Goal: Task Accomplishment & Management: Manage account settings

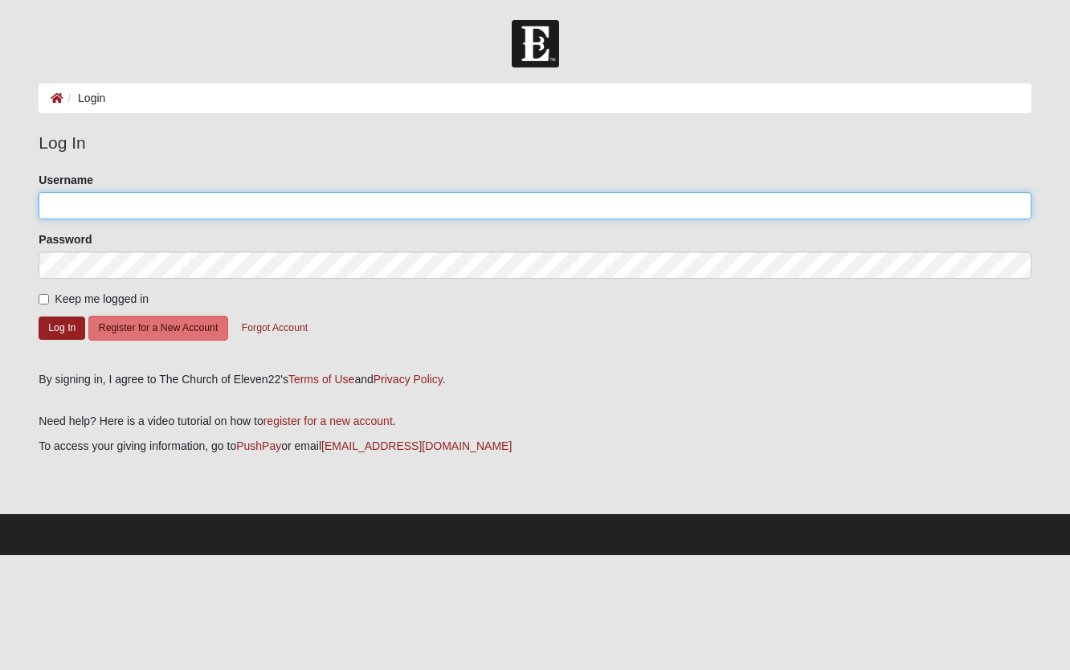
click at [240, 203] on input "Username" at bounding box center [535, 205] width 992 height 27
type input "Agerville"
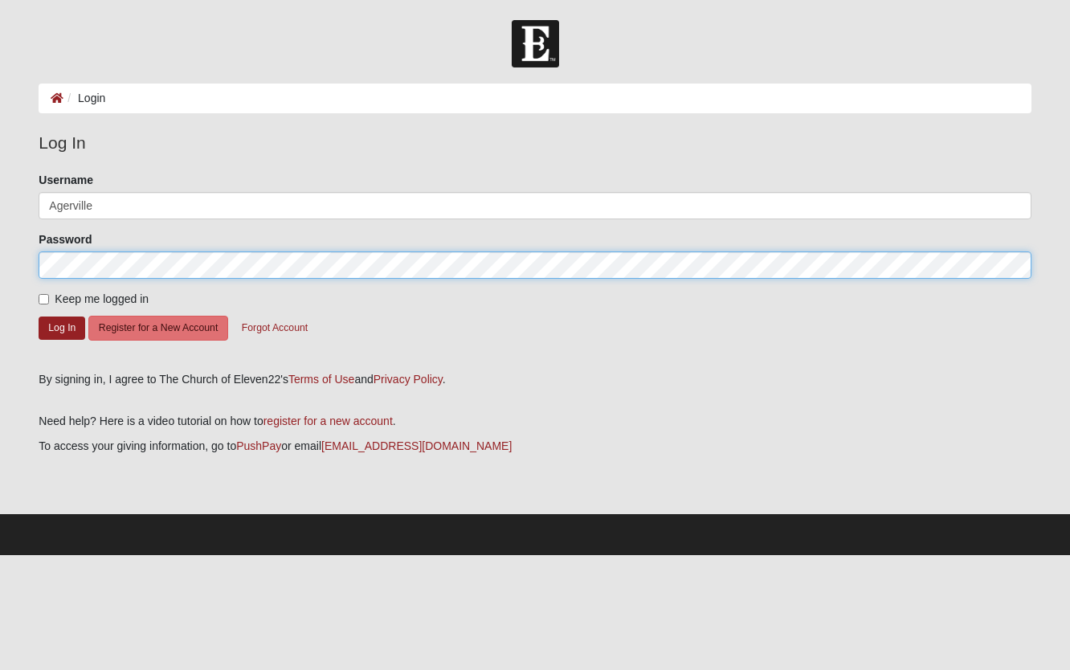
click at [39, 316] on button "Log In" at bounding box center [62, 327] width 47 height 23
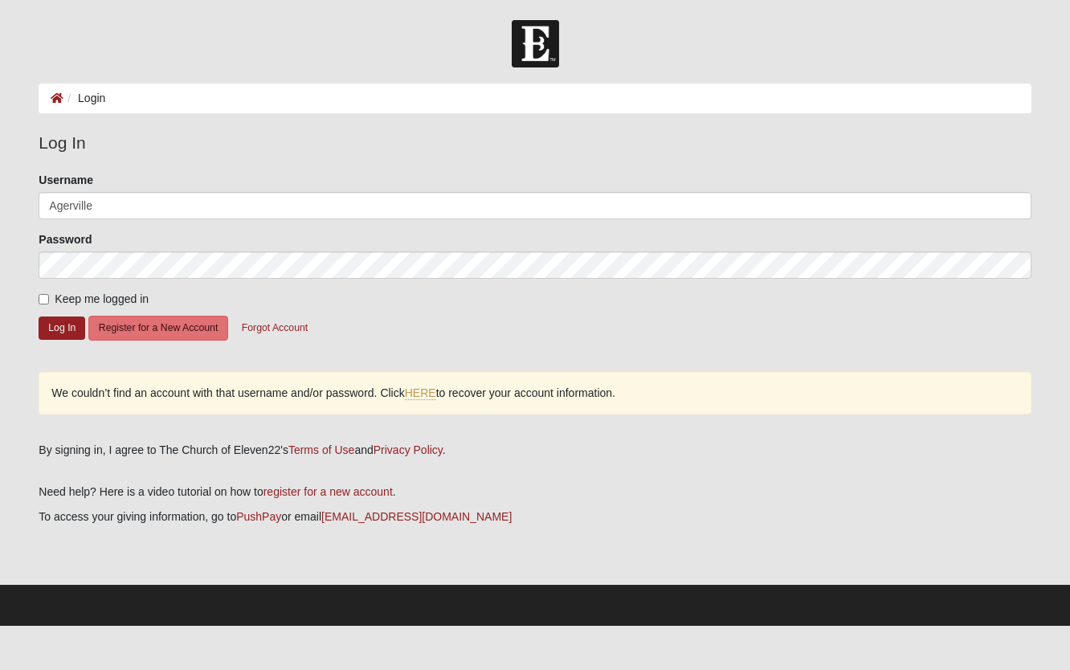
click at [223, 247] on div "Password" at bounding box center [535, 254] width 992 height 47
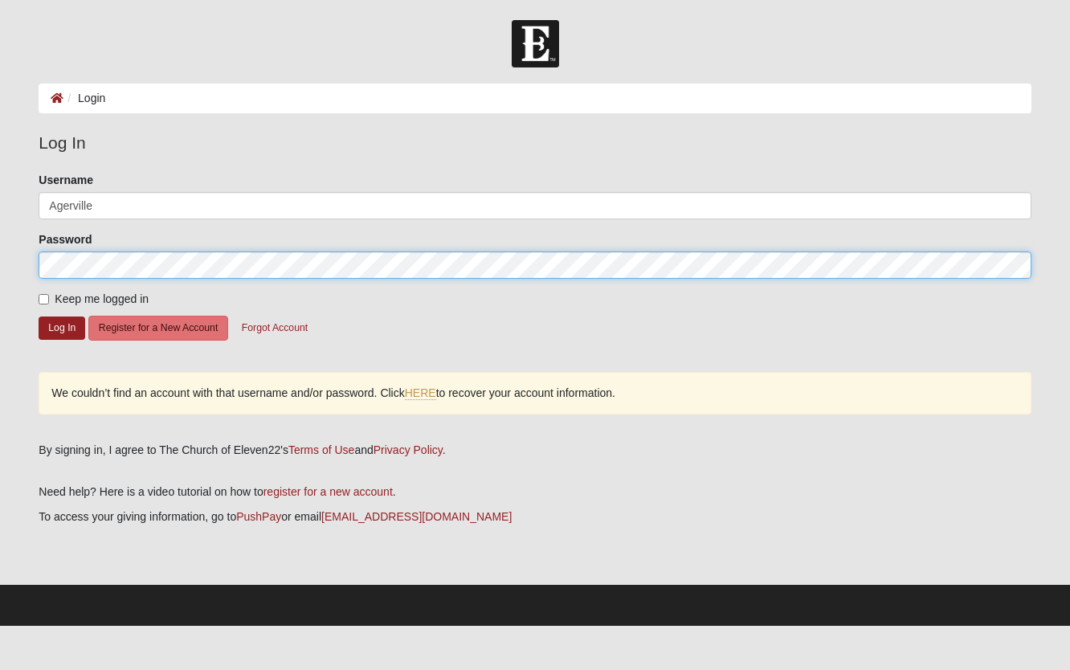
click at [0, 241] on html "Log In Login Login Error Log In Please correct the following: Username Agervill…" at bounding box center [535, 313] width 1070 height 626
click at [39, 316] on button "Log In" at bounding box center [62, 327] width 47 height 23
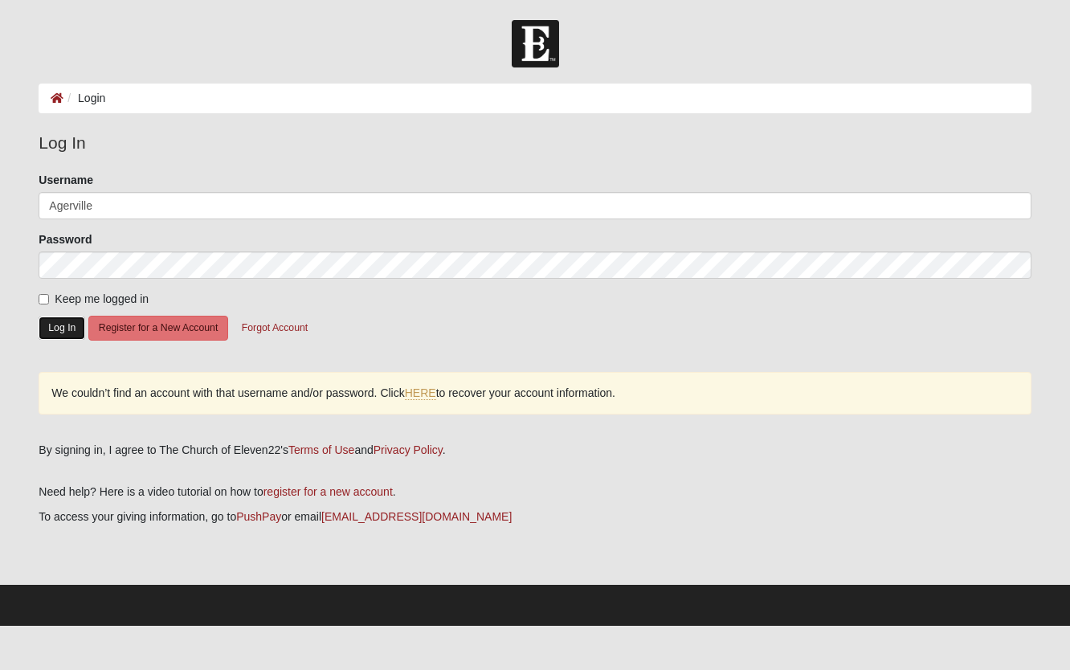
click at [73, 322] on button "Log In" at bounding box center [62, 327] width 47 height 23
click at [68, 327] on button "Log In" at bounding box center [62, 327] width 47 height 23
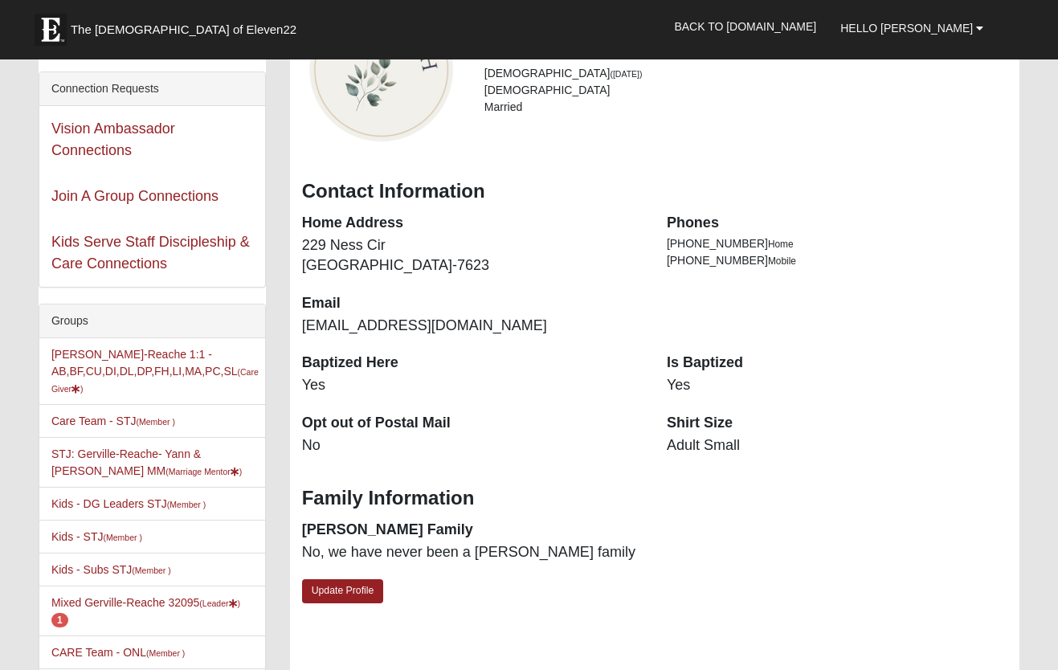
scroll to position [482, 0]
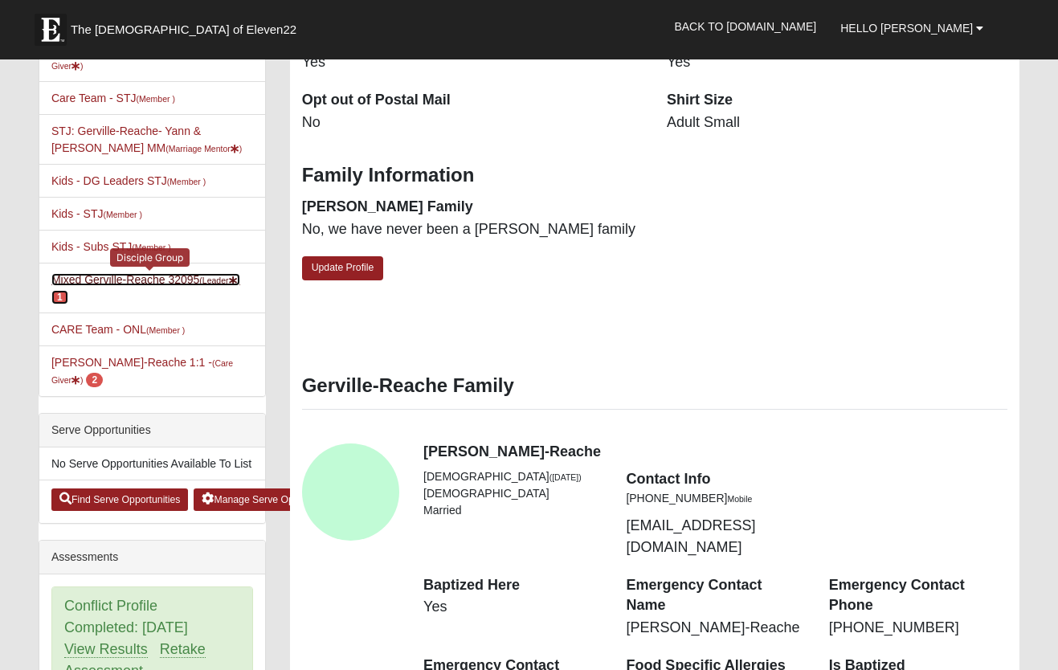
click at [134, 278] on link "Mixed Gerville-Reache 32095 (Leader ) 1" at bounding box center [145, 288] width 189 height 30
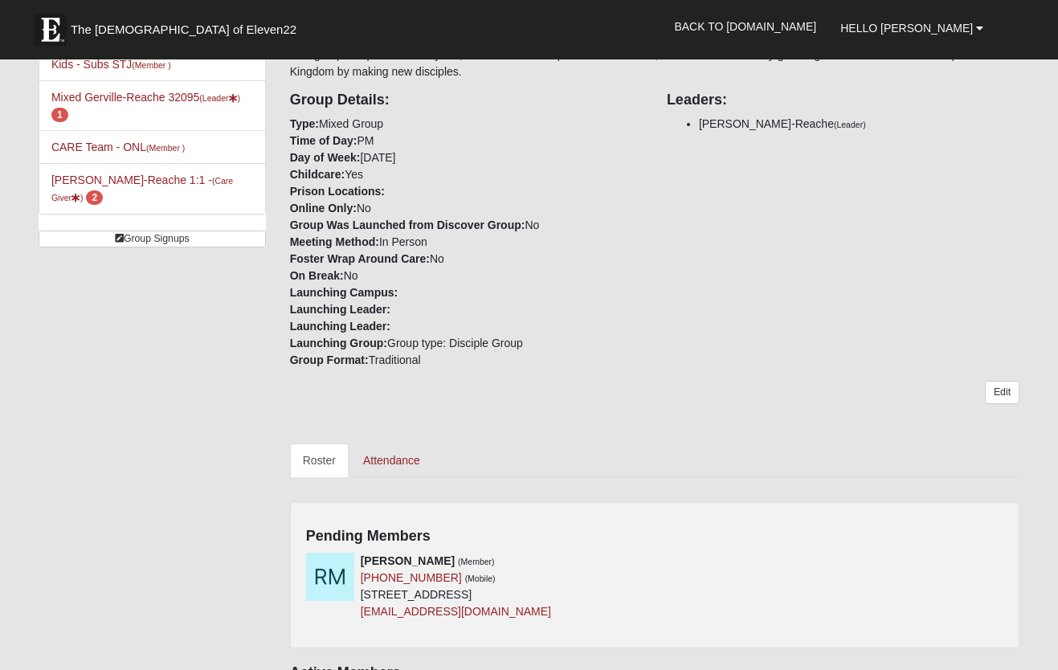
scroll to position [643, 0]
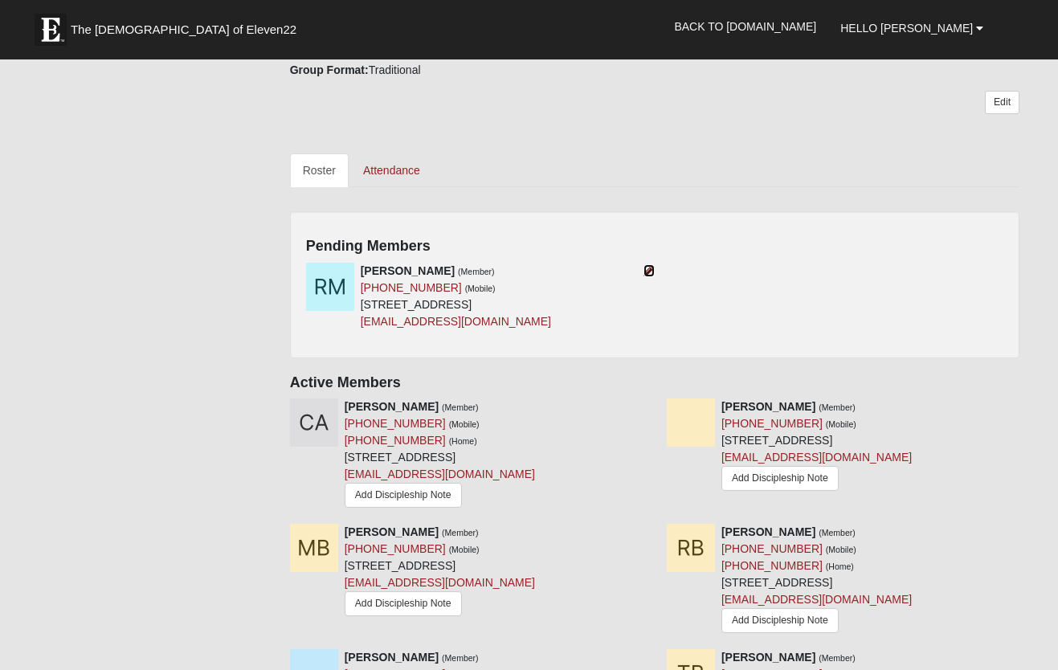
click at [645, 271] on icon at bounding box center [648, 270] width 11 height 11
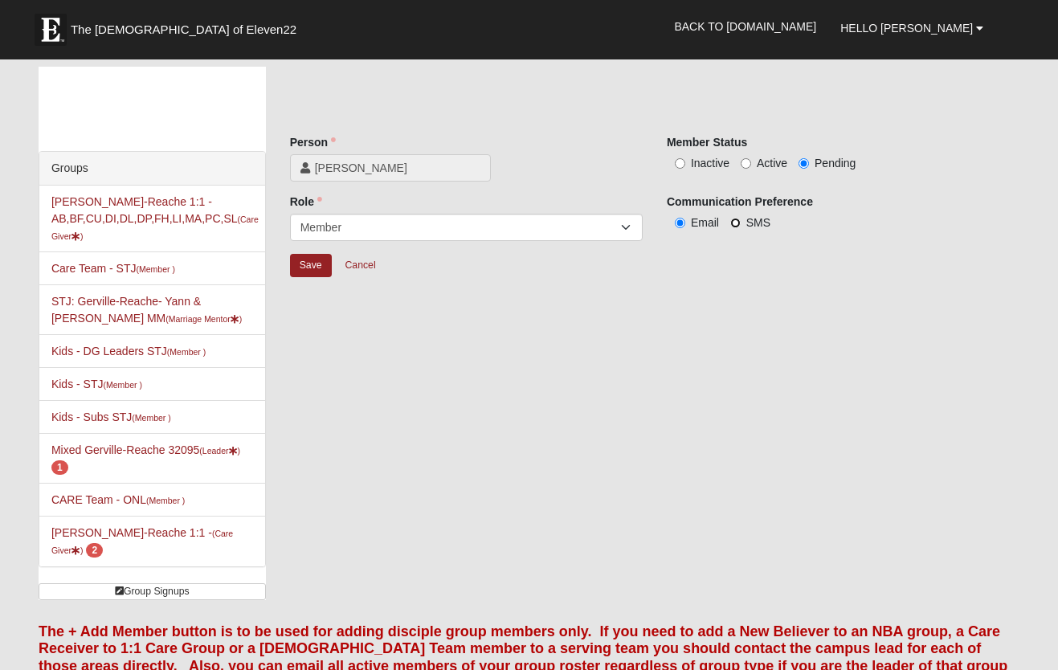
click at [735, 221] on input "SMS" at bounding box center [735, 223] width 10 height 10
radio input "true"
click at [744, 164] on input "Active" at bounding box center [746, 163] width 10 height 10
radio input "true"
click at [314, 270] on input "Save" at bounding box center [311, 265] width 42 height 23
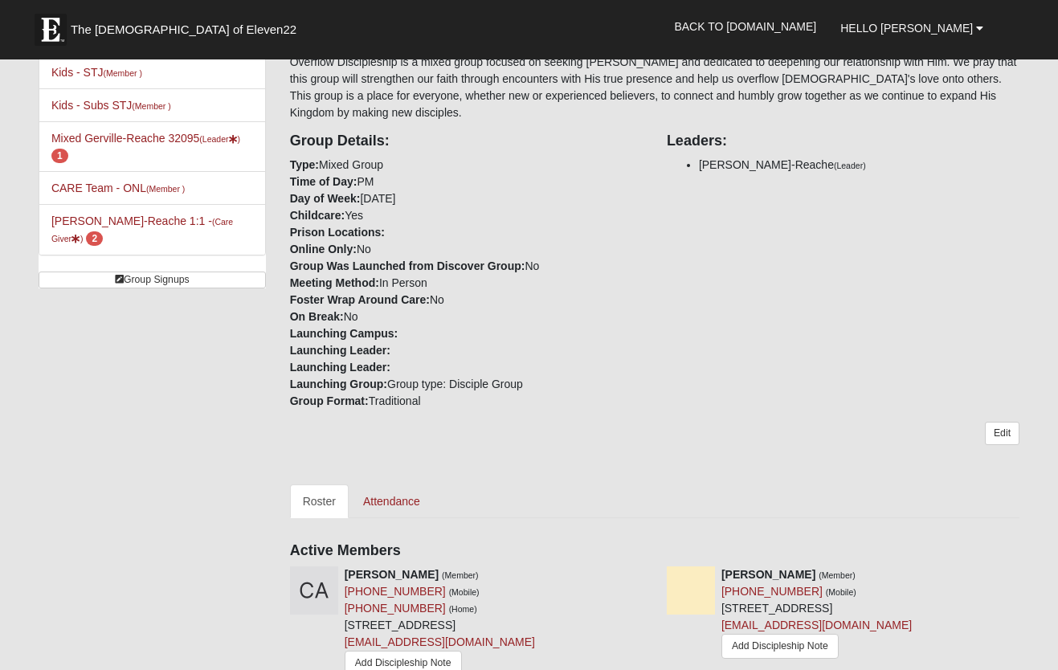
scroll to position [482, 0]
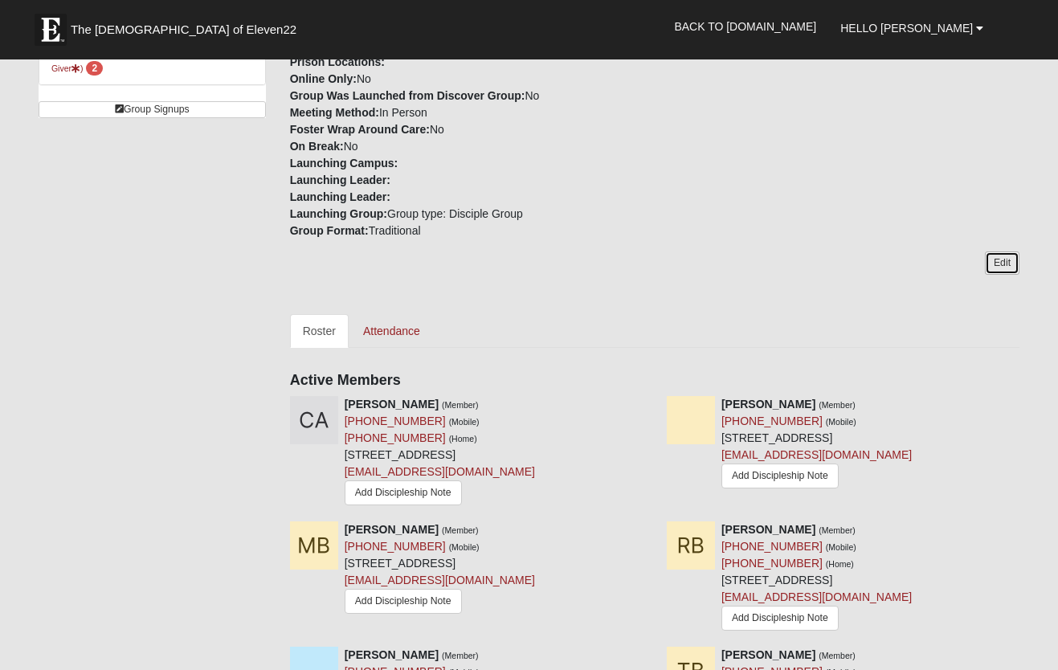
click at [1000, 266] on link "Edit" at bounding box center [1002, 262] width 35 height 23
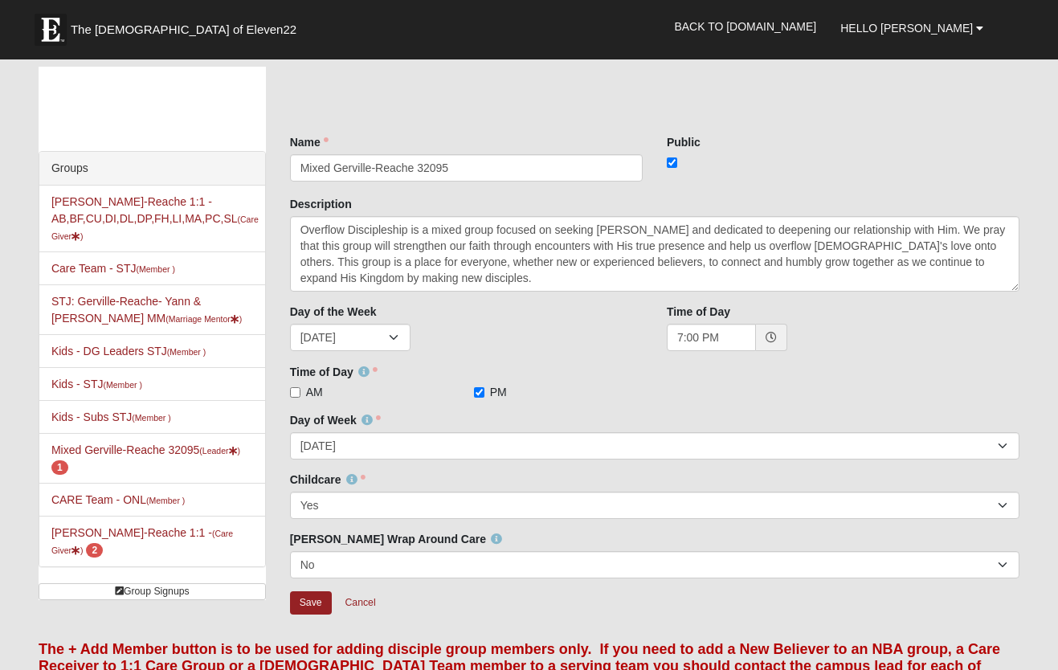
click at [144, 458] on li "Mixed Gerville-Reache 32095 (Leader ) 1" at bounding box center [152, 458] width 226 height 51
click at [148, 452] on link "Mixed Gerville-Reache 32095 (Leader ) 1" at bounding box center [145, 458] width 189 height 30
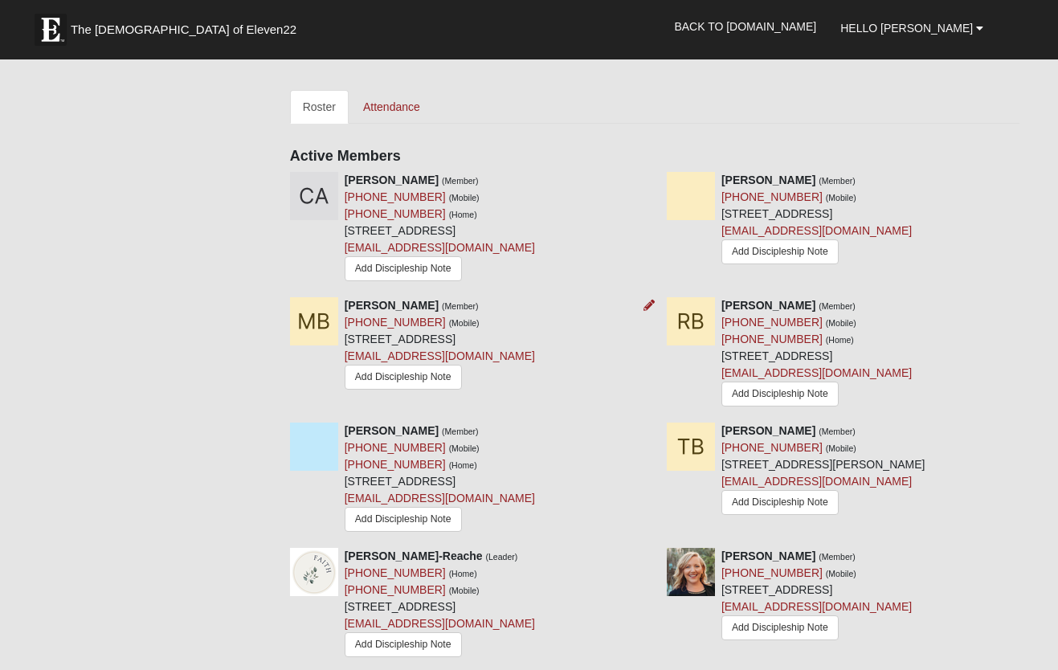
scroll to position [723, 0]
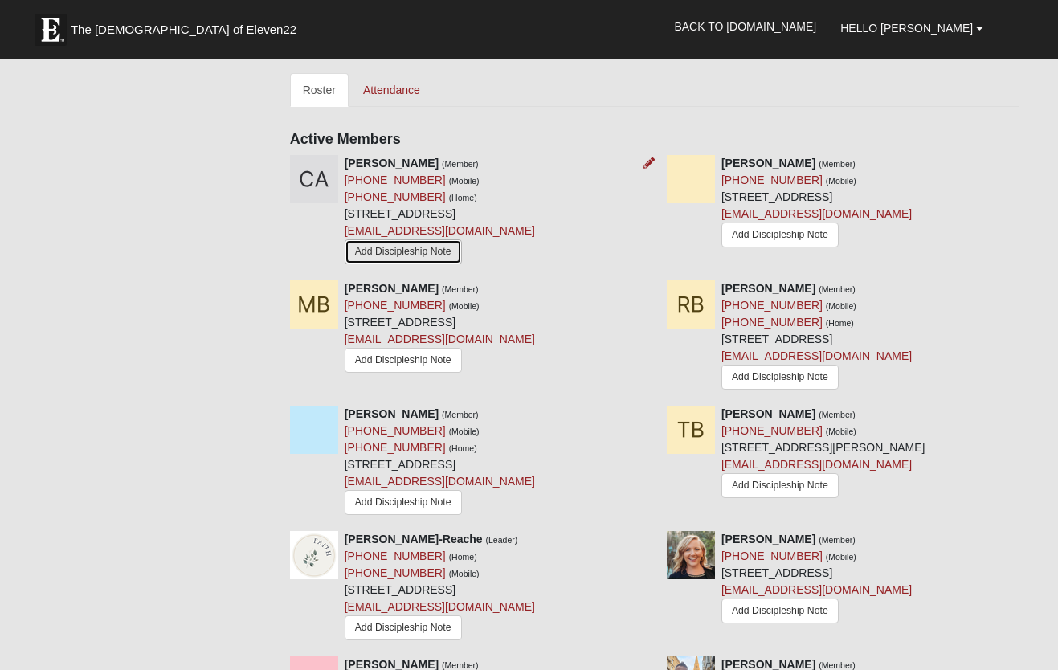
click at [398, 255] on link "Add Discipleship Note" at bounding box center [403, 251] width 117 height 25
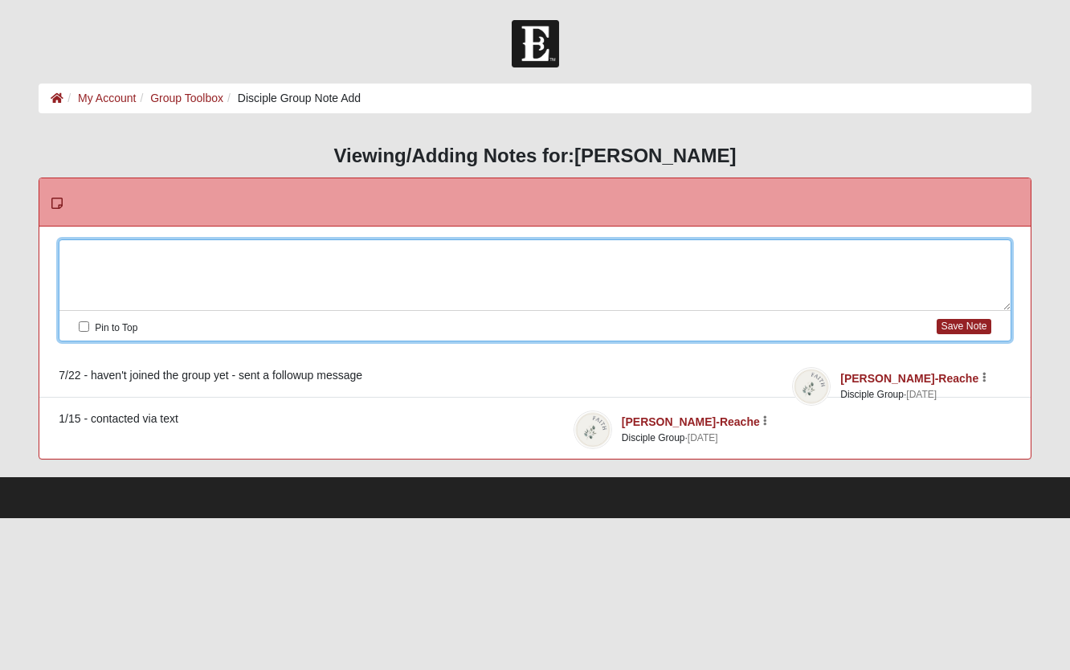
click at [316, 256] on div at bounding box center [534, 275] width 950 height 71
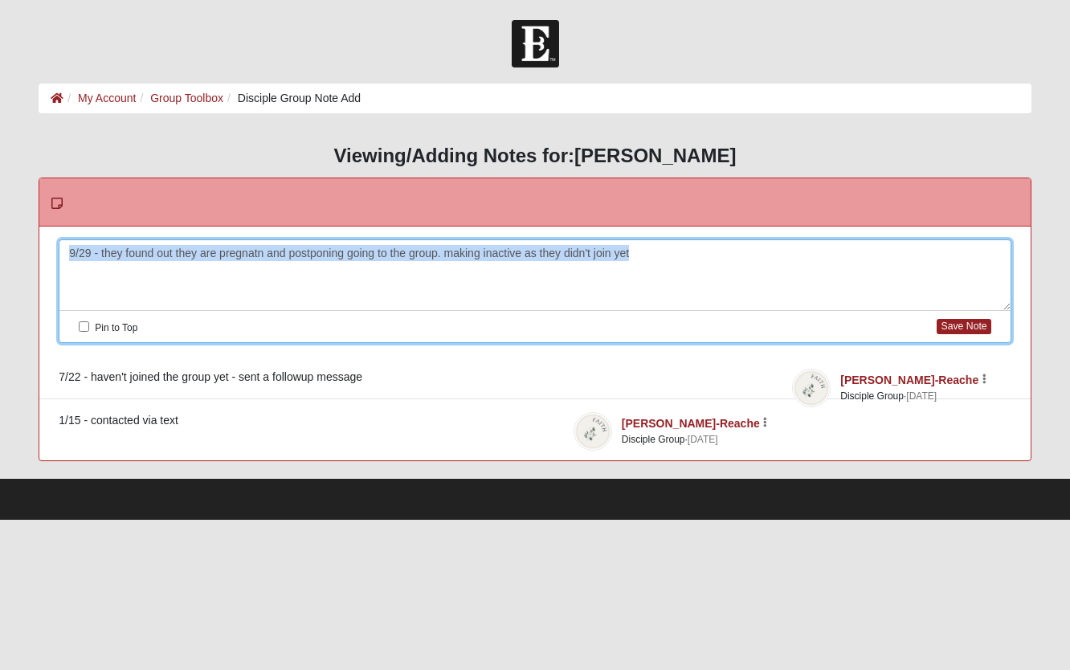
drag, startPoint x: 664, startPoint y: 255, endPoint x: -129, endPoint y: 239, distance: 793.0
click at [0, 239] on html "Hello Alina My Account Log Out Disciple Group Note Add My Account Group Toolbox…" at bounding box center [535, 260] width 1070 height 520
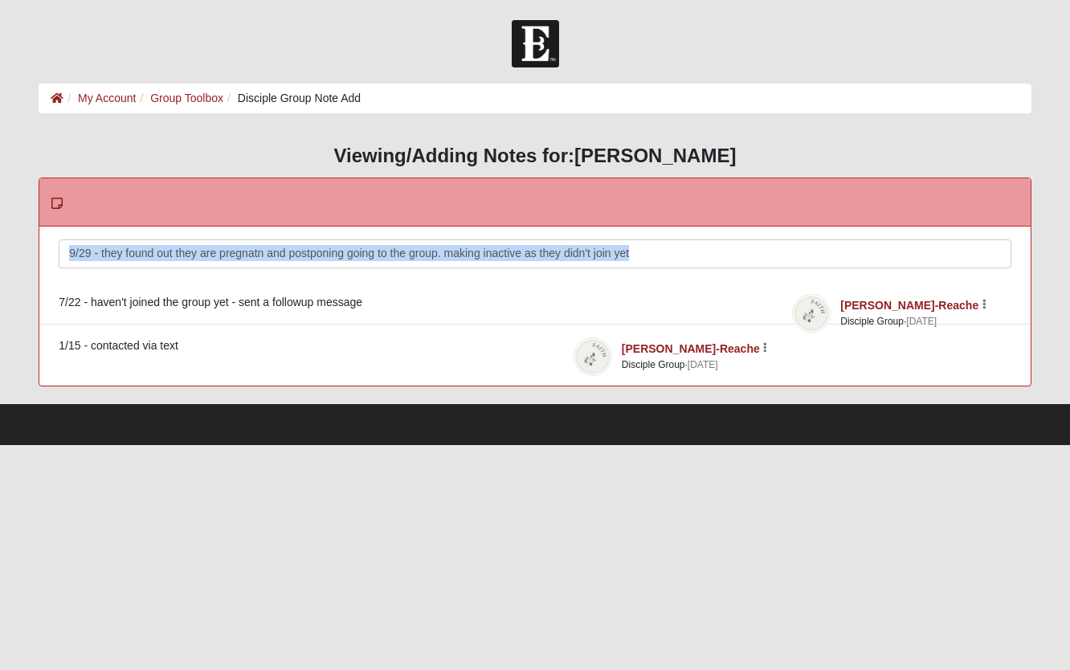
copy div "9/29 - they found out they are pregnatn and postponing going to the group. maki…"
click at [696, 256] on div "9/29 - they found out they are pregnatn and postponing going to the group. maki…" at bounding box center [534, 275] width 950 height 71
click at [650, 243] on div "9/29 - they found out they are pregnatn and postponing going to the group. maki…" at bounding box center [534, 275] width 950 height 71
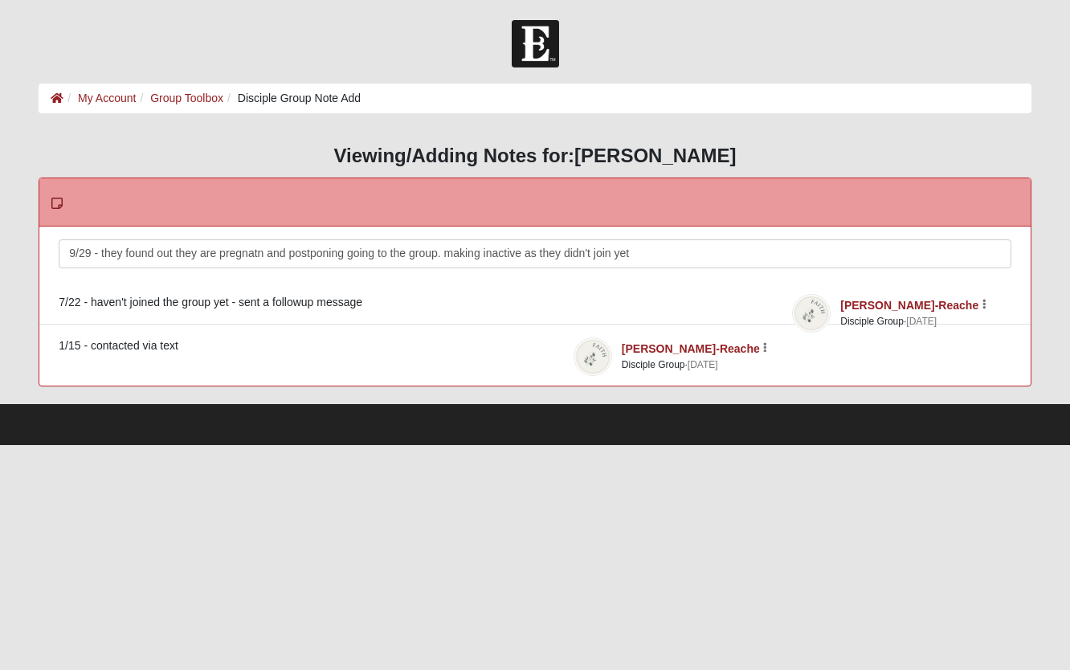
click at [655, 254] on div "9/29 - they found out they are pregnatn and postponing going to the group. maki…" at bounding box center [534, 275] width 950 height 71
click at [655, 253] on div "9/29 - they found out they are pregnatn and postponing going to the group. maki…" at bounding box center [534, 275] width 950 height 71
click at [704, 274] on div "Please correct the following: 9/29 - they found out they are pregnatn and postp…" at bounding box center [534, 306] width 990 height 159
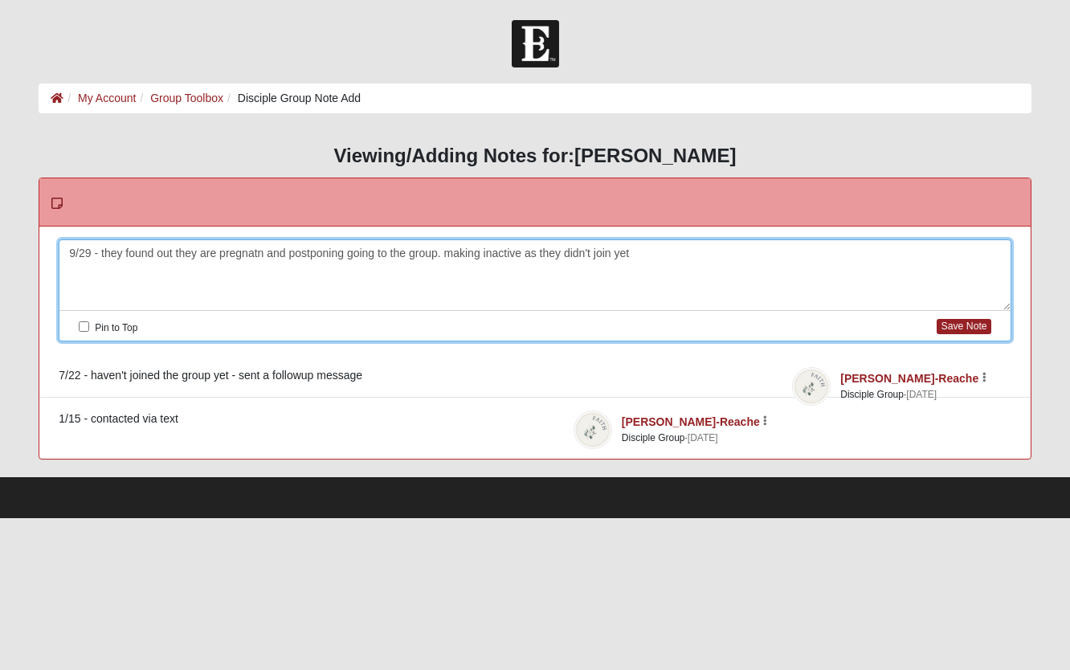
click at [707, 260] on div "9/29 - they found out they are pregnatn and postponing going to the group. maki…" at bounding box center [534, 275] width 950 height 71
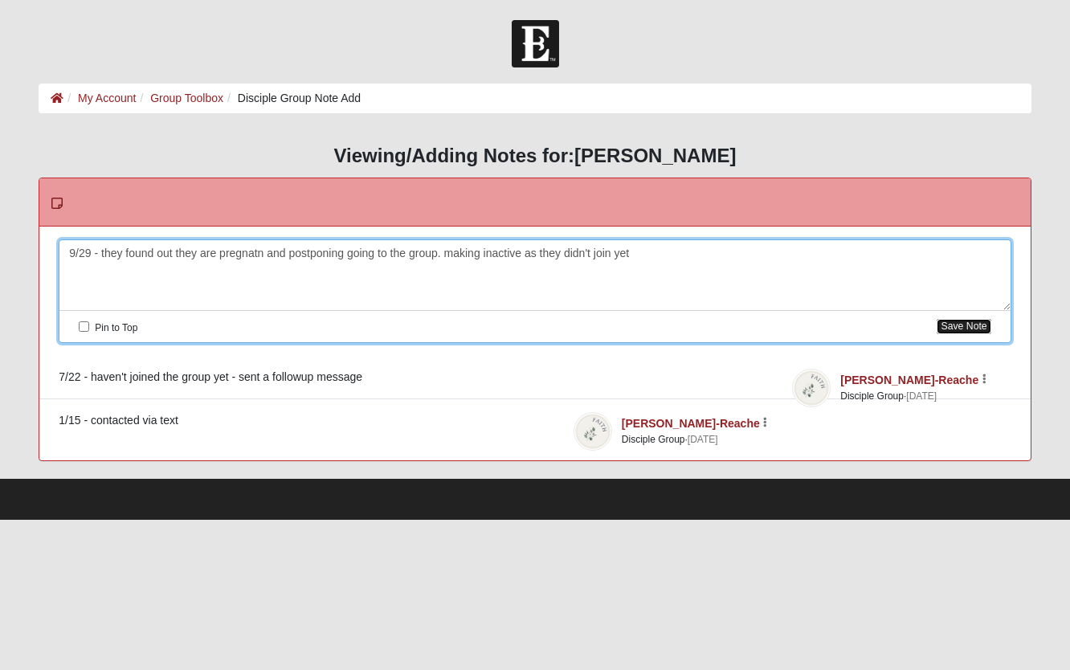
click at [978, 328] on button "Save Note" at bounding box center [964, 326] width 54 height 15
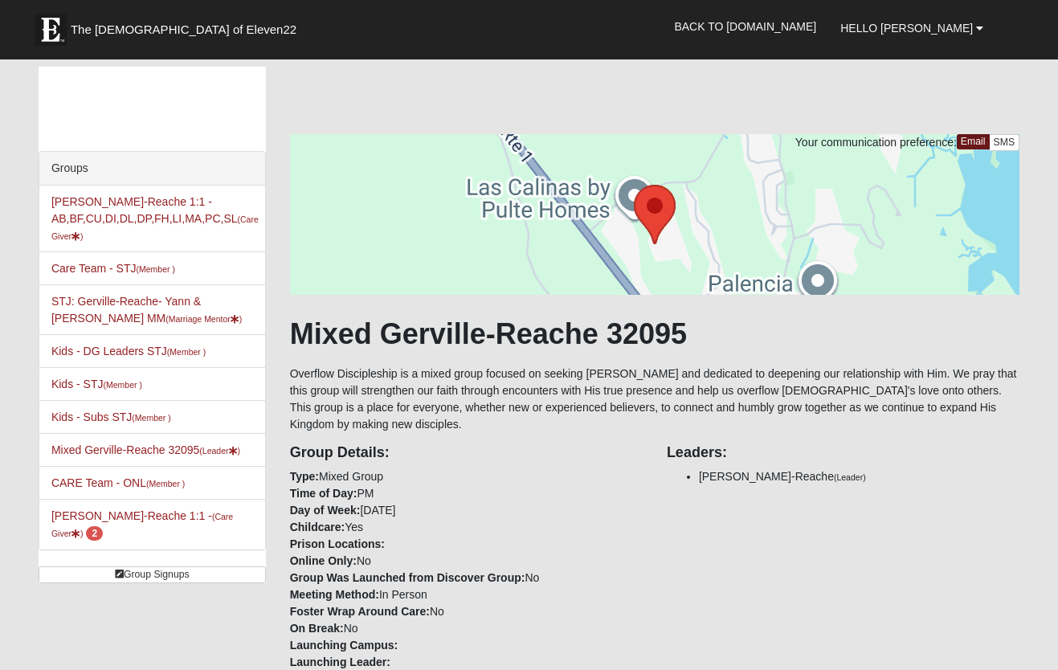
scroll to position [723, 0]
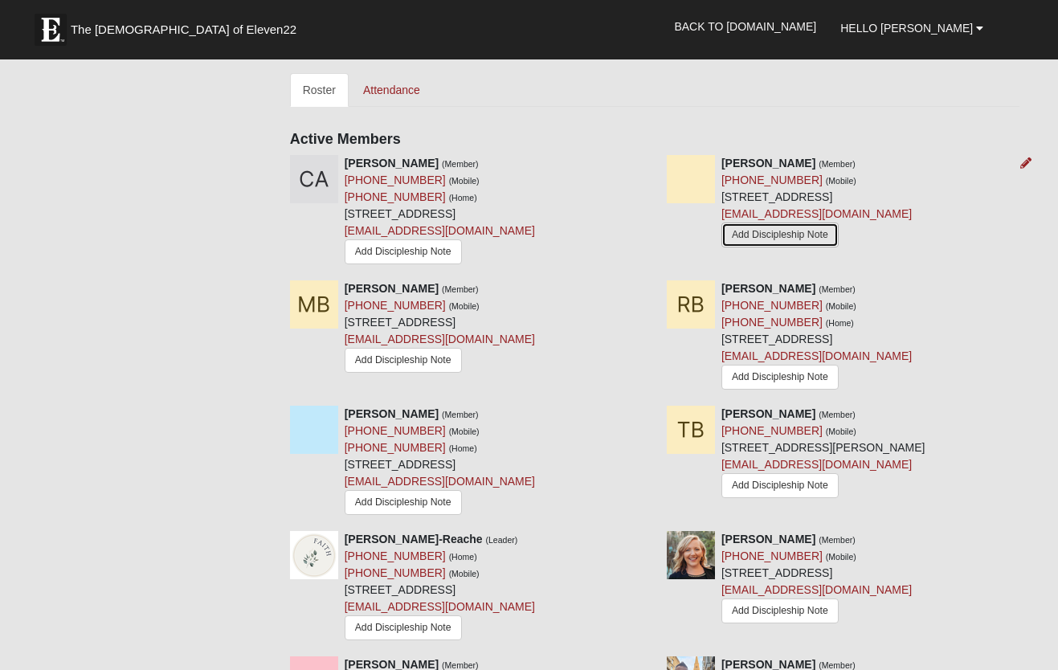
click at [770, 239] on link "Add Discipleship Note" at bounding box center [779, 235] width 117 height 25
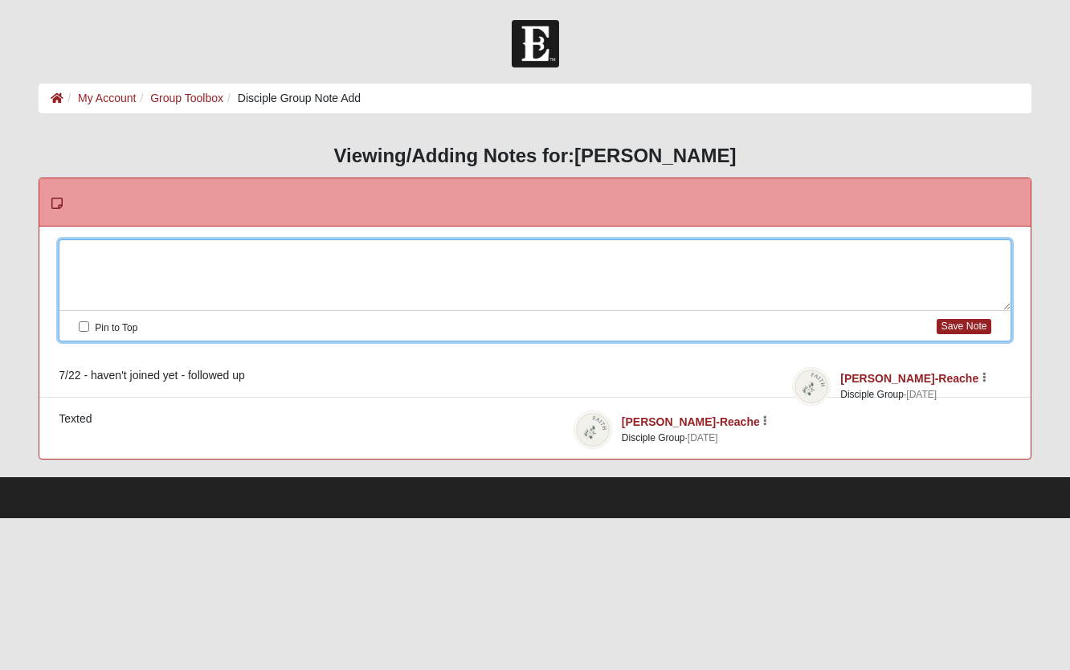
click at [311, 251] on div at bounding box center [534, 275] width 950 height 71
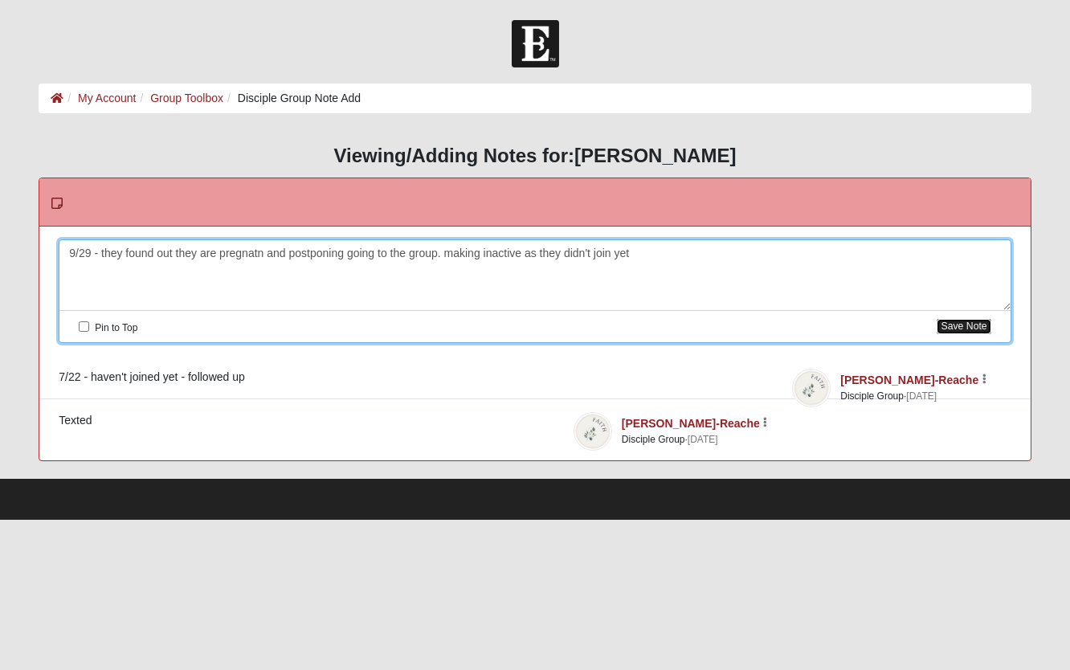
click at [970, 324] on button "Save Note" at bounding box center [964, 326] width 54 height 15
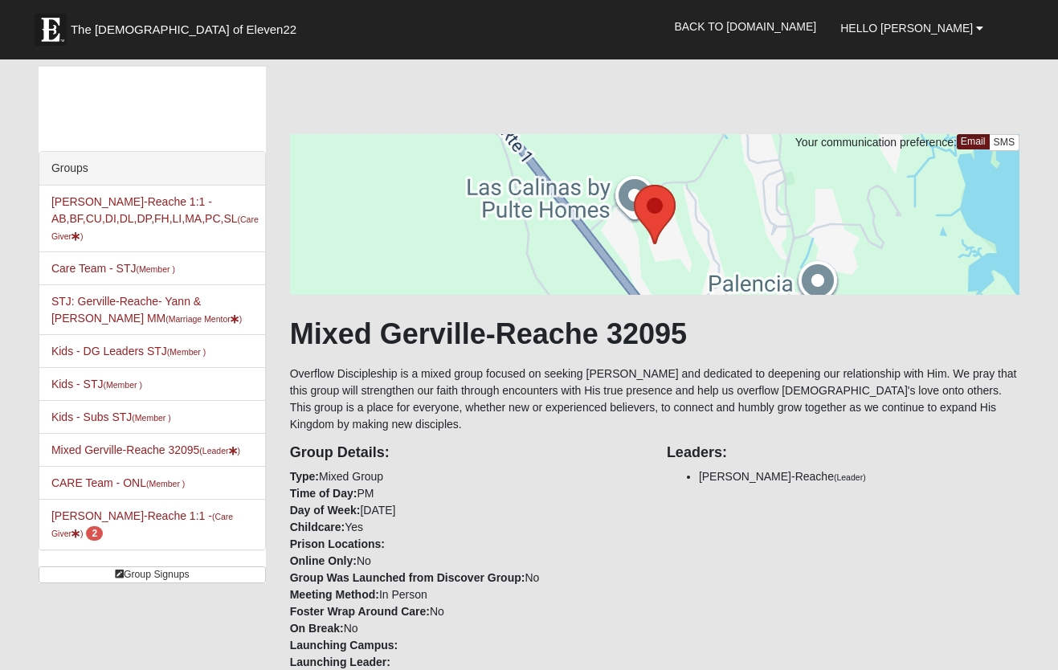
scroll to position [723, 0]
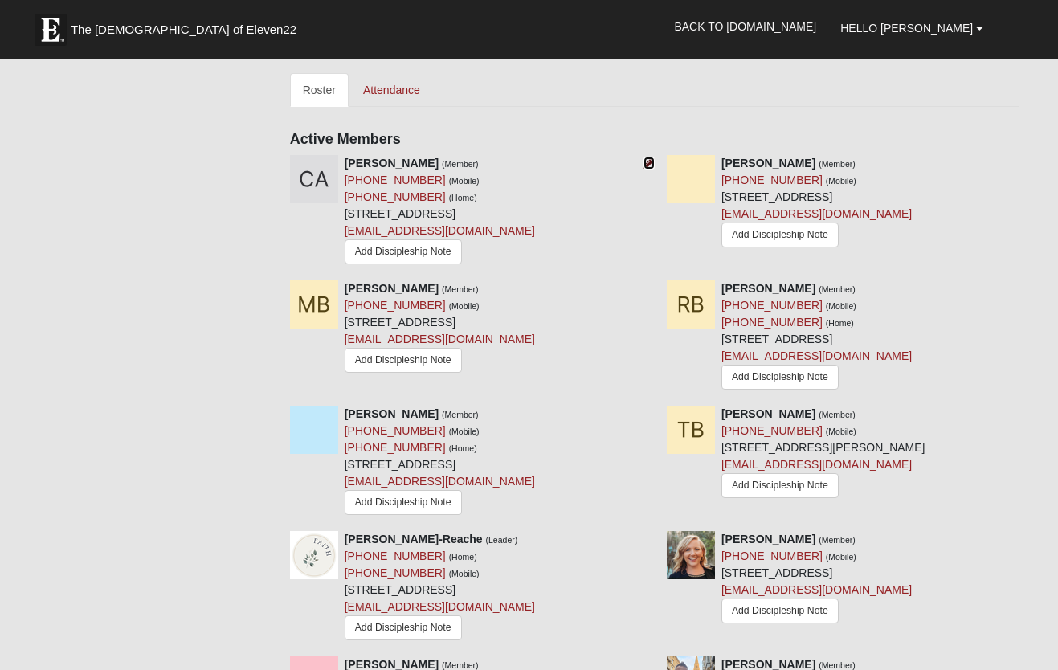
click at [645, 161] on icon at bounding box center [648, 162] width 11 height 11
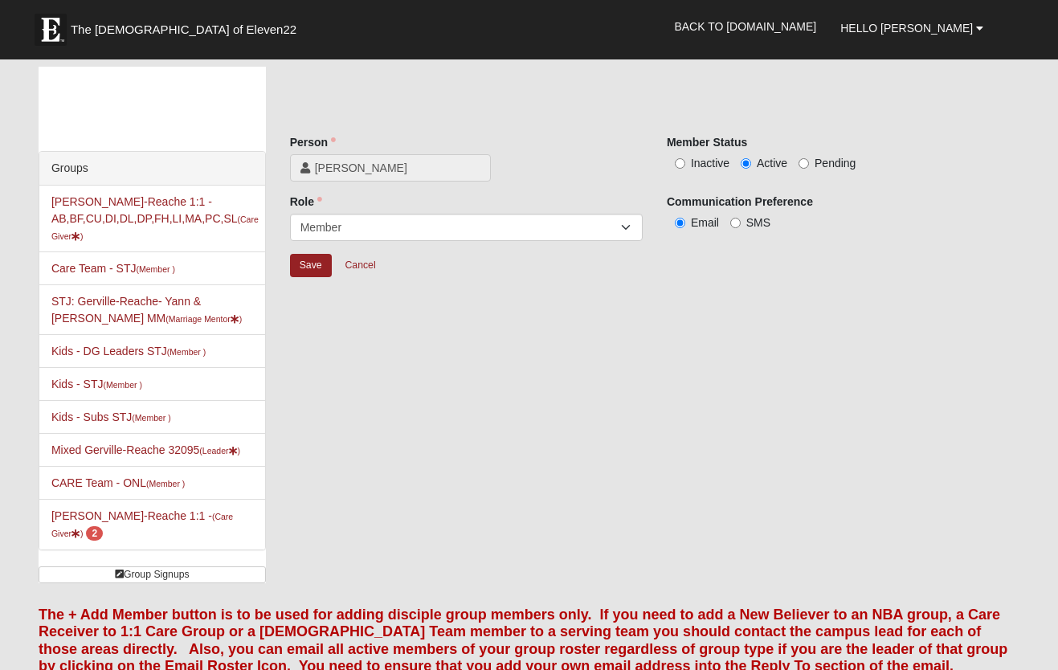
click at [716, 164] on span "Inactive" at bounding box center [710, 163] width 39 height 13
click at [685, 164] on input "Inactive" at bounding box center [680, 163] width 10 height 10
radio input "true"
click at [754, 226] on span "SMS" at bounding box center [758, 222] width 24 height 13
click at [741, 226] on input "SMS" at bounding box center [735, 223] width 10 height 10
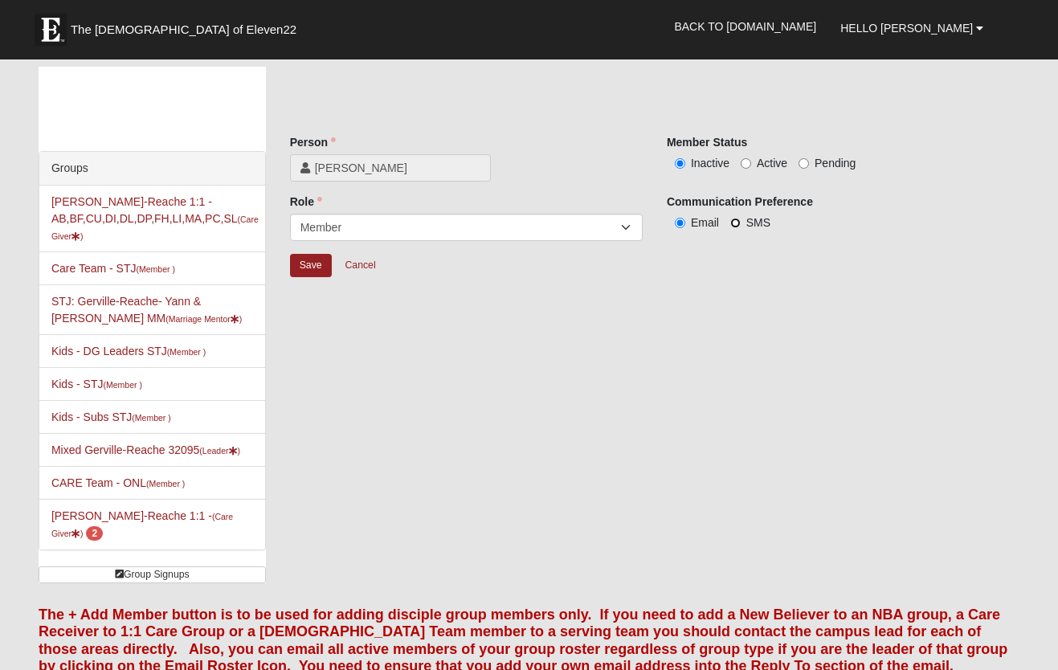
radio input "true"
click at [306, 264] on input "Save" at bounding box center [311, 265] width 42 height 23
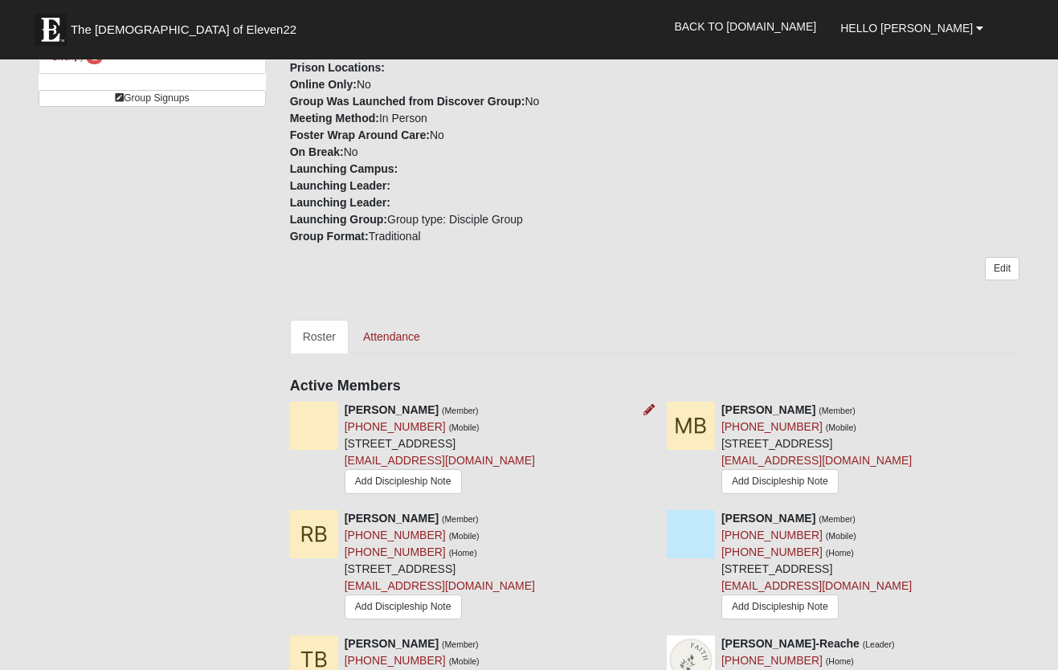
scroll to position [482, 0]
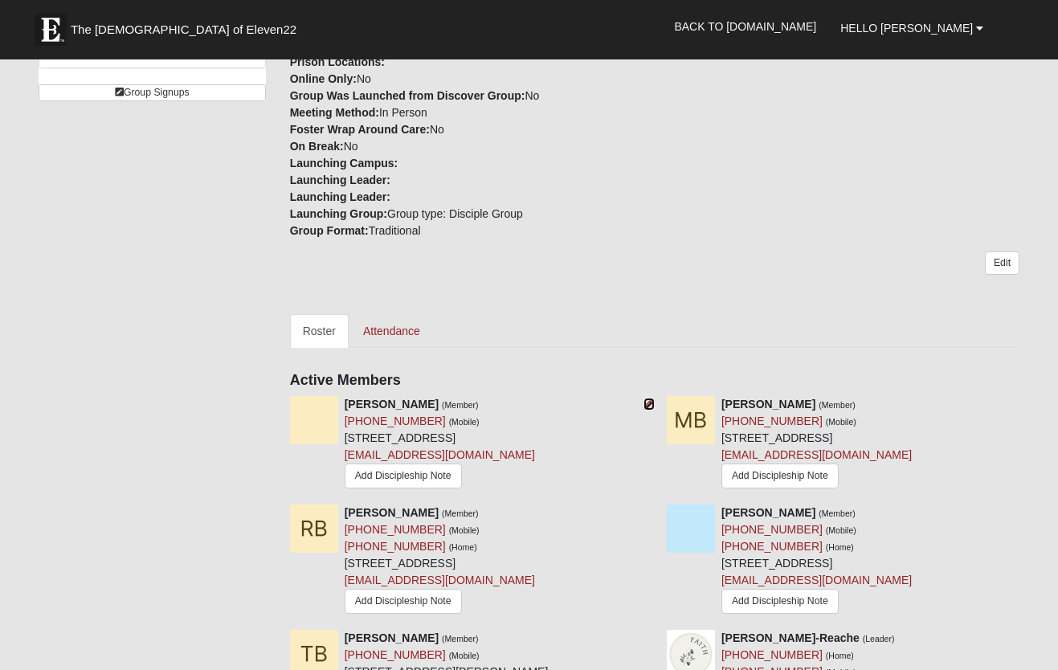
click at [645, 406] on icon at bounding box center [648, 403] width 11 height 11
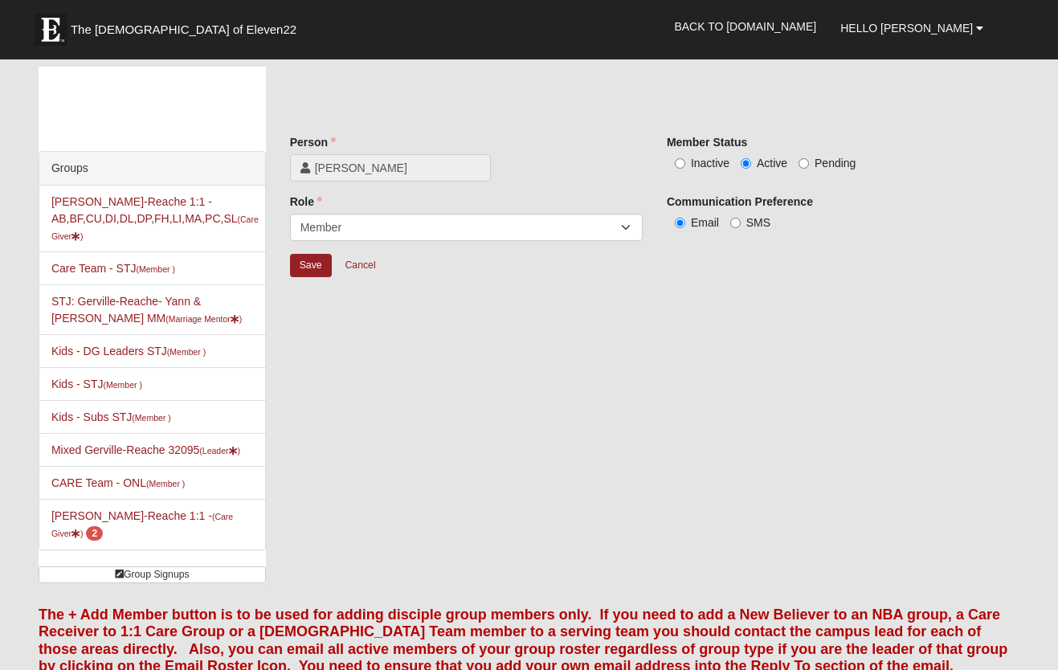
click at [749, 227] on span "SMS" at bounding box center [758, 222] width 24 height 13
click at [741, 227] on input "SMS" at bounding box center [735, 223] width 10 height 10
radio input "true"
click at [675, 162] on input "Inactive" at bounding box center [680, 163] width 10 height 10
radio input "true"
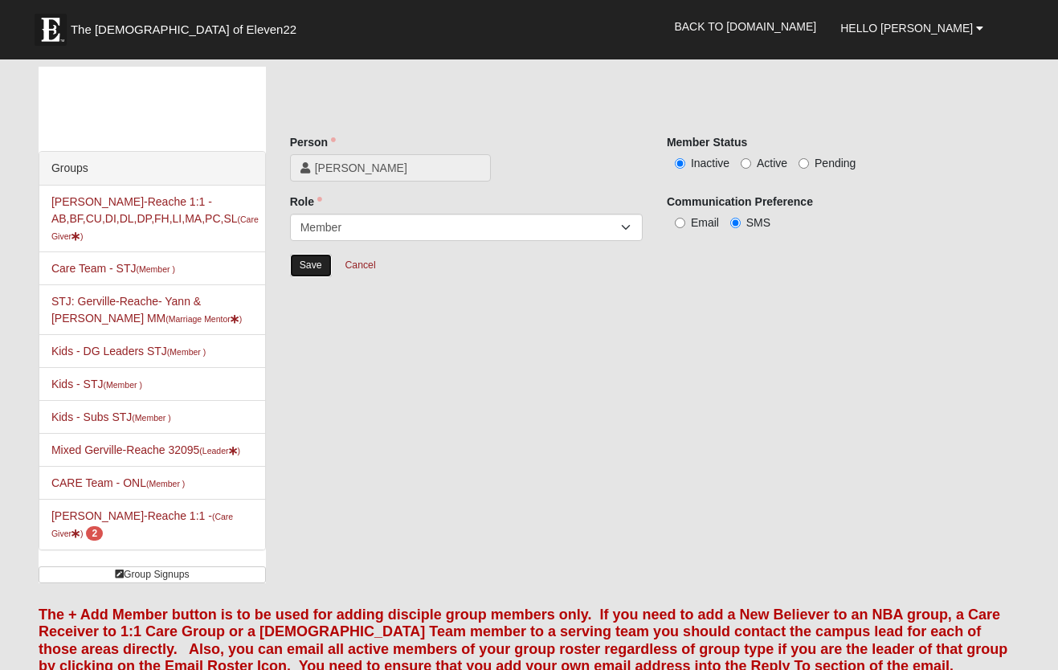
click at [303, 272] on input "Save" at bounding box center [311, 265] width 42 height 23
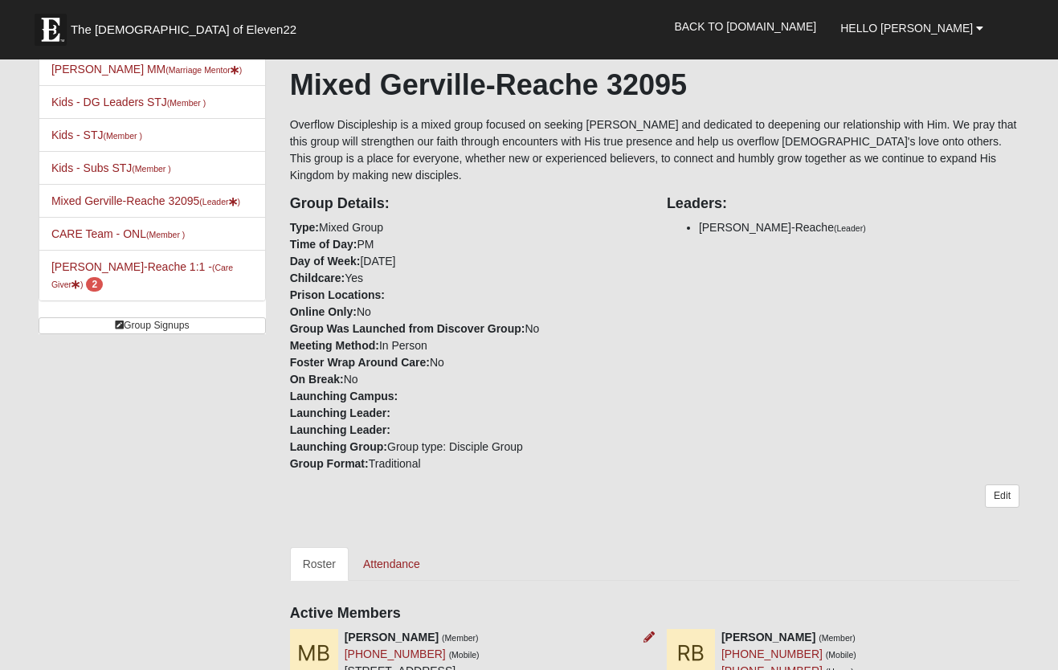
scroll to position [482, 0]
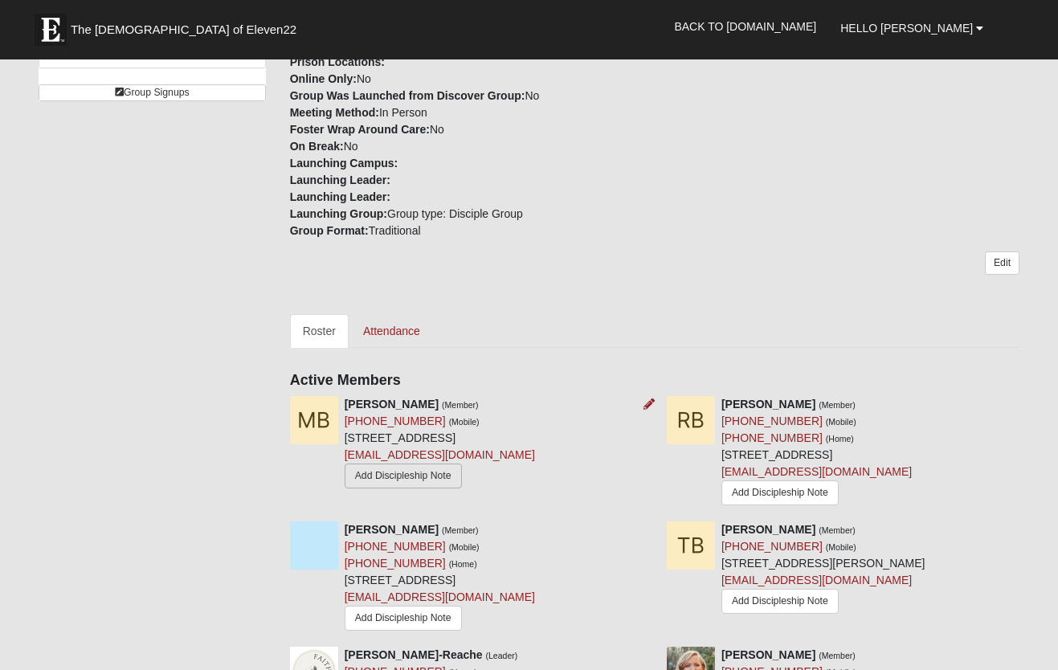
click at [420, 488] on div "Makaelah Barrett (Member) (904) 708-3195 (Mobile) 14535 Millhopper Rd Jacksonvi…" at bounding box center [440, 444] width 190 height 96
click at [411, 480] on link "Add Discipleship Note" at bounding box center [403, 476] width 117 height 25
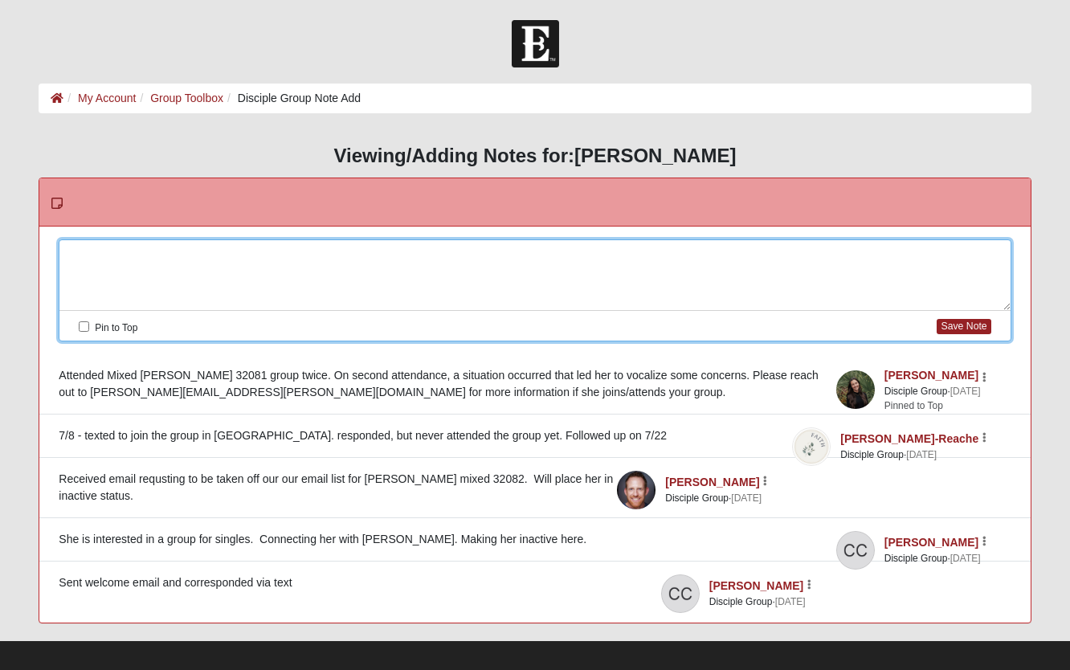
click at [315, 260] on div at bounding box center [534, 275] width 950 height 71
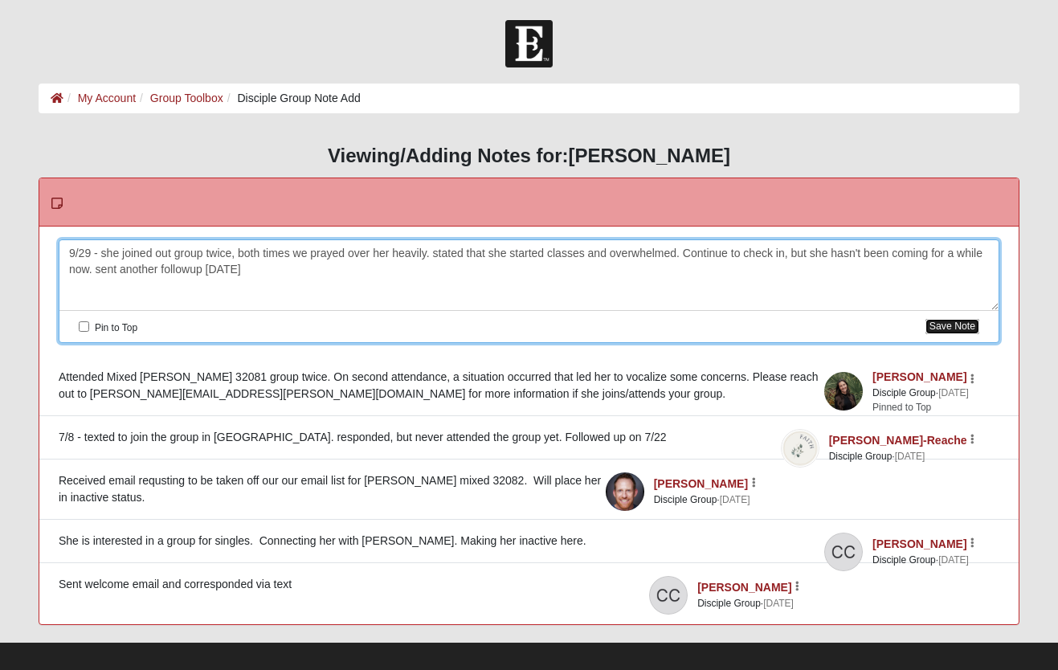
click at [960, 324] on button "Save Note" at bounding box center [952, 326] width 54 height 15
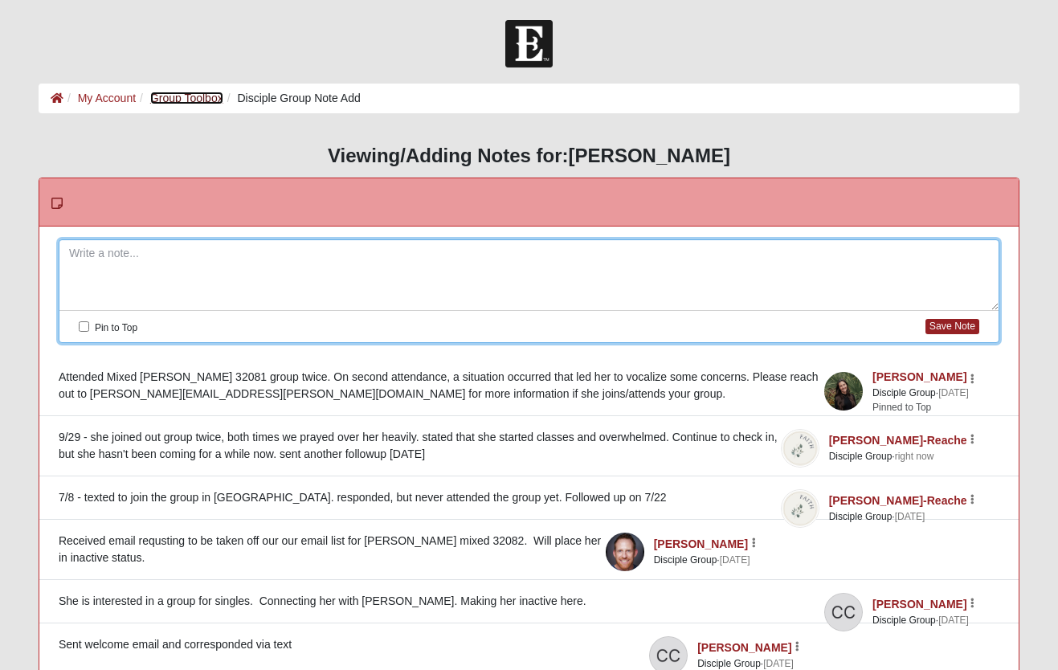
click at [186, 100] on link "Group Toolbox" at bounding box center [186, 98] width 73 height 13
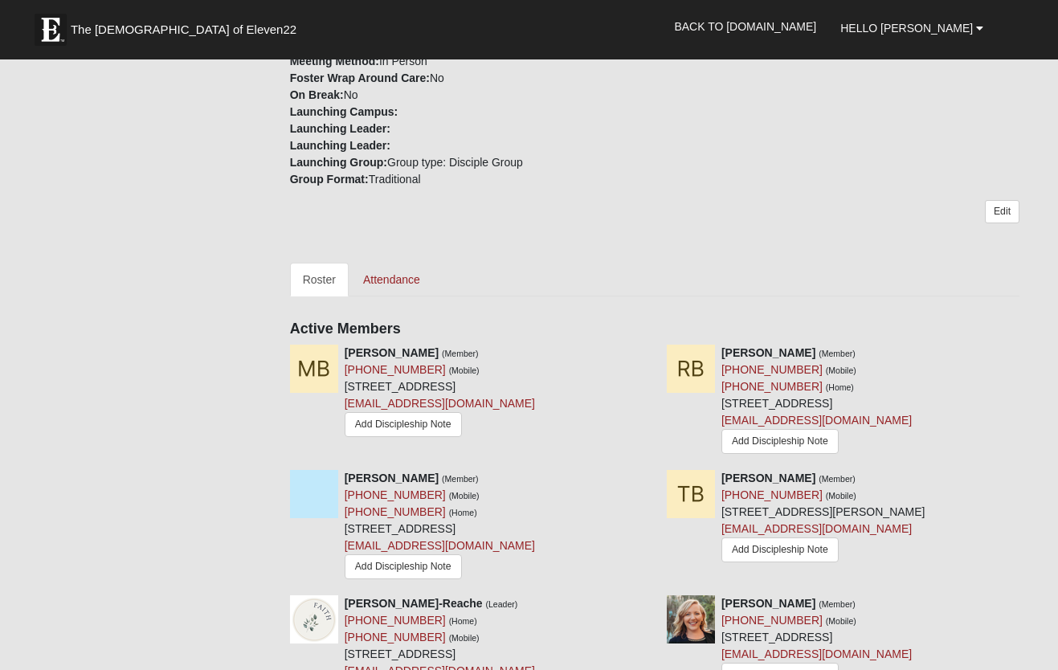
scroll to position [562, 0]
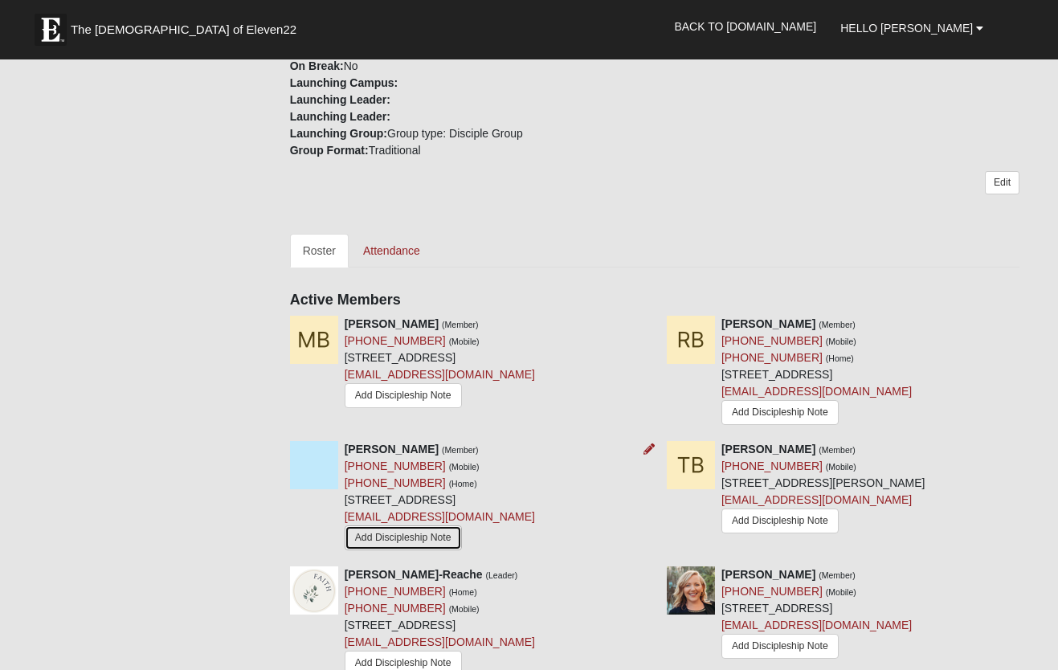
click at [435, 541] on link "Add Discipleship Note" at bounding box center [403, 537] width 117 height 25
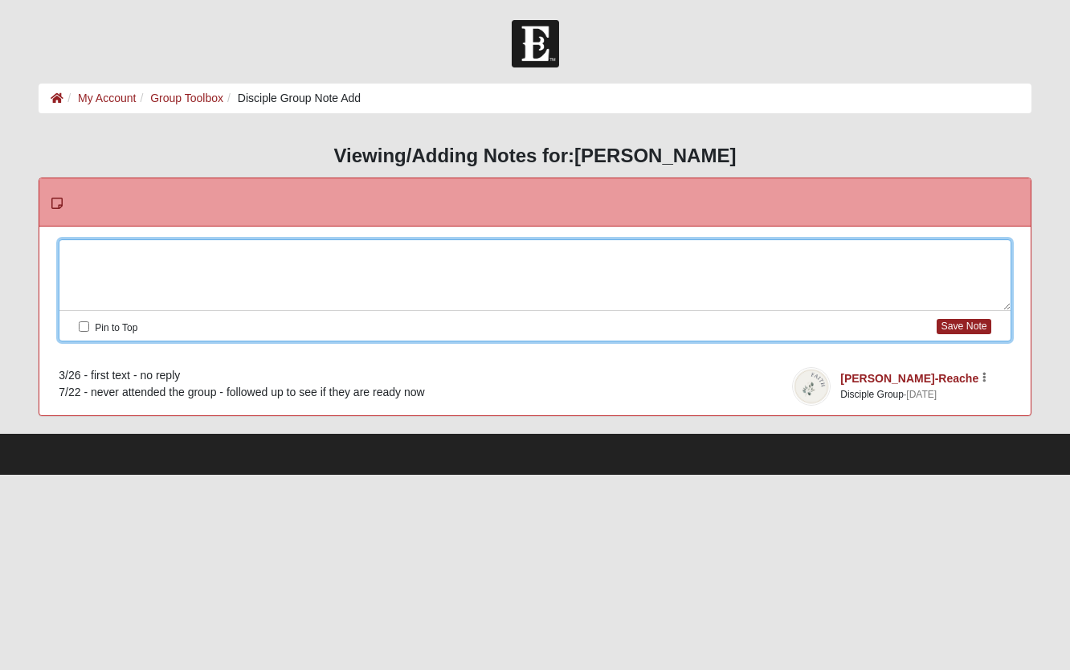
click at [352, 249] on div at bounding box center [534, 275] width 950 height 71
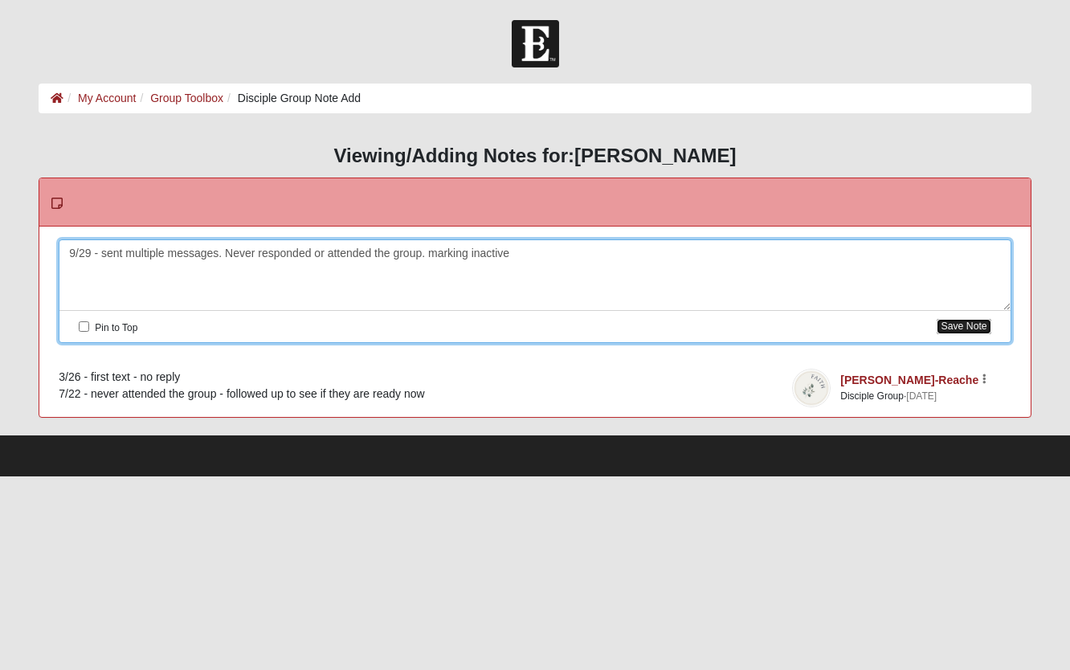
click at [979, 321] on button "Save Note" at bounding box center [964, 326] width 54 height 15
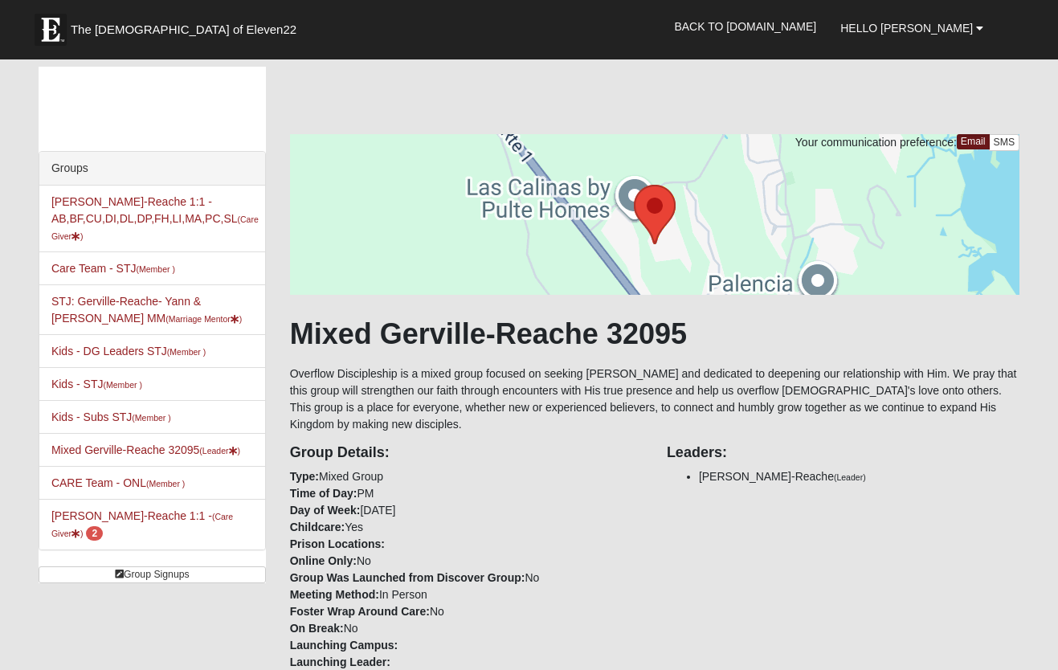
scroll to position [562, 0]
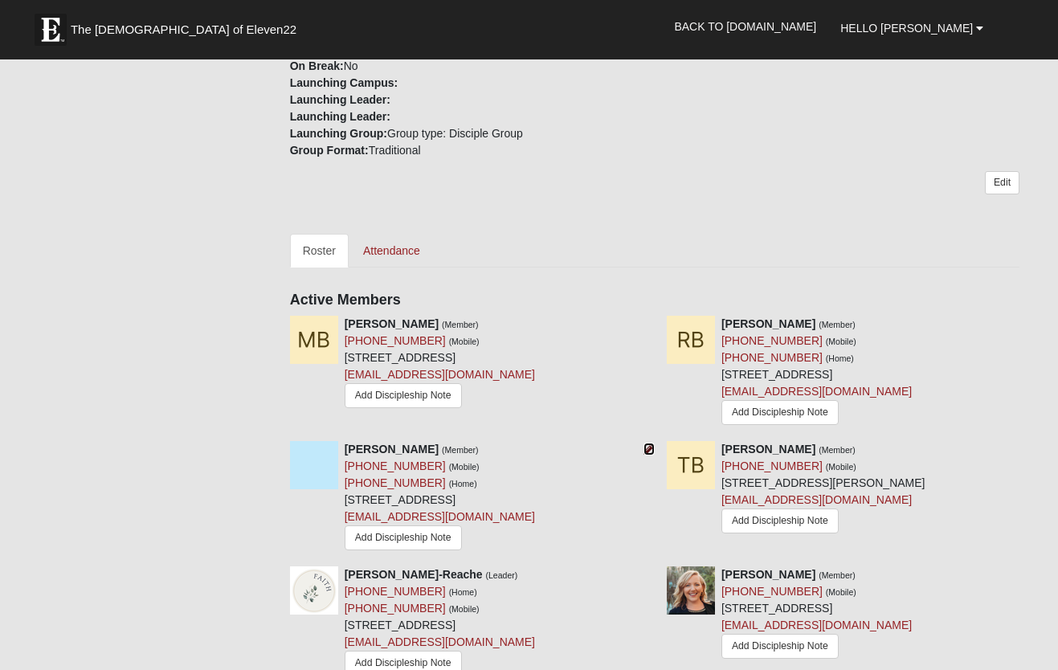
click at [646, 453] on icon at bounding box center [648, 448] width 11 height 11
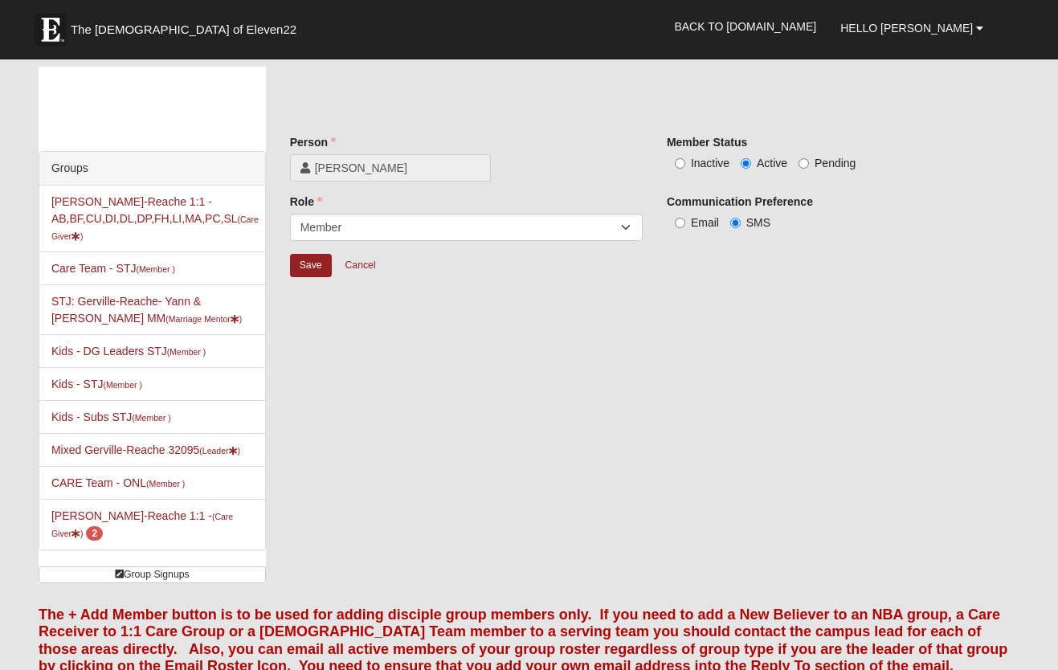
click at [704, 166] on span "Inactive" at bounding box center [710, 163] width 39 height 13
click at [685, 166] on input "Inactive" at bounding box center [680, 163] width 10 height 10
radio input "true"
click at [308, 272] on input "Save" at bounding box center [311, 265] width 42 height 23
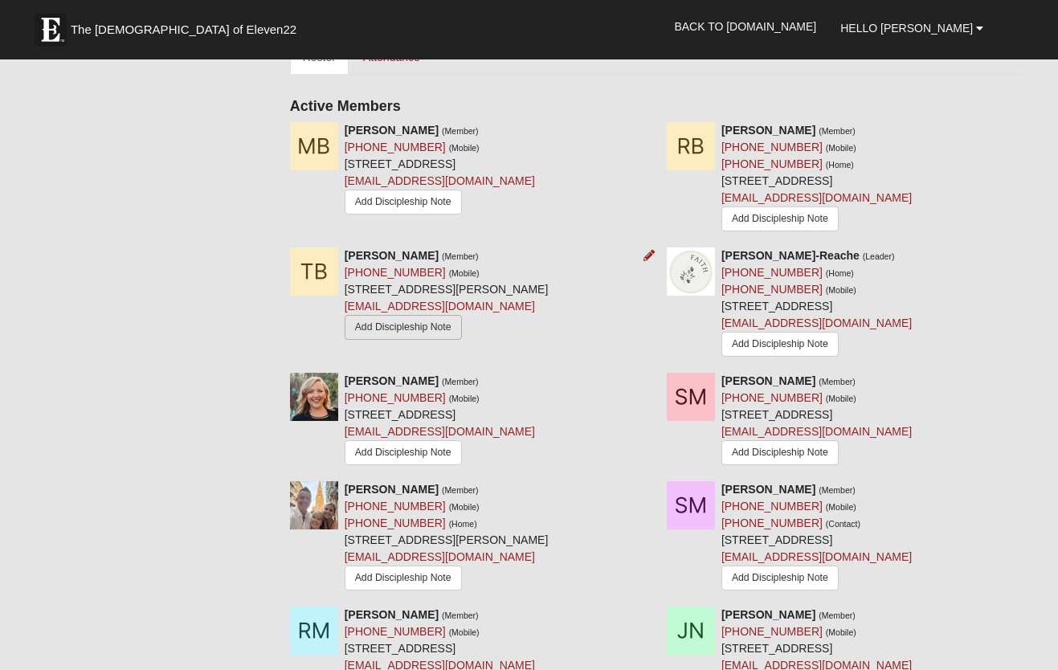
scroll to position [803, 0]
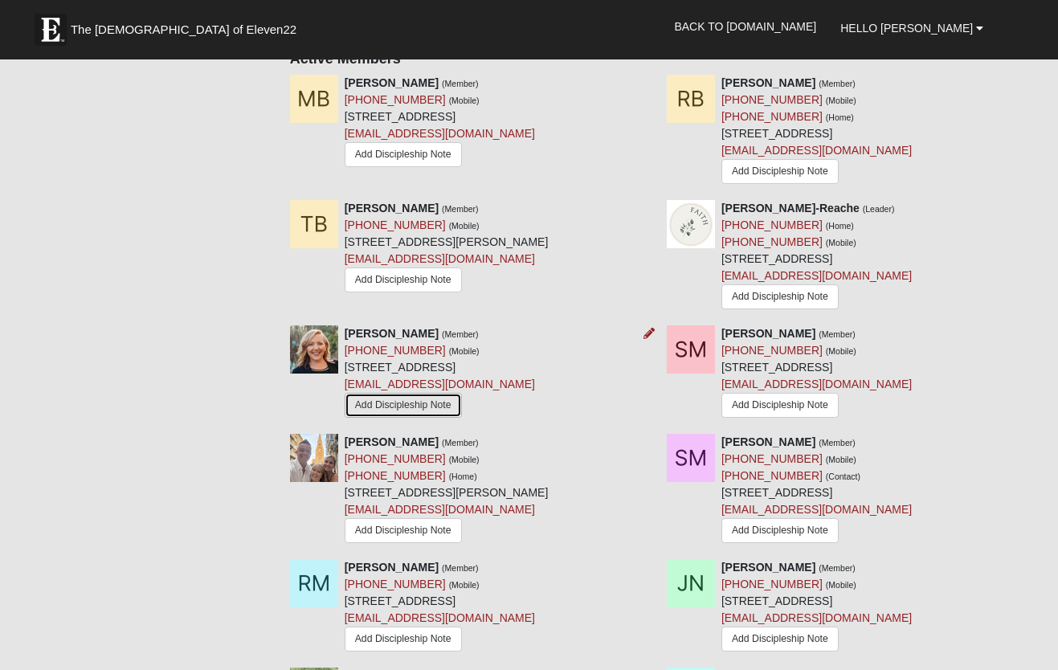
click at [390, 408] on link "Add Discipleship Note" at bounding box center [403, 405] width 117 height 25
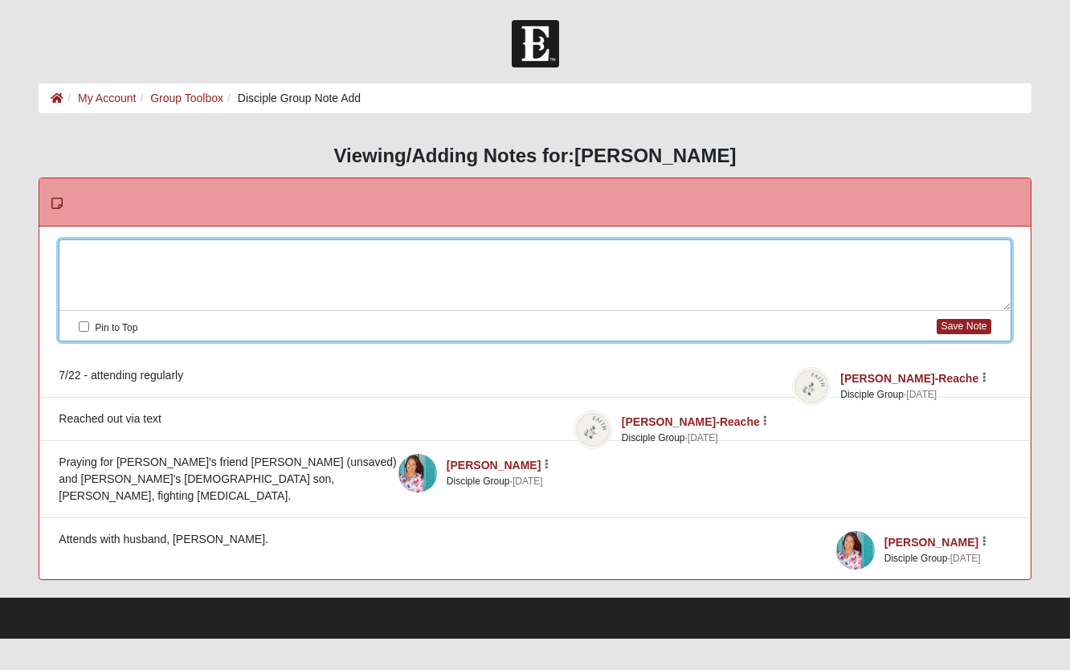
click at [281, 259] on div at bounding box center [534, 275] width 950 height 71
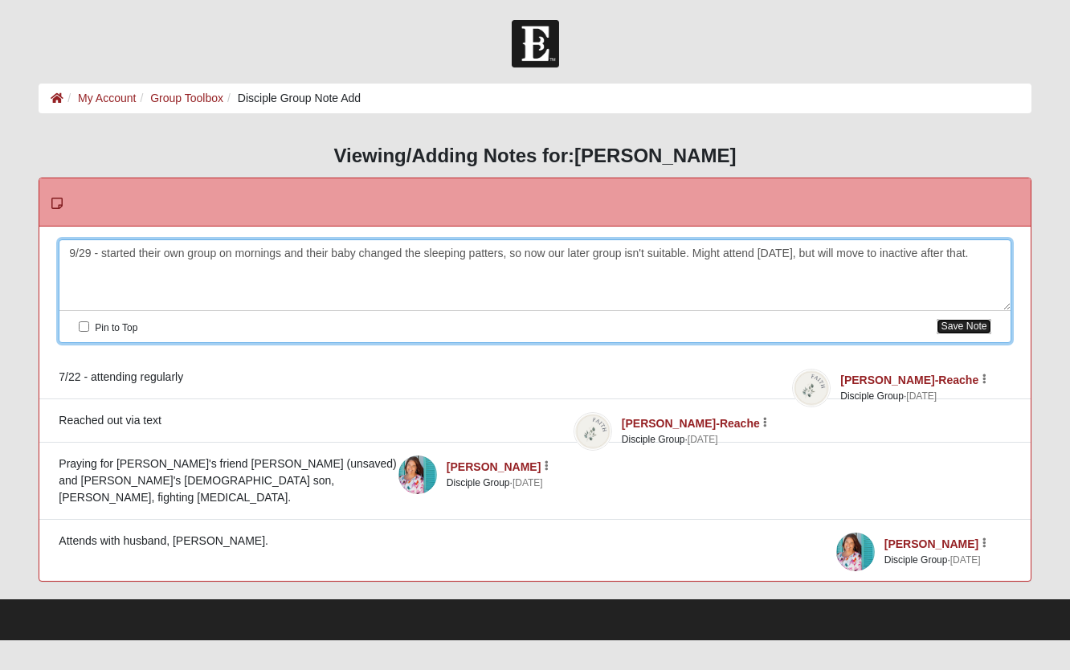
click at [955, 326] on button "Save Note" at bounding box center [964, 326] width 54 height 15
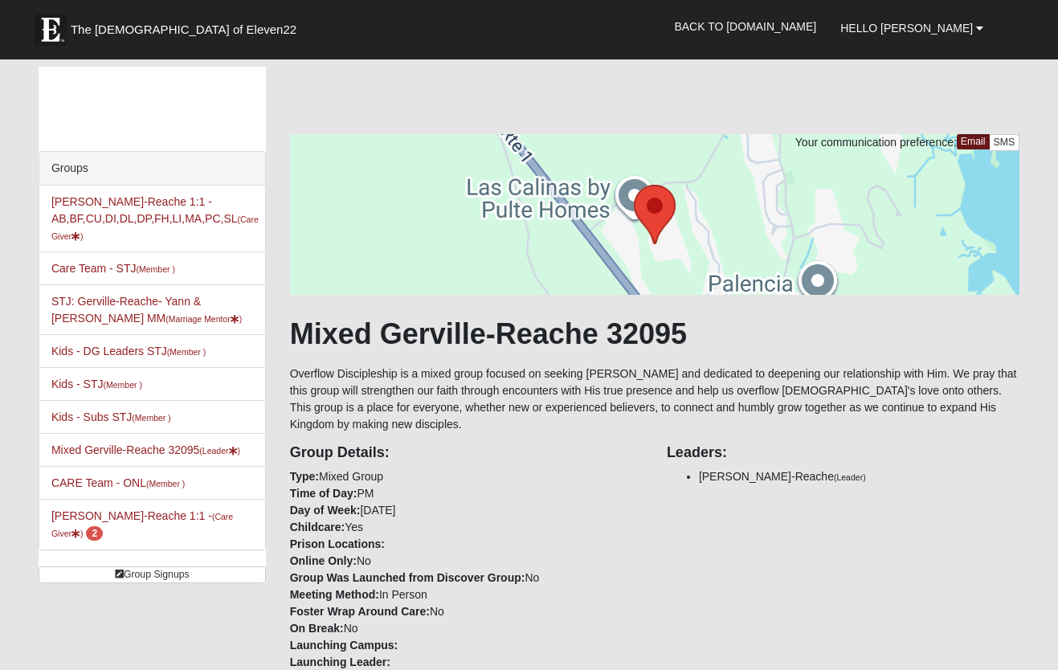
scroll to position [793, 0]
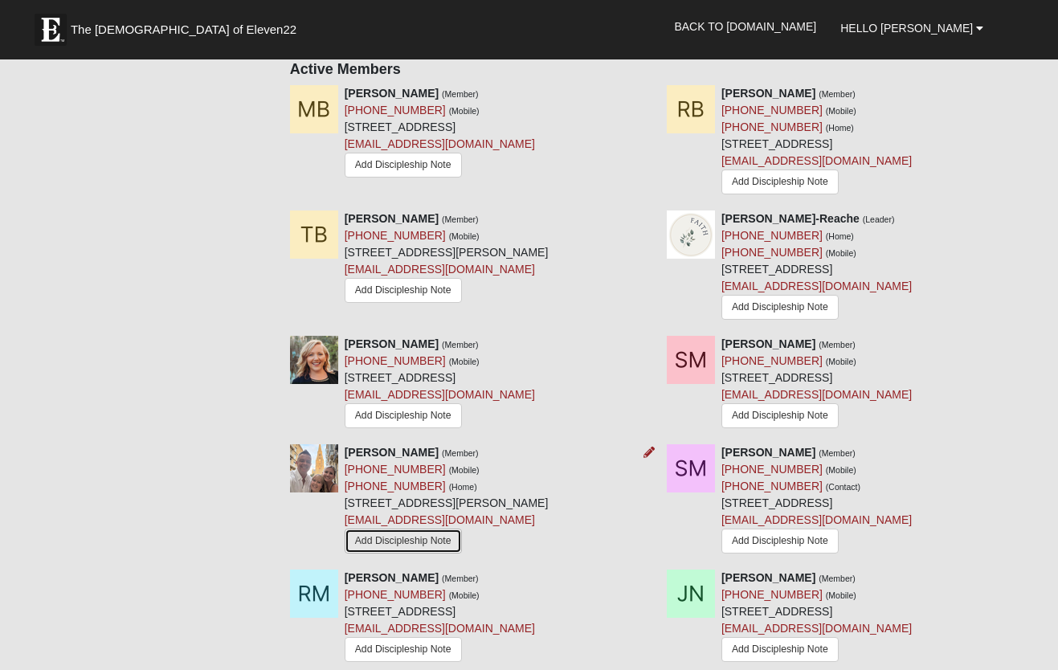
click at [427, 532] on link "Add Discipleship Note" at bounding box center [403, 541] width 117 height 25
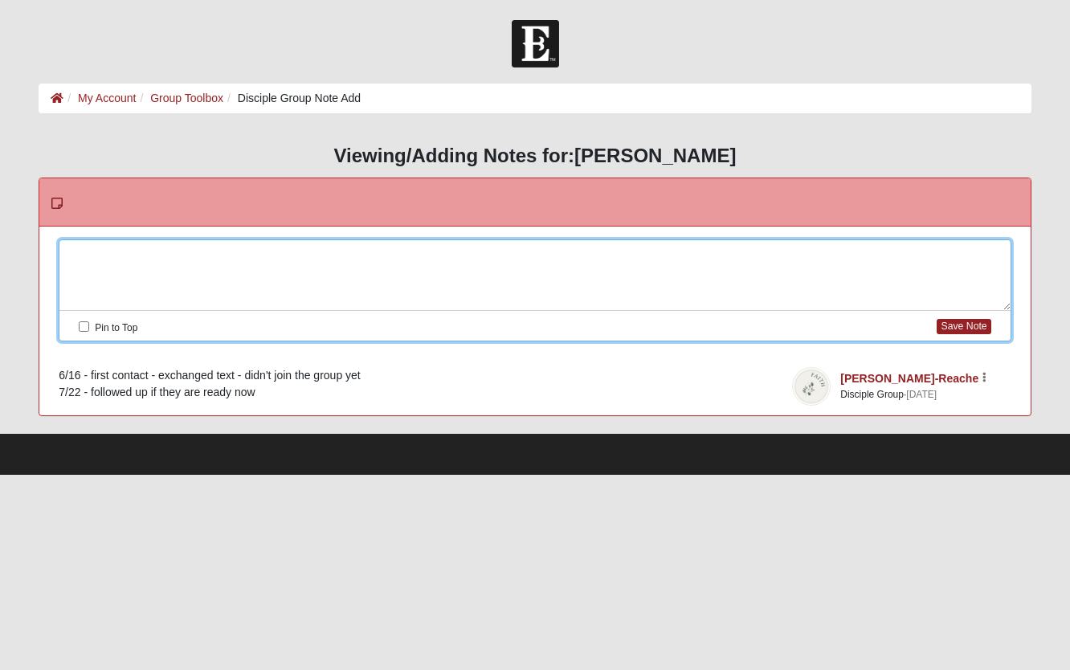
drag, startPoint x: 425, startPoint y: 242, endPoint x: 428, endPoint y: 254, distance: 12.5
click at [426, 246] on div at bounding box center [534, 275] width 950 height 71
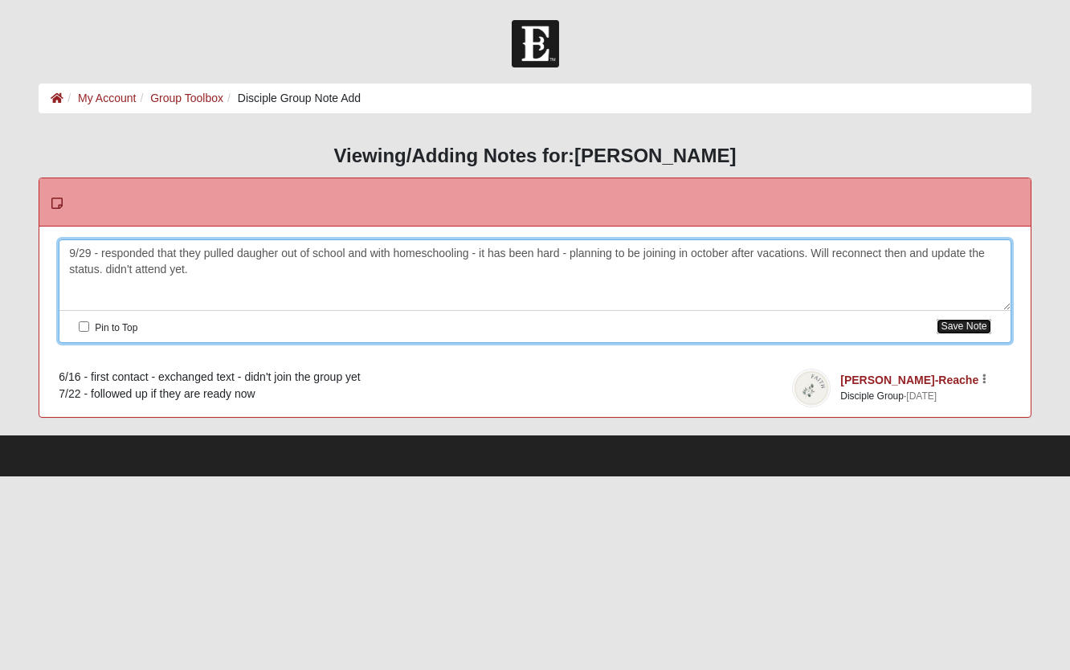
click at [968, 332] on button "Save Note" at bounding box center [964, 326] width 54 height 15
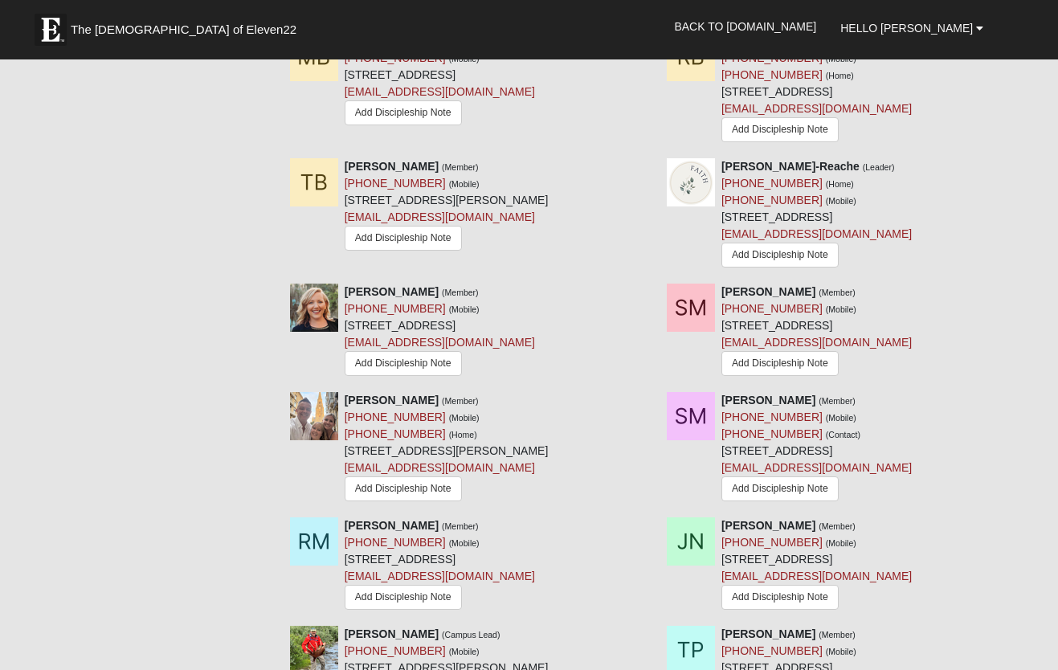
scroll to position [873, 0]
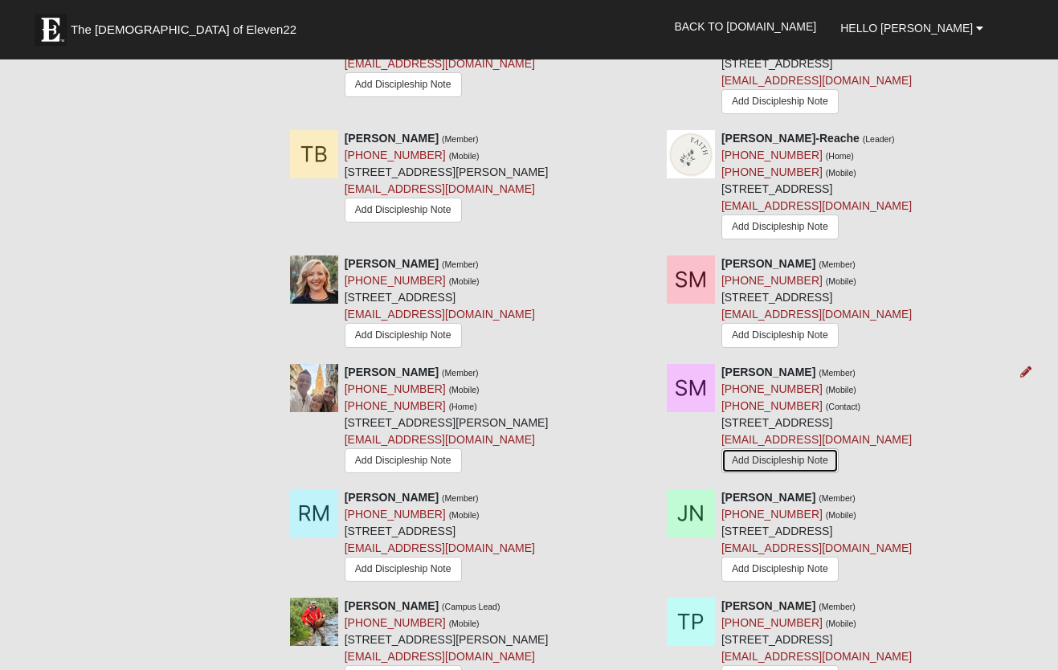
click at [823, 463] on link "Add Discipleship Note" at bounding box center [779, 460] width 117 height 25
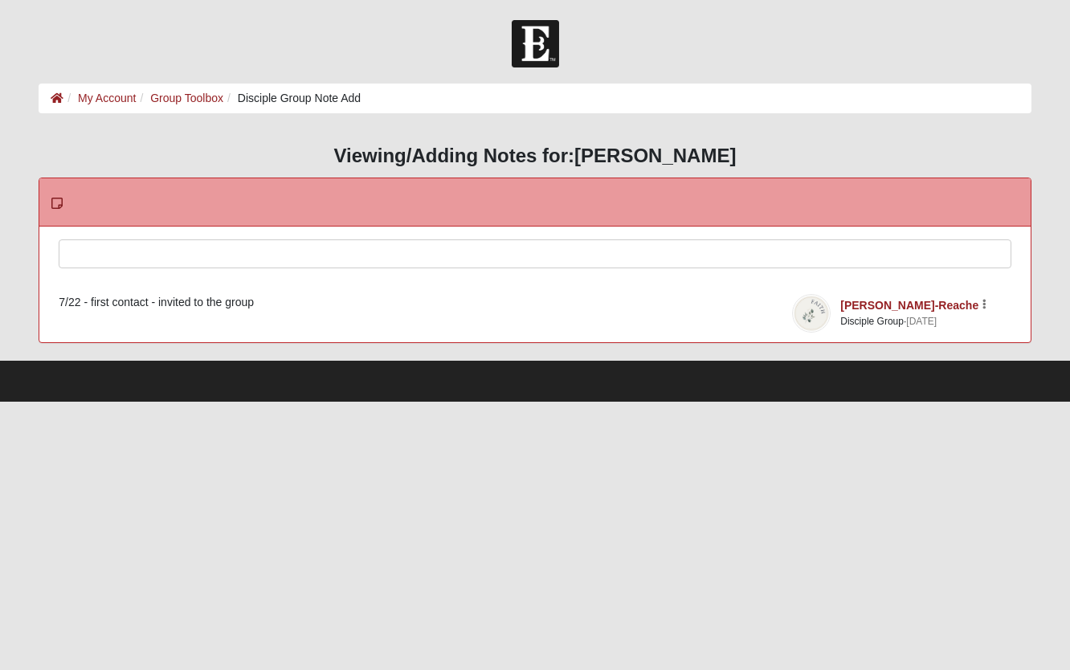
click at [195, 255] on div at bounding box center [534, 275] width 950 height 71
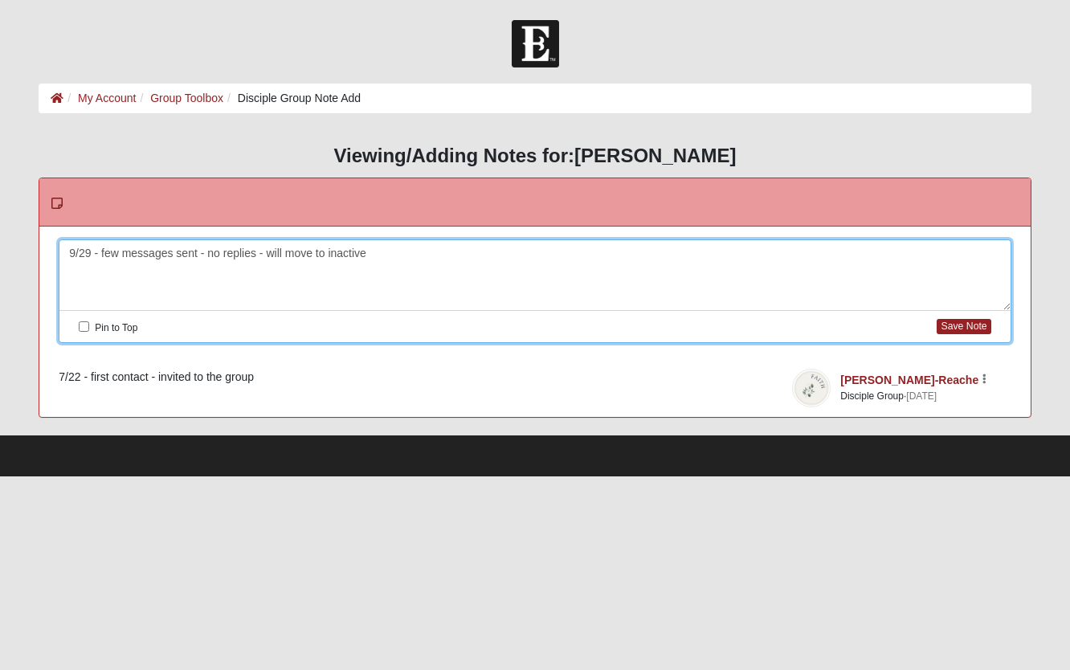
click at [267, 253] on div "9/29 - few messages sent - no replies - will move to inactive" at bounding box center [534, 275] width 950 height 71
click at [957, 319] on button "Save Note" at bounding box center [964, 326] width 54 height 15
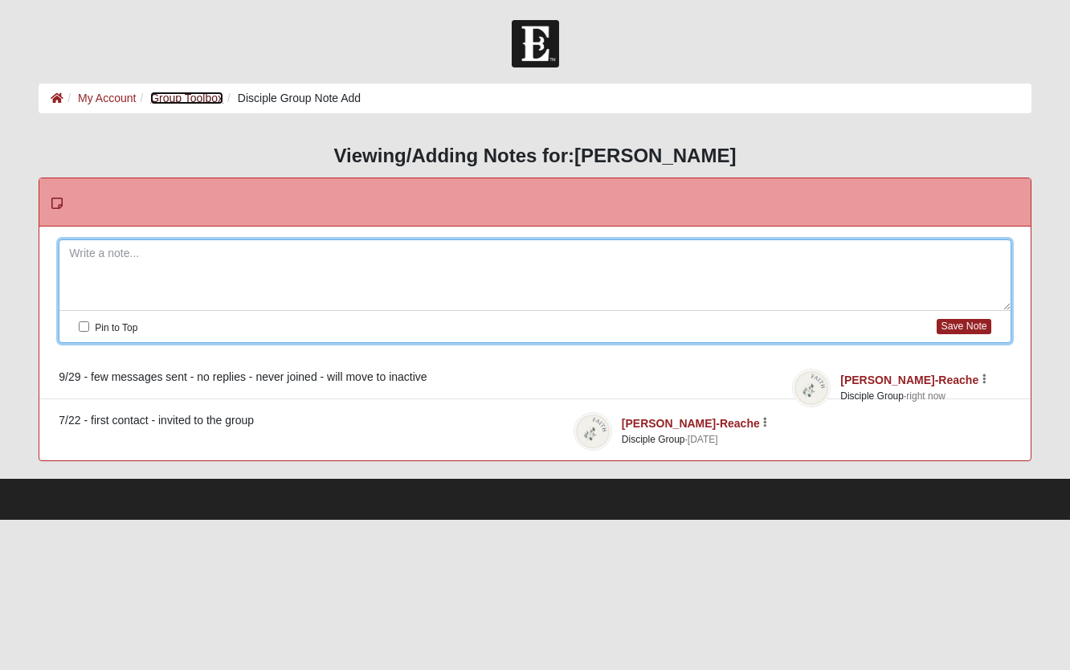
click at [192, 101] on link "Group Toolbox" at bounding box center [186, 98] width 73 height 13
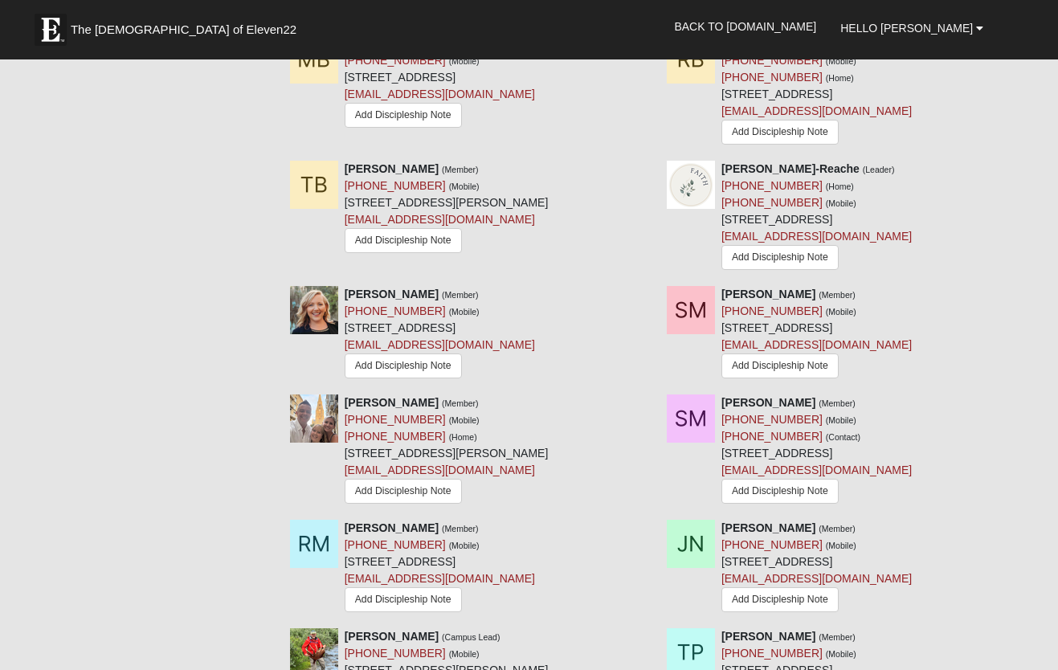
scroll to position [723, 0]
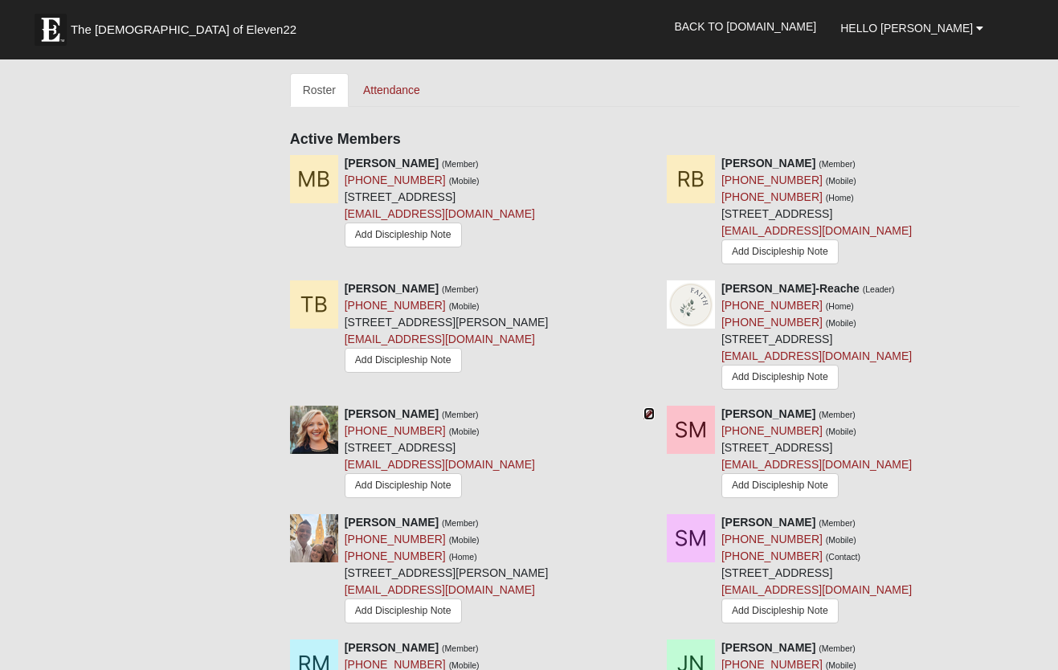
click at [643, 416] on icon at bounding box center [648, 413] width 11 height 11
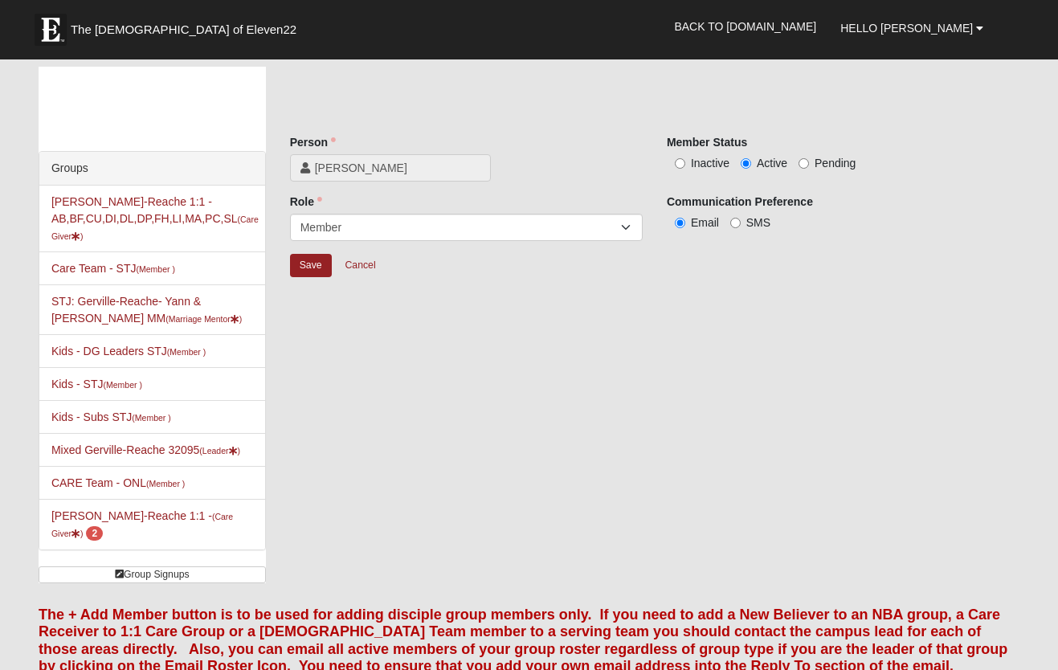
click at [713, 165] on span "Inactive" at bounding box center [710, 163] width 39 height 13
click at [685, 165] on input "Inactive" at bounding box center [680, 163] width 10 height 10
radio input "true"
click at [754, 221] on span "SMS" at bounding box center [758, 222] width 24 height 13
click at [741, 221] on input "SMS" at bounding box center [735, 223] width 10 height 10
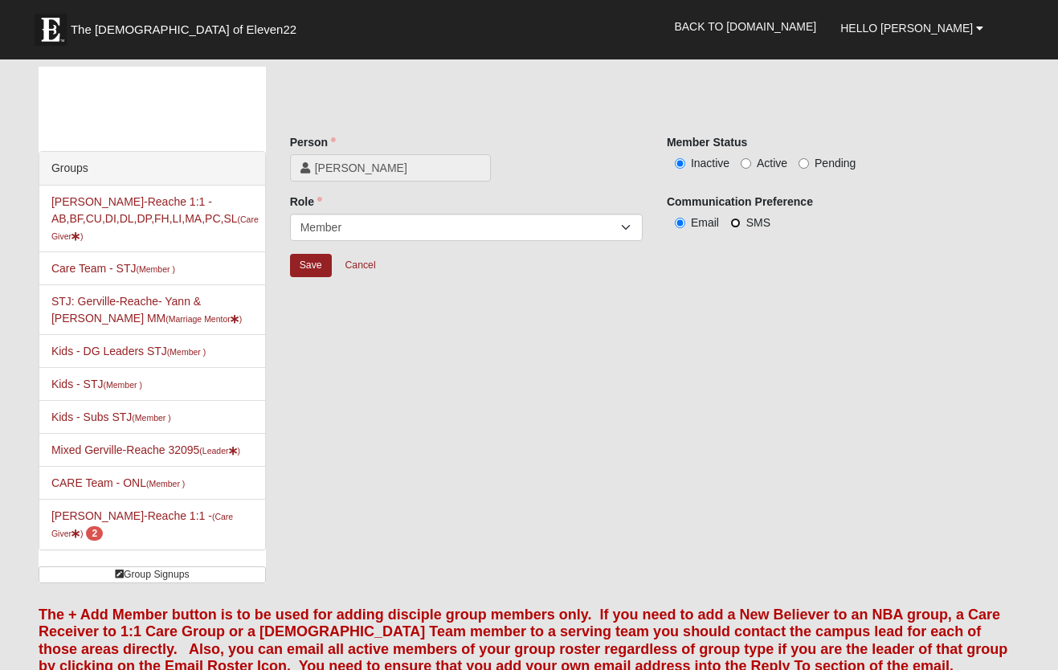
radio input "true"
click at [312, 267] on input "Save" at bounding box center [311, 265] width 42 height 23
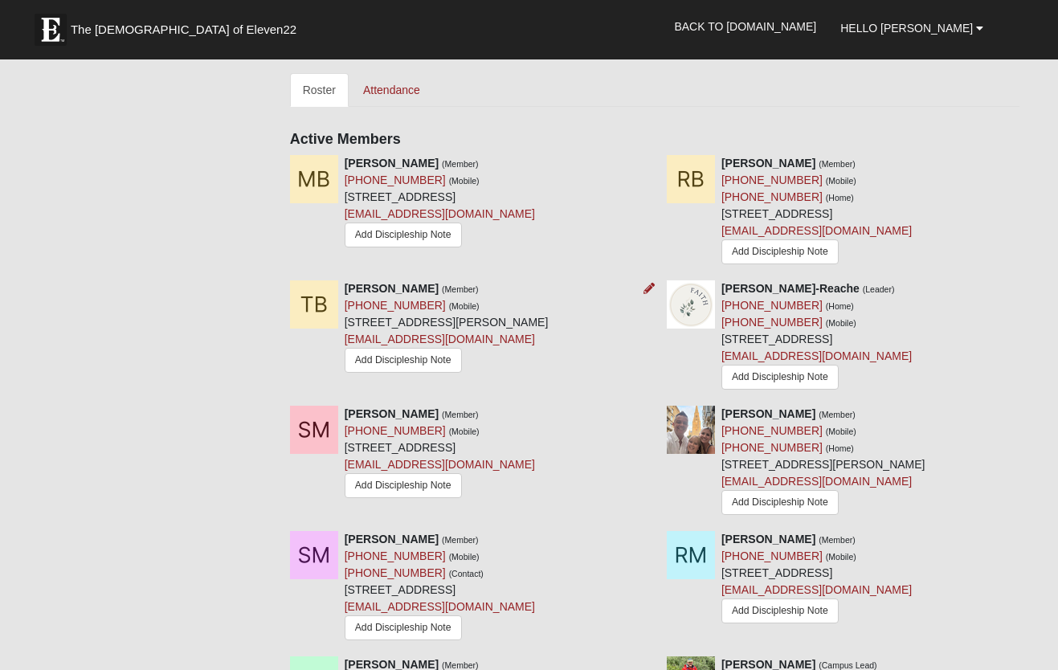
scroll to position [803, 0]
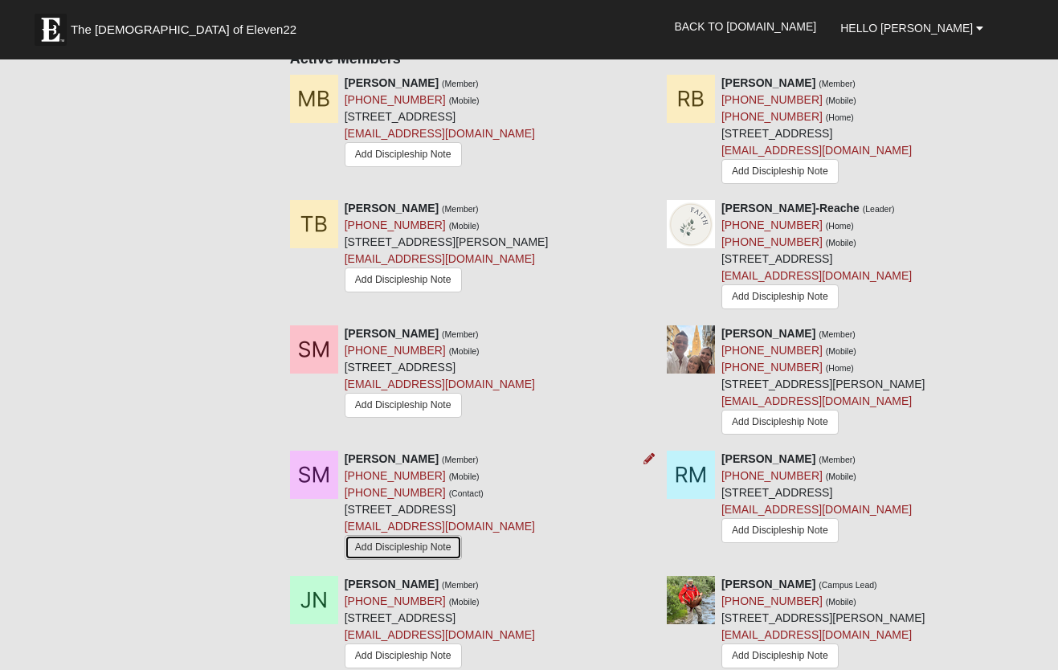
click at [412, 553] on link "Add Discipleship Note" at bounding box center [403, 547] width 117 height 25
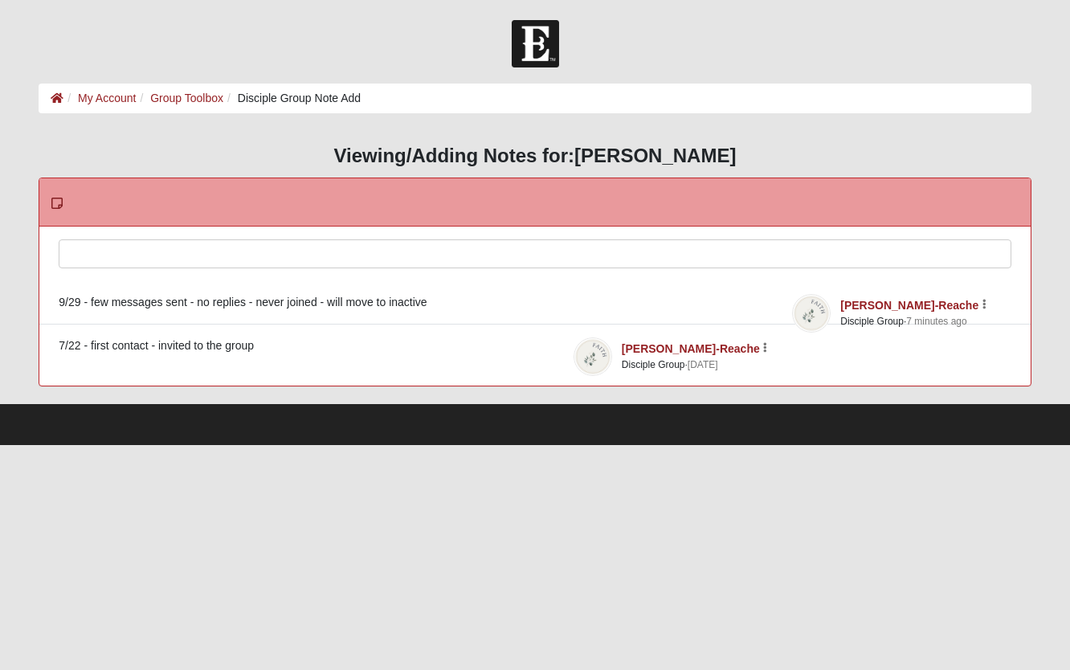
click at [192, 258] on div at bounding box center [534, 275] width 950 height 71
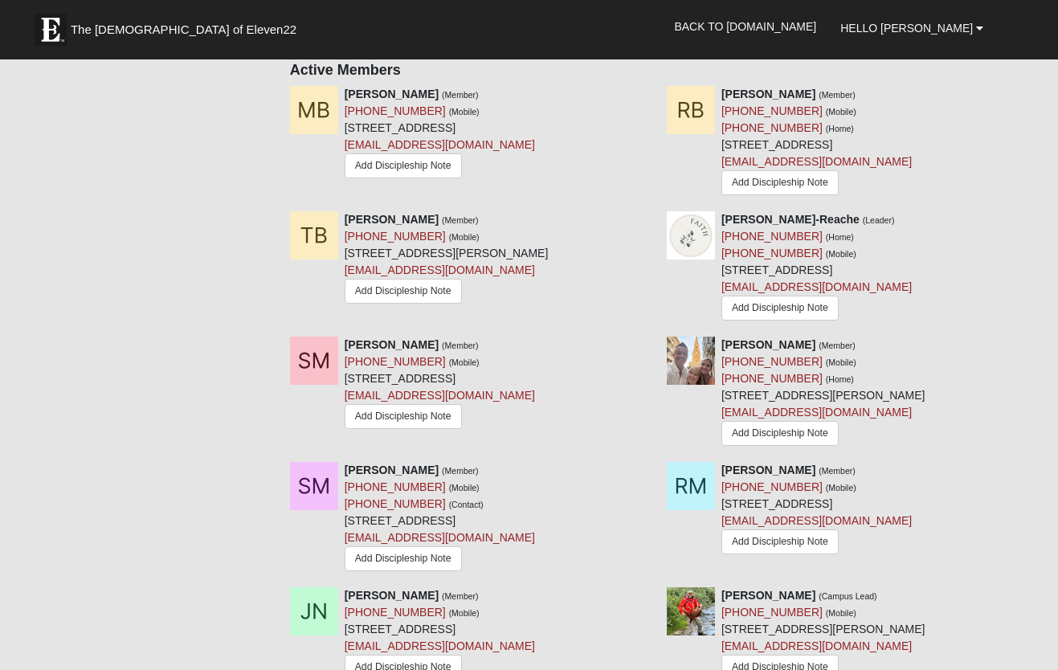
scroll to position [793, 0]
click at [647, 471] on icon at bounding box center [648, 469] width 11 height 11
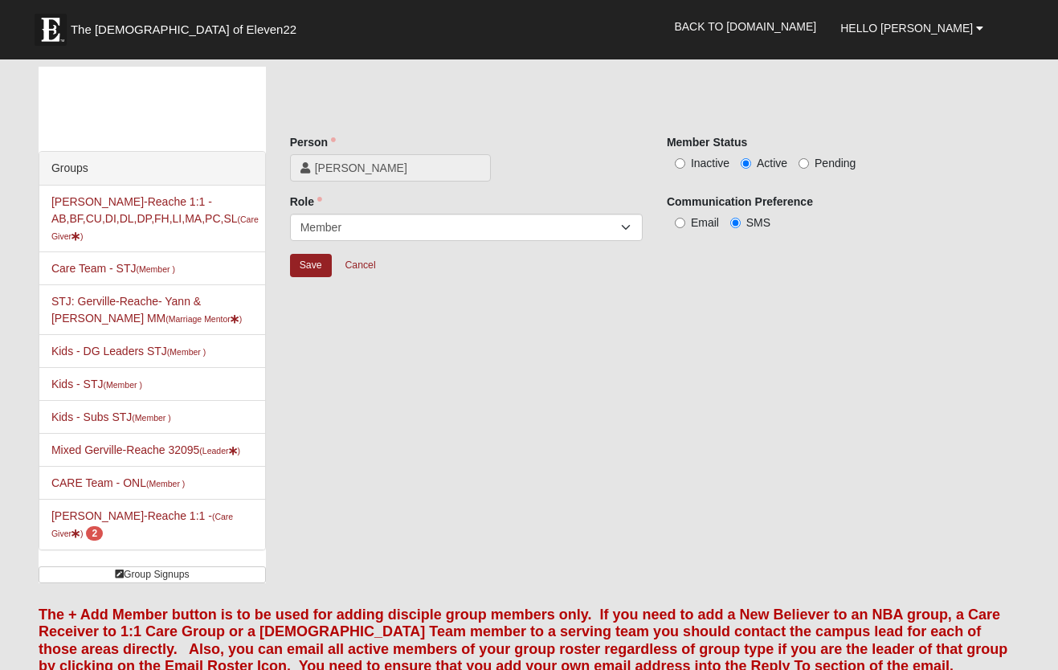
click at [700, 162] on span "Inactive" at bounding box center [710, 163] width 39 height 13
click at [685, 162] on input "Inactive" at bounding box center [680, 163] width 10 height 10
radio input "true"
click at [325, 264] on input "Save" at bounding box center [311, 265] width 42 height 23
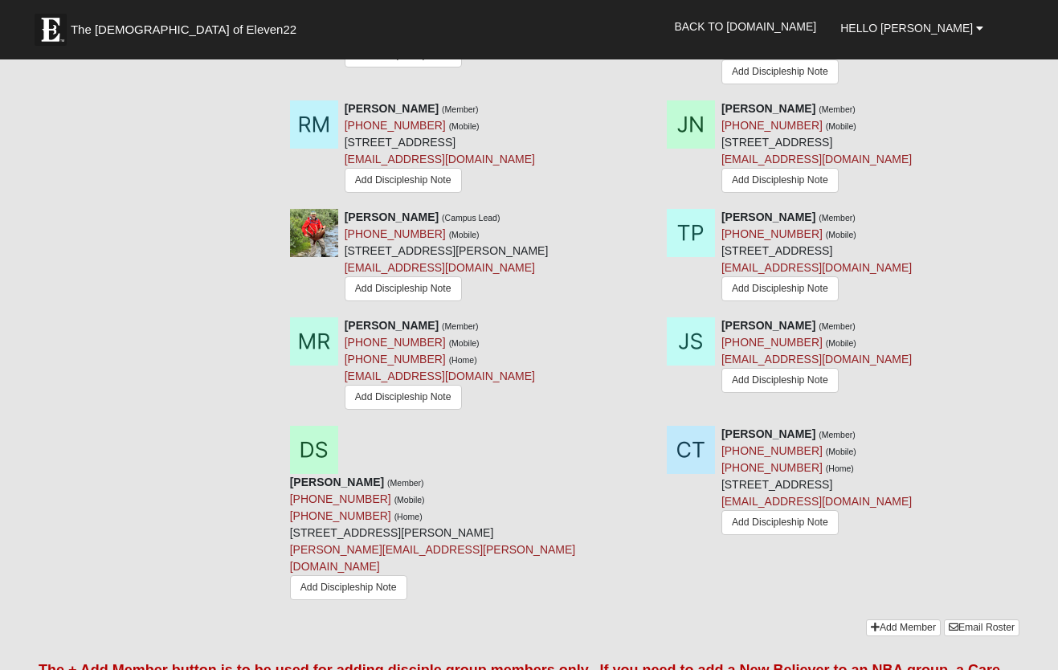
scroll to position [1125, 0]
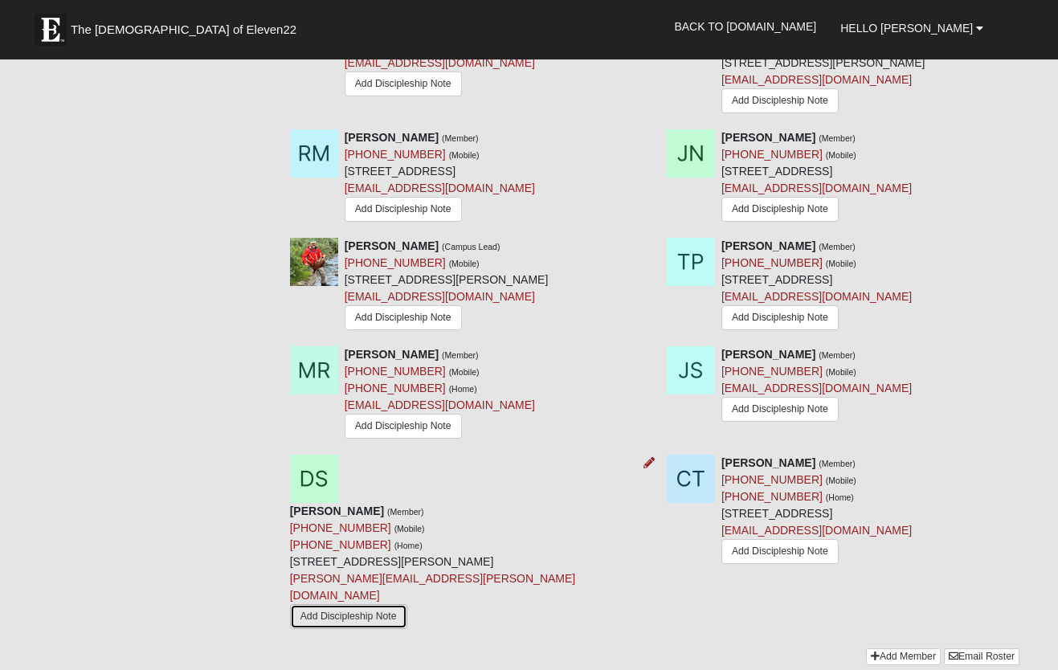
click at [407, 604] on link "Add Discipleship Note" at bounding box center [348, 616] width 117 height 25
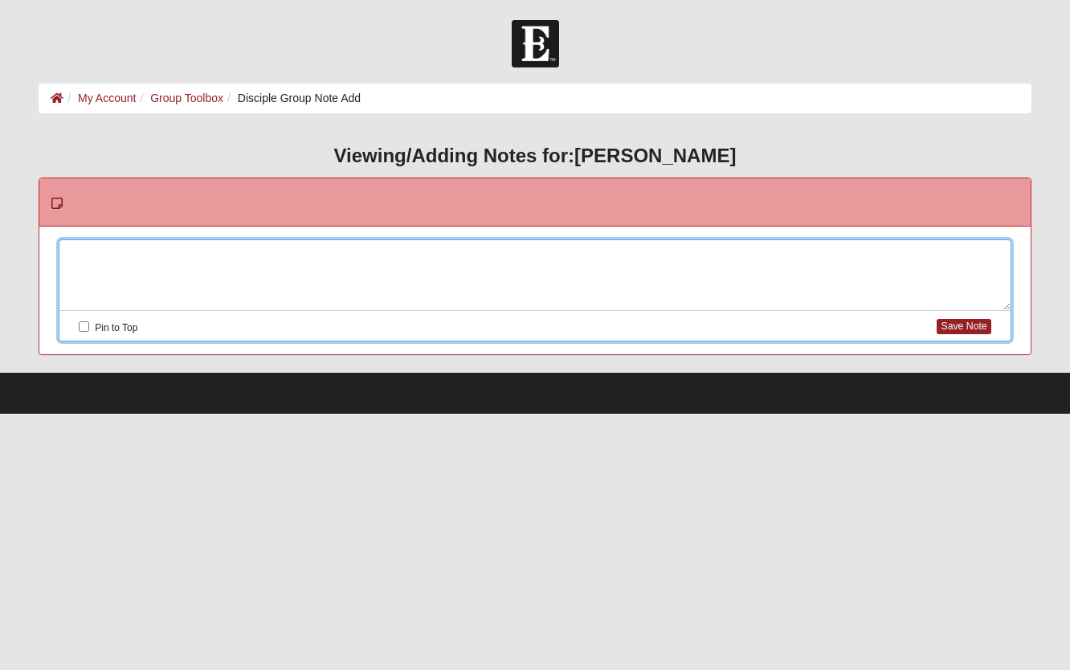
click at [427, 246] on div at bounding box center [534, 275] width 950 height 71
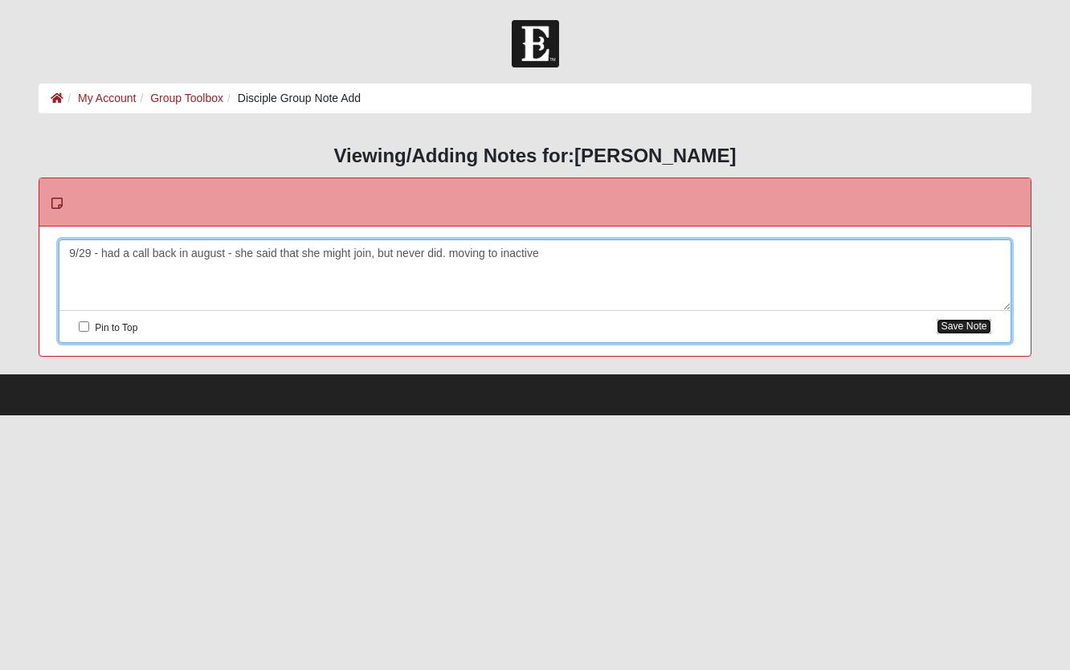
click at [950, 324] on button "Save Note" at bounding box center [964, 326] width 54 height 15
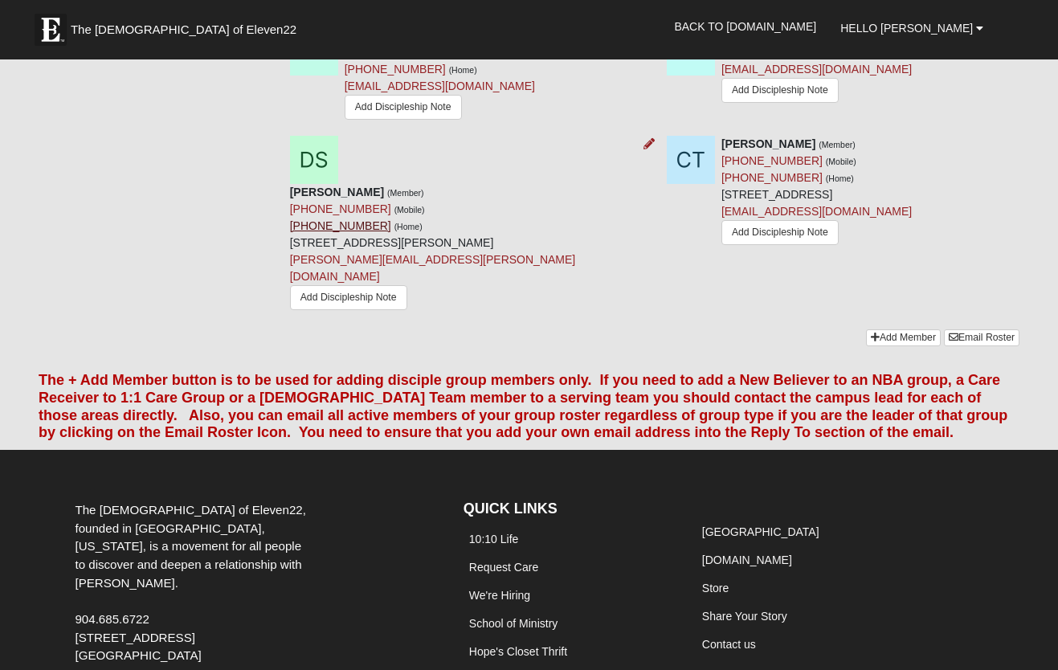
scroll to position [1407, 0]
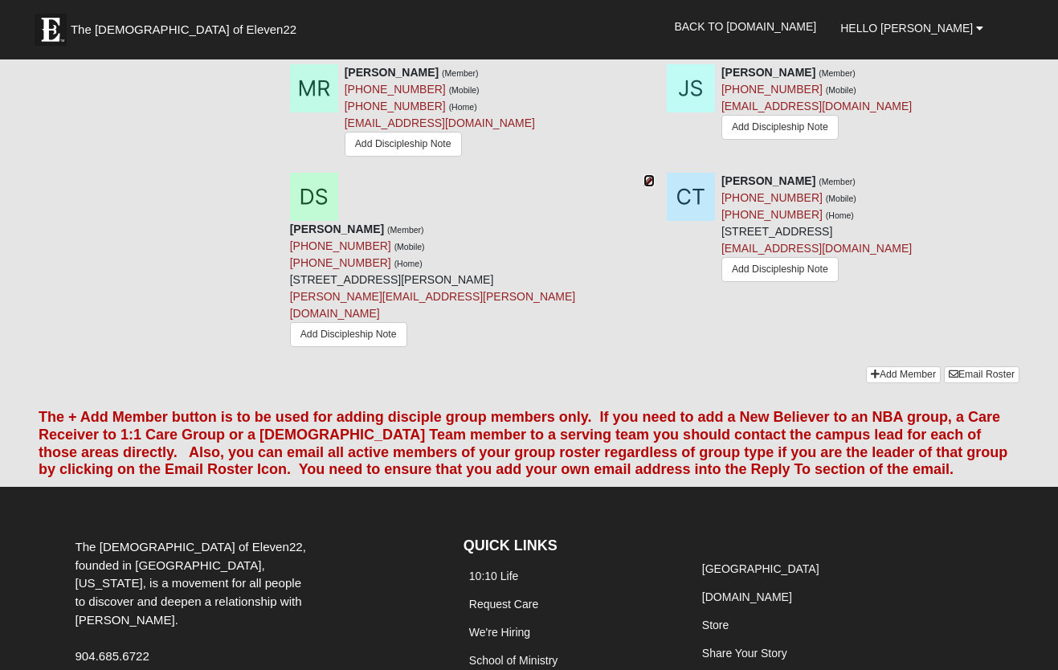
click at [644, 186] on icon at bounding box center [648, 180] width 11 height 11
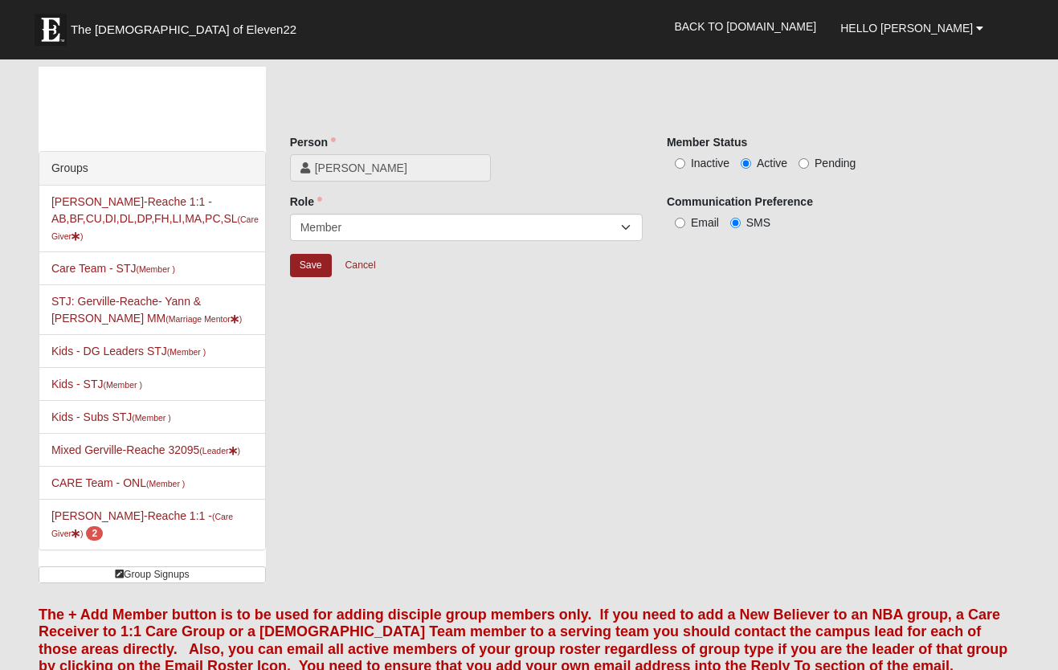
click at [716, 164] on span "Inactive" at bounding box center [710, 163] width 39 height 13
click at [685, 164] on input "Inactive" at bounding box center [680, 163] width 10 height 10
radio input "true"
click at [307, 263] on input "Save" at bounding box center [311, 265] width 42 height 23
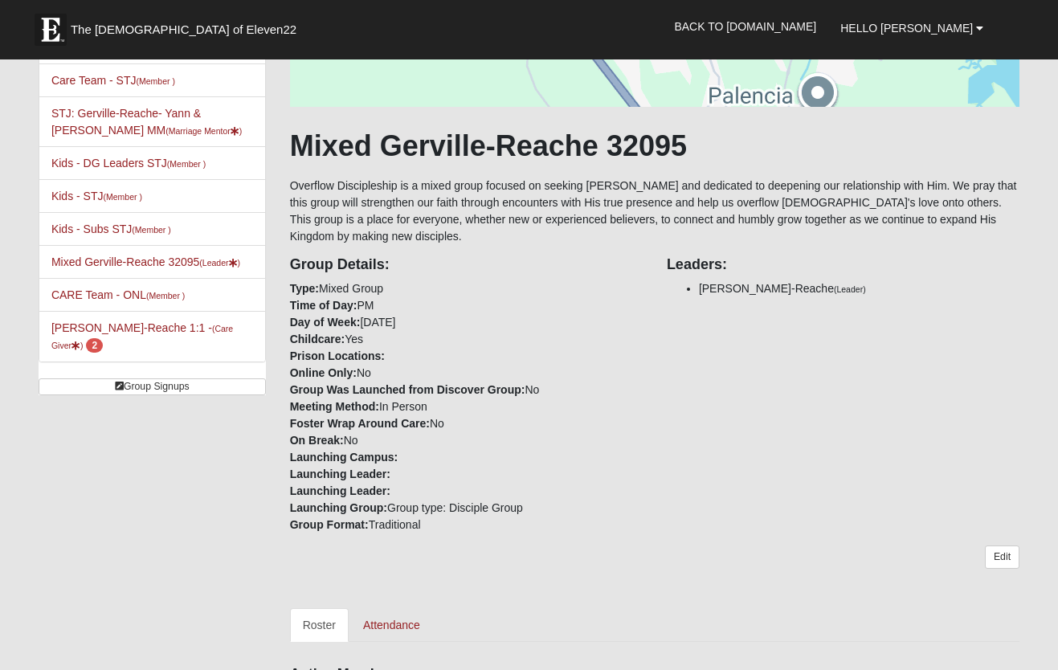
scroll to position [161, 0]
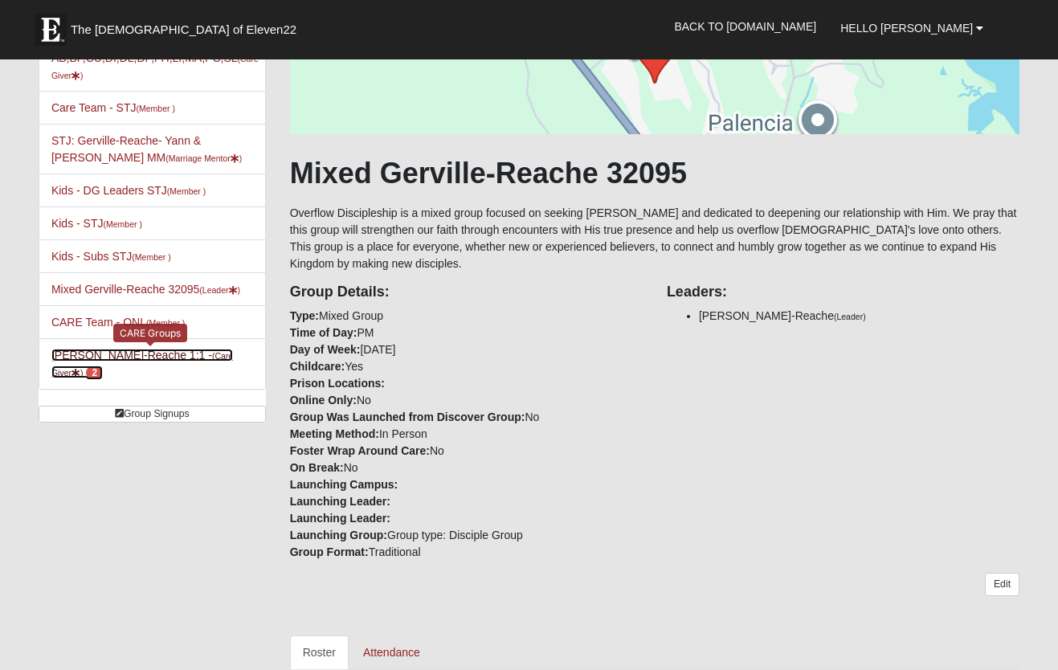
click at [108, 349] on link "Alina Gerville-Reache 1:1 - (Care Giver ) 2" at bounding box center [142, 364] width 182 height 30
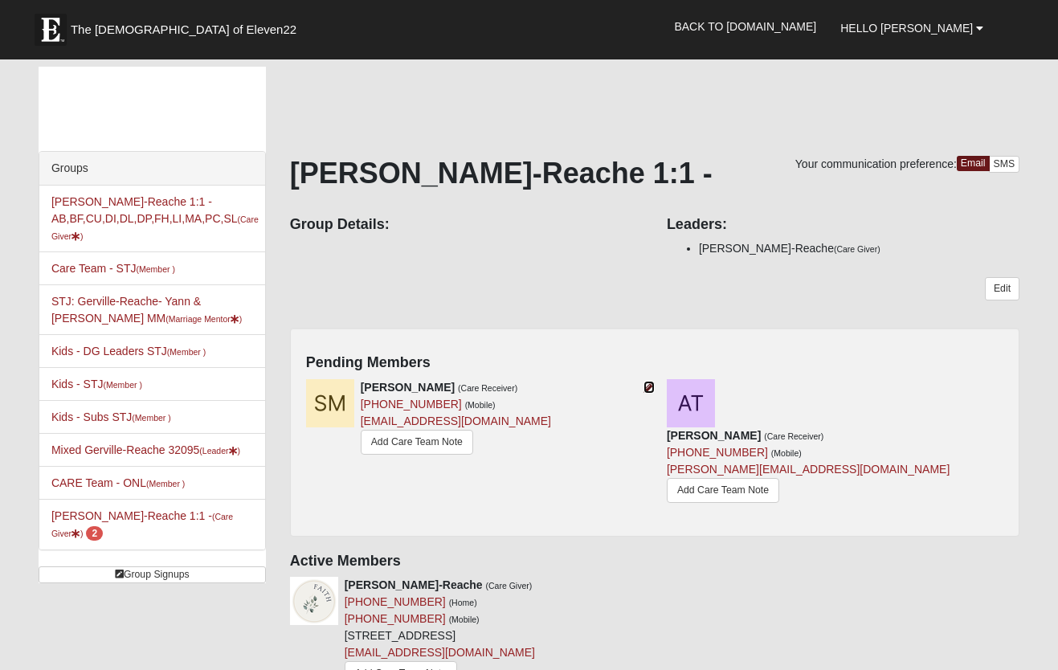
click at [648, 386] on icon at bounding box center [648, 387] width 11 height 11
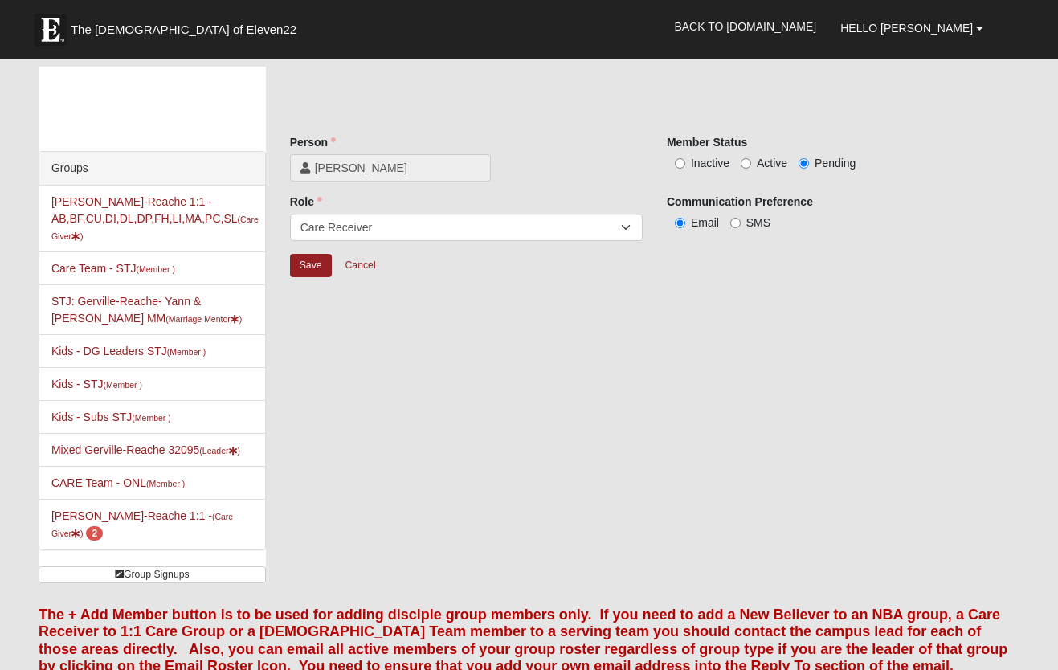
click at [758, 160] on span "Active" at bounding box center [772, 163] width 31 height 13
click at [751, 160] on input "Active" at bounding box center [746, 163] width 10 height 10
radio input "true"
click at [761, 221] on span "SMS" at bounding box center [758, 222] width 24 height 13
click at [741, 221] on input "SMS" at bounding box center [735, 223] width 10 height 10
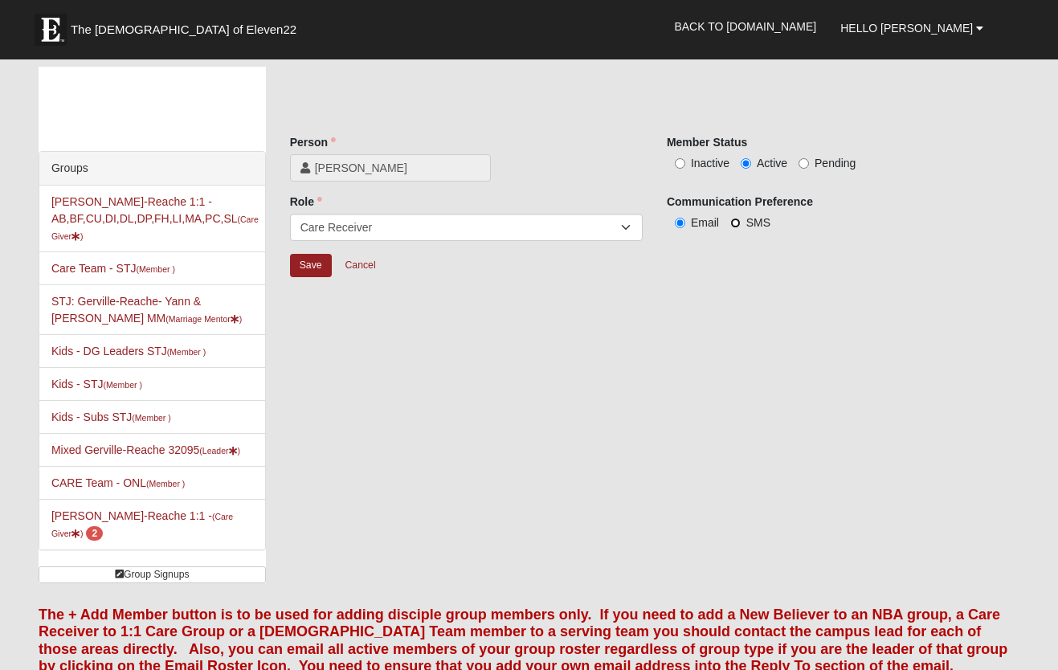
radio input "true"
click at [298, 267] on input "Save" at bounding box center [311, 265] width 42 height 23
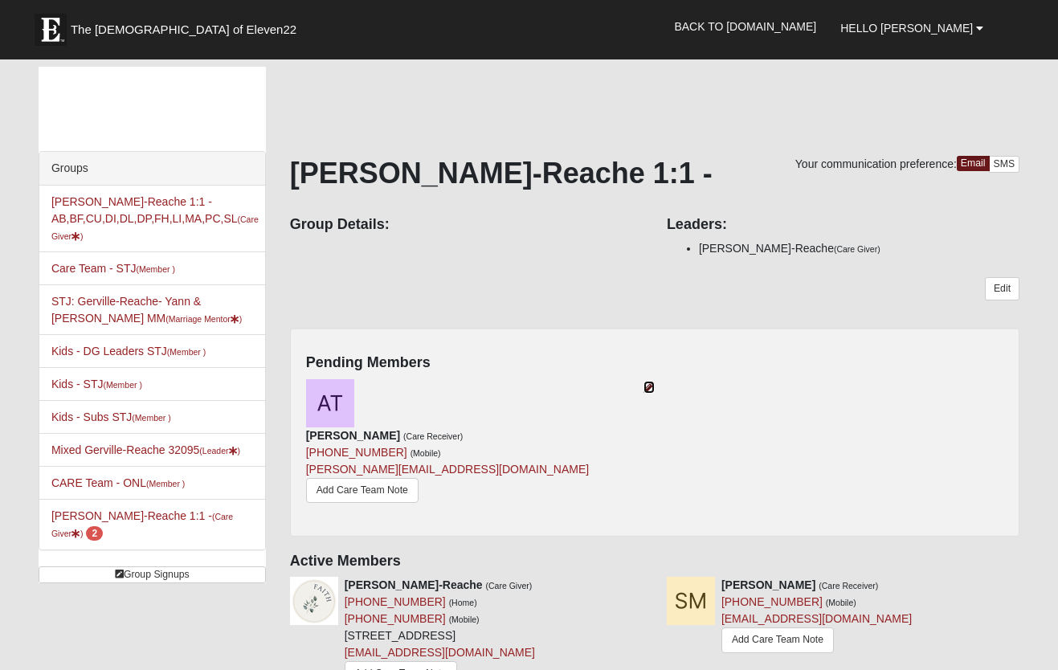
click at [651, 388] on icon at bounding box center [648, 387] width 11 height 11
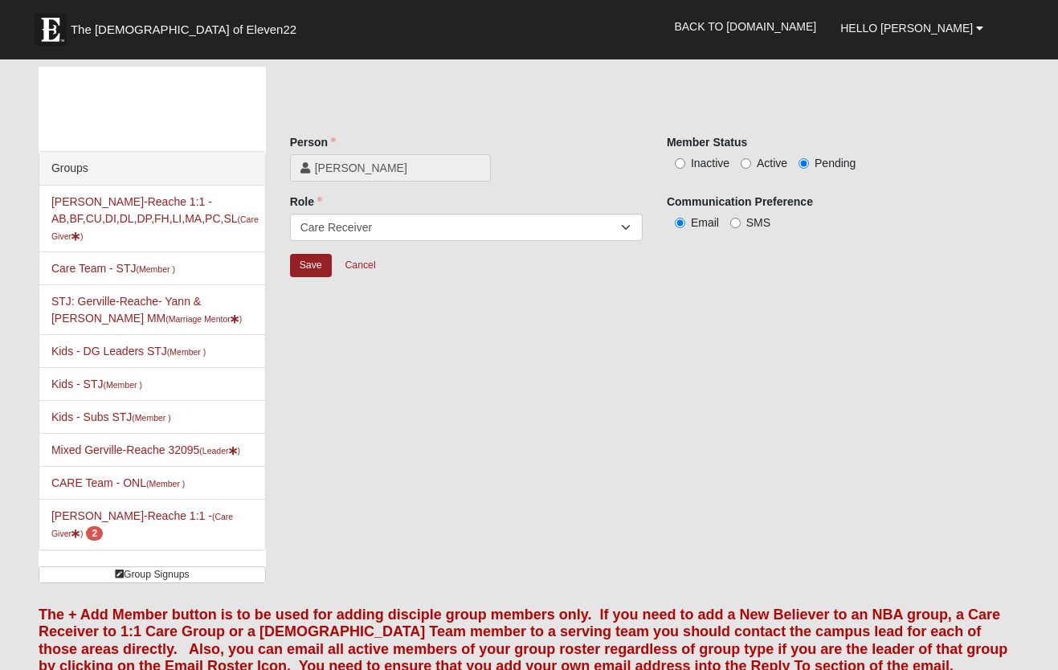
drag, startPoint x: 752, startPoint y: 168, endPoint x: 751, endPoint y: 177, distance: 8.9
click at [752, 167] on label "Active" at bounding box center [764, 163] width 47 height 16
click at [751, 167] on input "Active" at bounding box center [746, 163] width 10 height 10
radio input "true"
click at [748, 217] on span "SMS" at bounding box center [758, 222] width 24 height 13
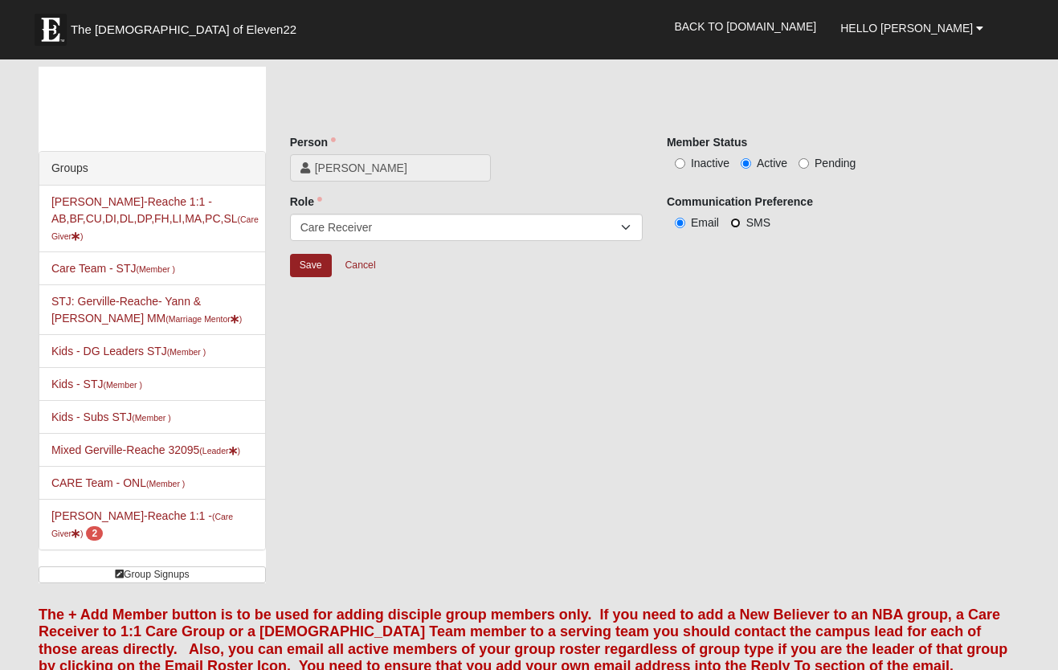
click at [741, 218] on input "SMS" at bounding box center [735, 223] width 10 height 10
radio input "true"
click at [318, 267] on input "Save" at bounding box center [311, 265] width 42 height 23
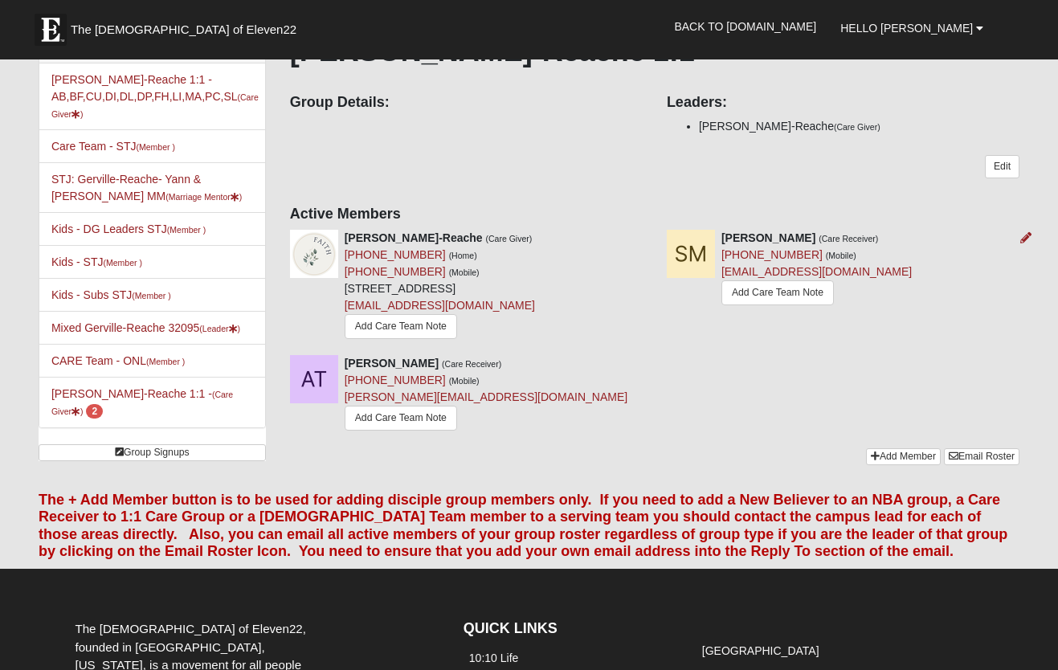
scroll to position [241, 0]
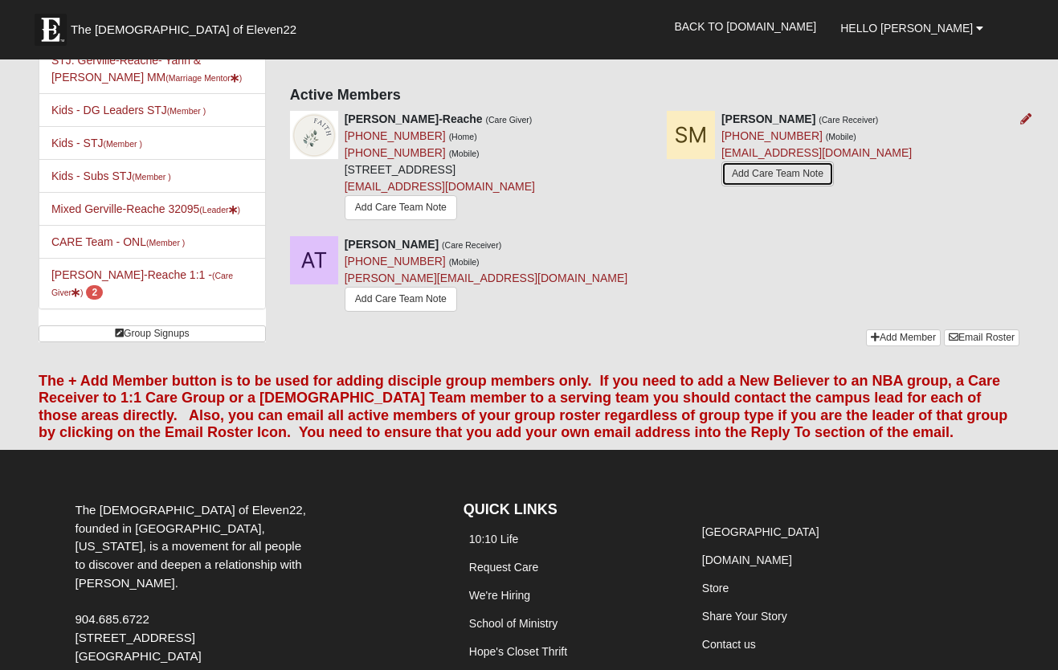
click at [779, 161] on link "Add Care Team Note" at bounding box center [777, 173] width 112 height 25
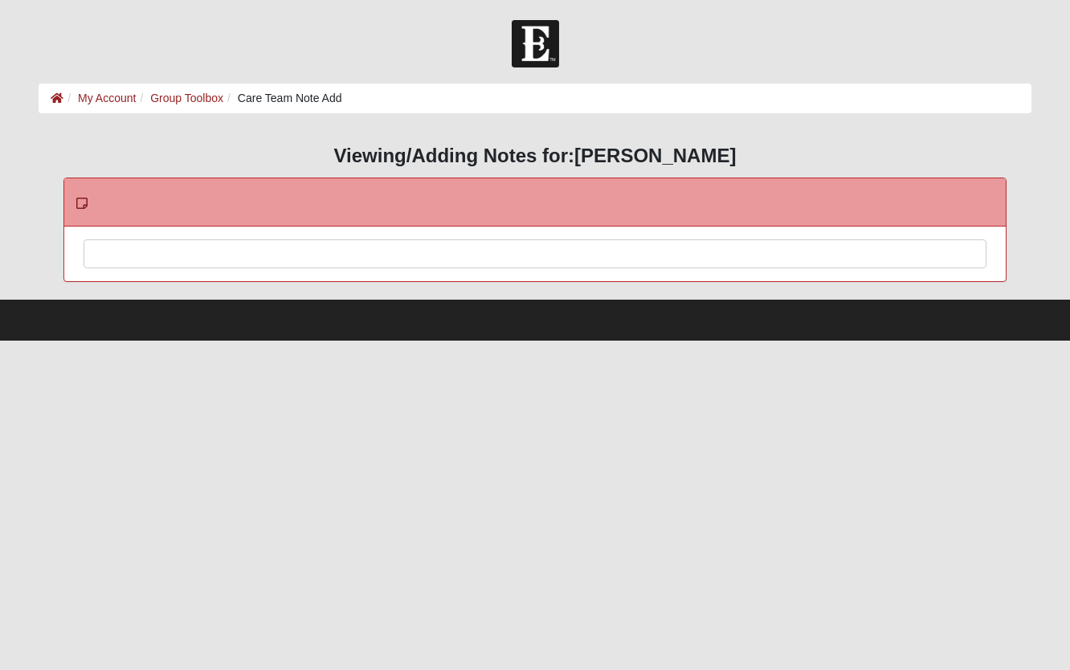
click at [451, 258] on div at bounding box center [534, 275] width 901 height 71
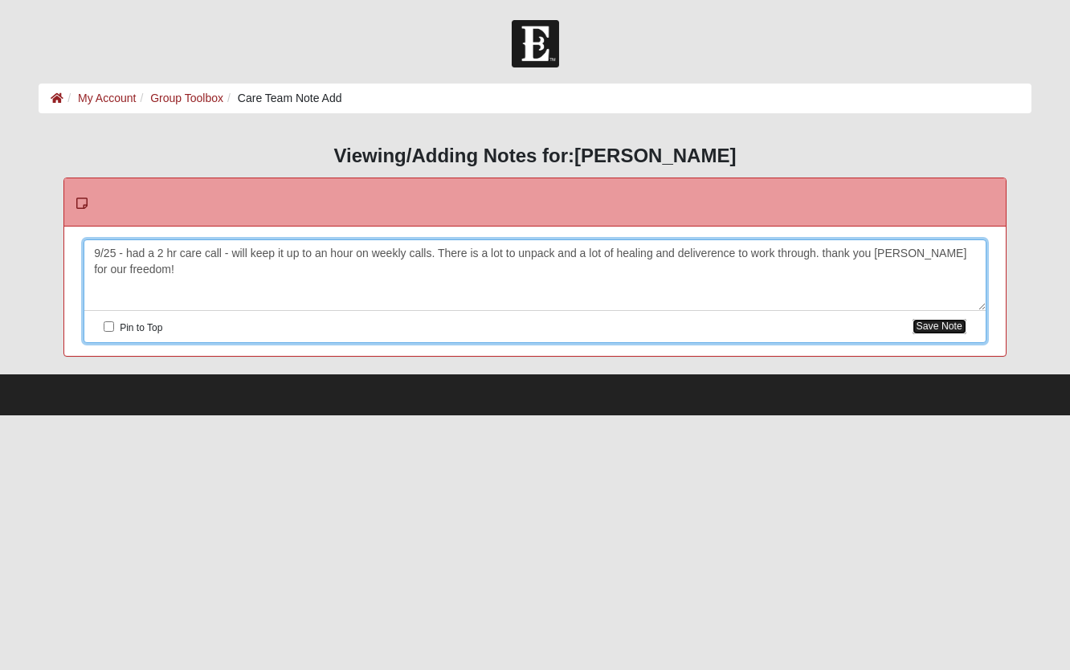
click at [958, 323] on button "Save Note" at bounding box center [940, 326] width 54 height 15
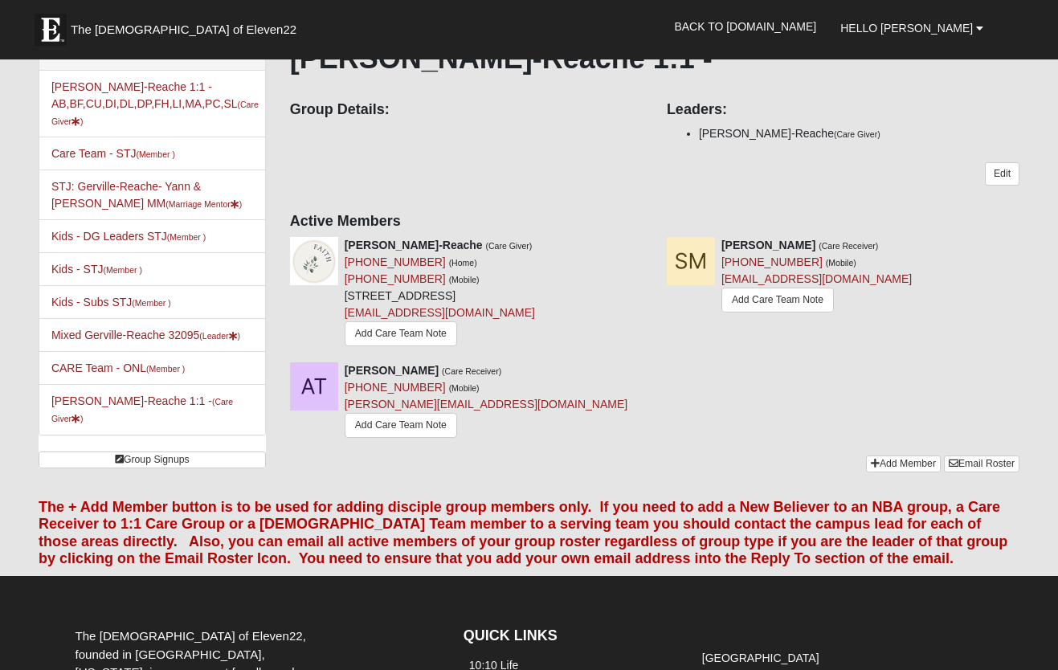
scroll to position [80, 0]
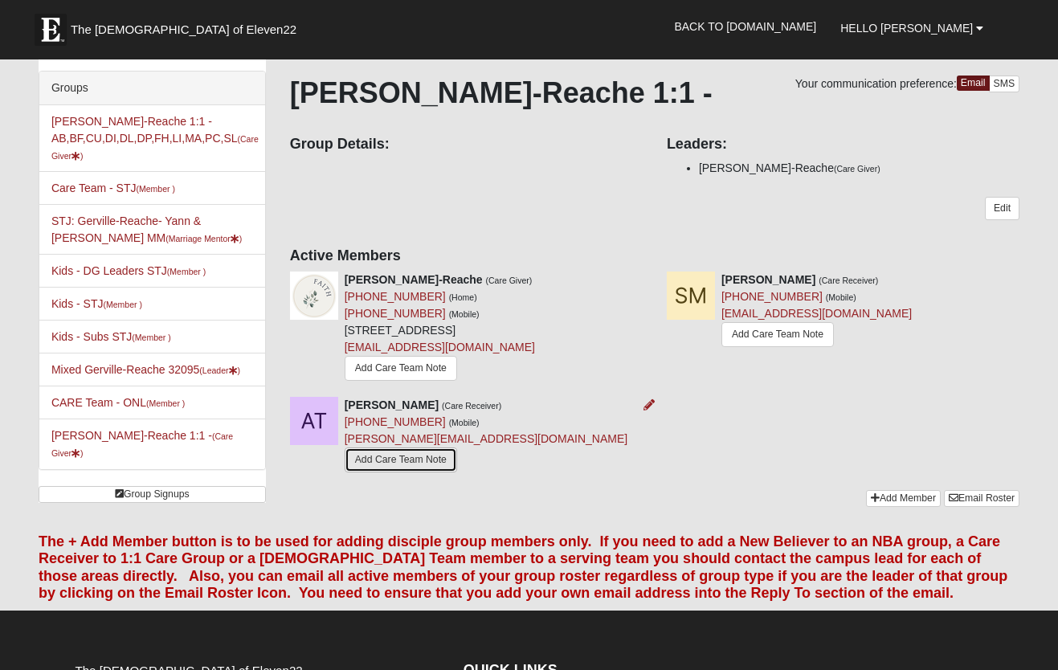
click at [431, 459] on link "Add Care Team Note" at bounding box center [401, 459] width 112 height 25
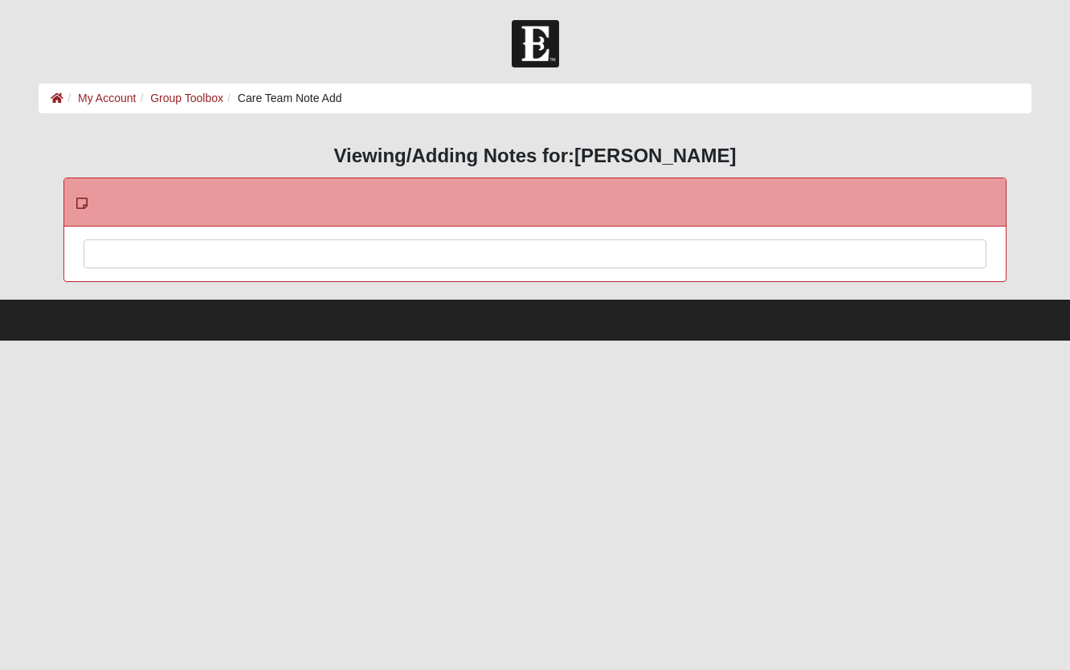
click at [464, 254] on div at bounding box center [534, 275] width 901 height 71
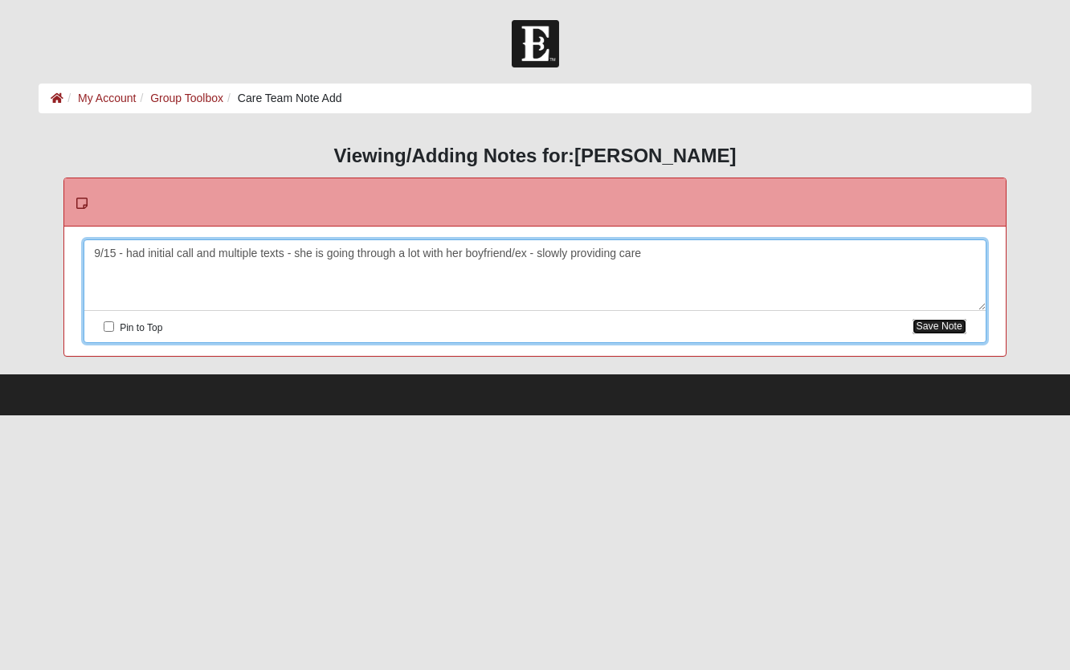
click at [937, 321] on button "Save Note" at bounding box center [940, 326] width 54 height 15
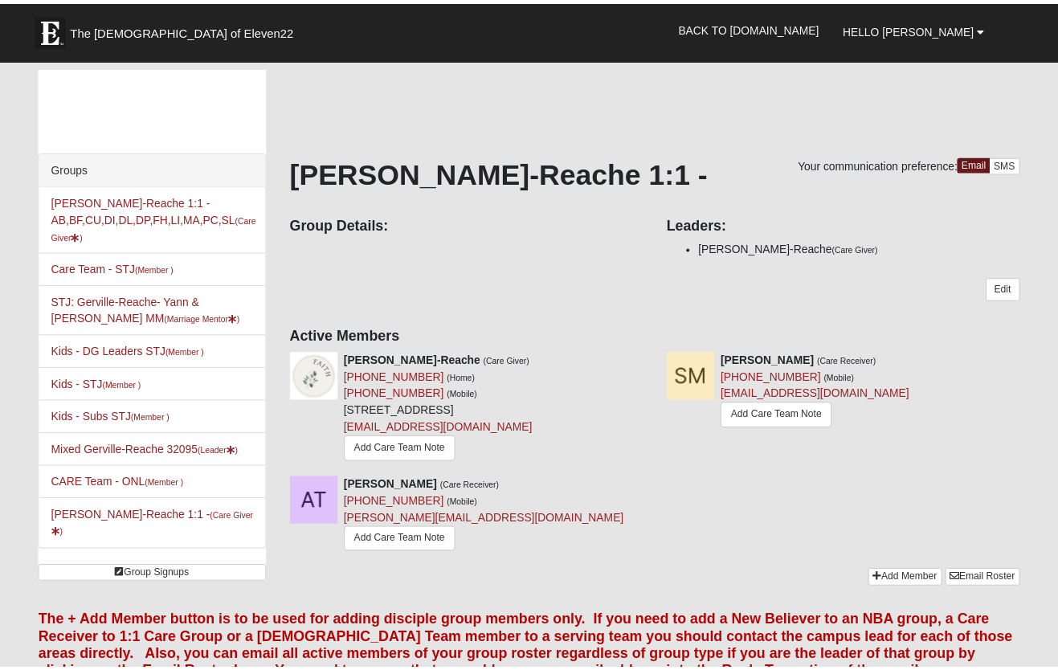
scroll to position [80, 0]
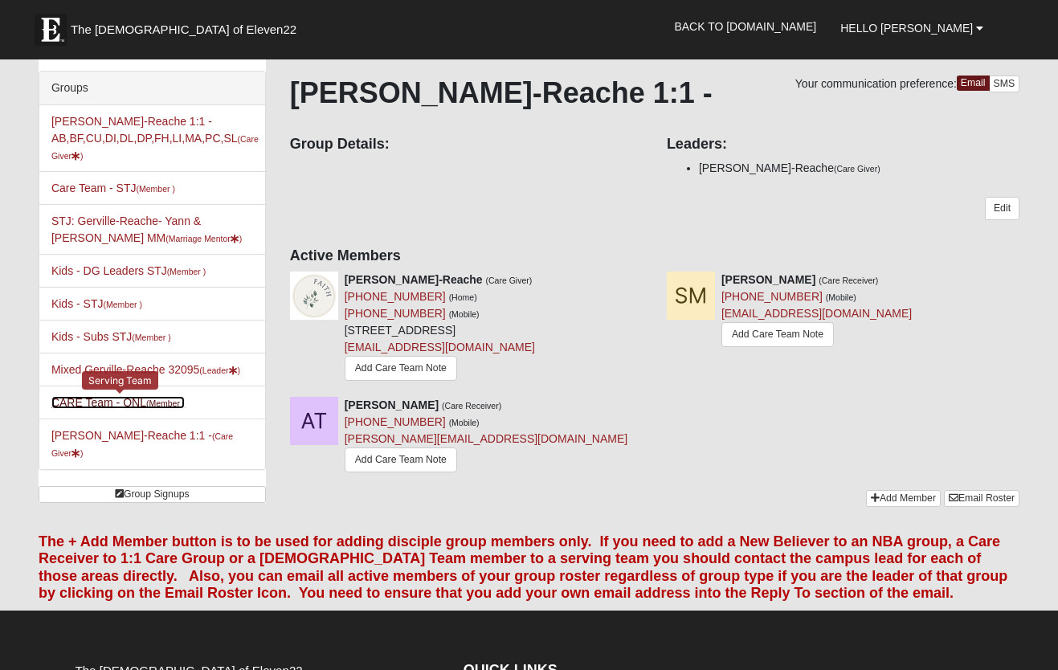
click at [114, 404] on link "CARE Team - ONL (Member )" at bounding box center [117, 402] width 133 height 13
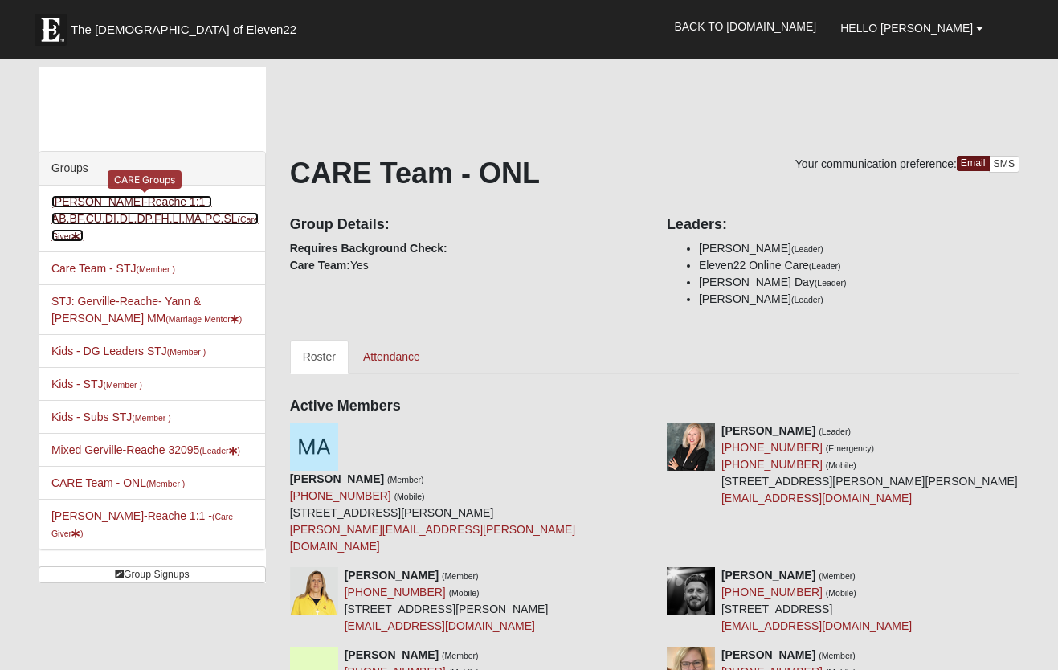
click at [137, 214] on link "Alina Gerville-Reache 1:1 - AB,BF,CU,DI,DL,DP,FH,LI,MA,PC,SL (Care Giver )" at bounding box center [154, 218] width 207 height 47
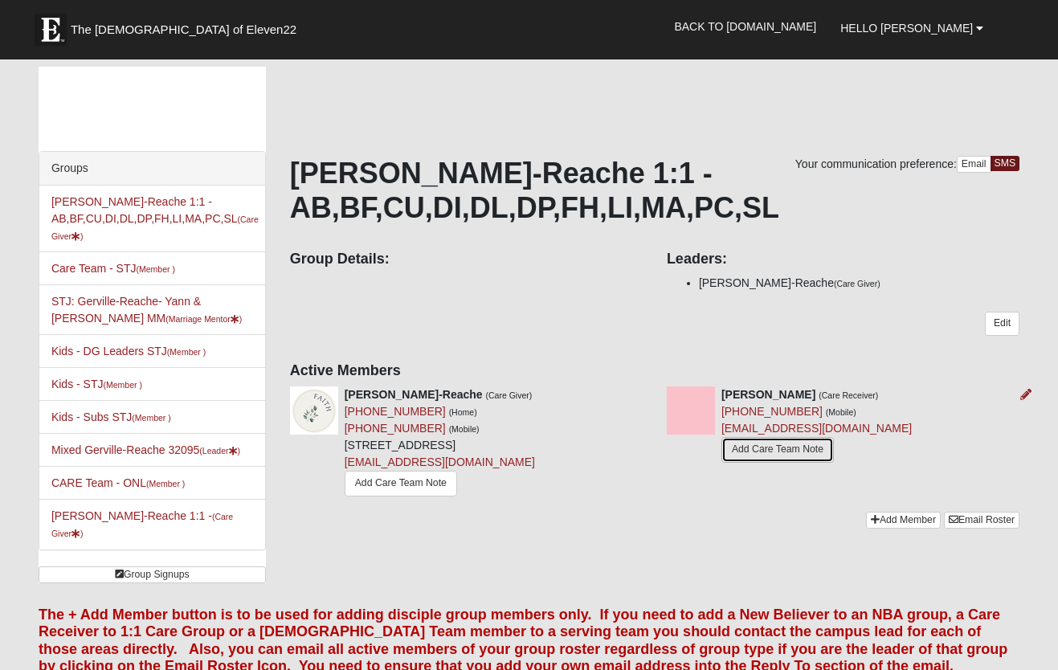
click at [755, 446] on link "Add Care Team Note" at bounding box center [777, 449] width 112 height 25
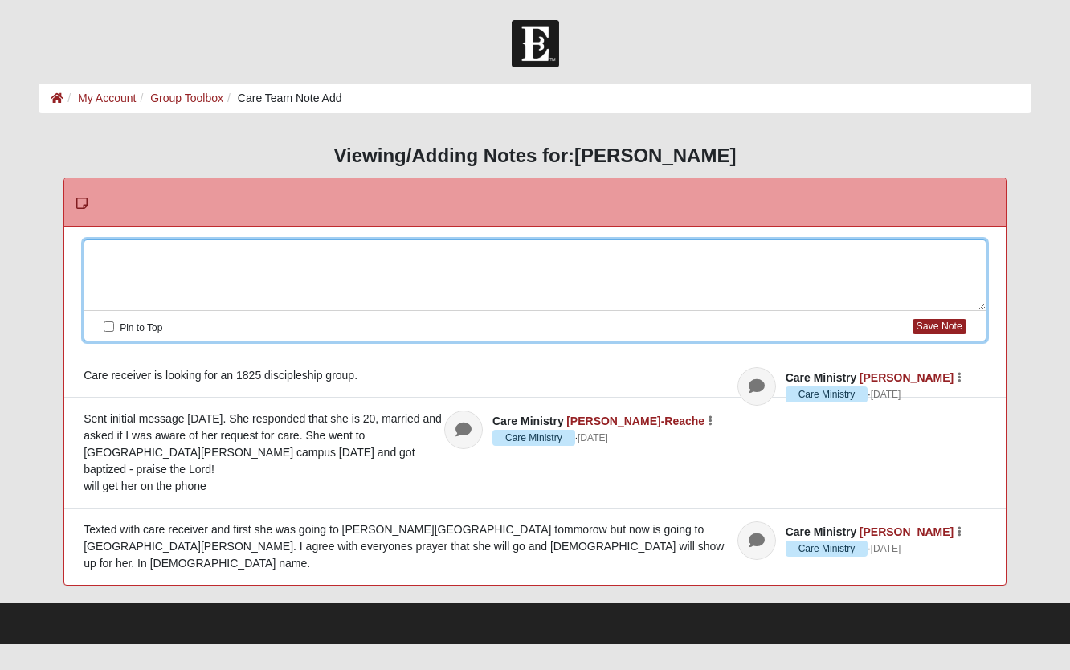
click at [474, 255] on div at bounding box center [534, 275] width 901 height 71
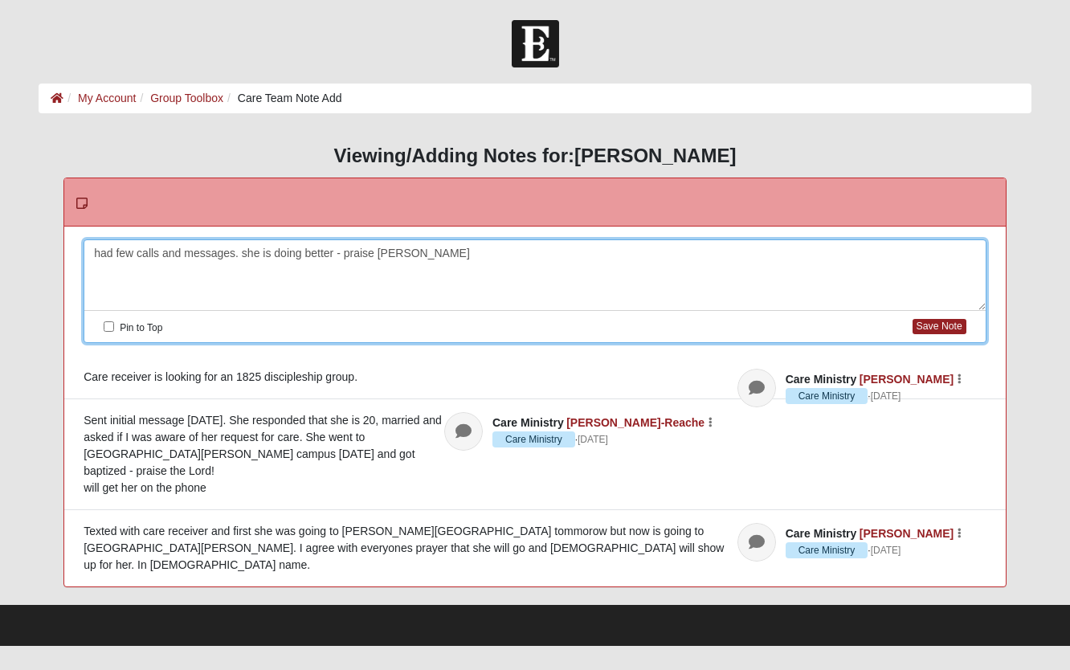
click at [339, 250] on div "had few calls and messages. she is doing better - praise Jesus" at bounding box center [534, 275] width 901 height 71
click at [589, 250] on div "had few calls and messages. she is doing better - got baptized during Saturated…" at bounding box center [534, 275] width 901 height 71
click at [926, 323] on button "Save Note" at bounding box center [940, 326] width 54 height 15
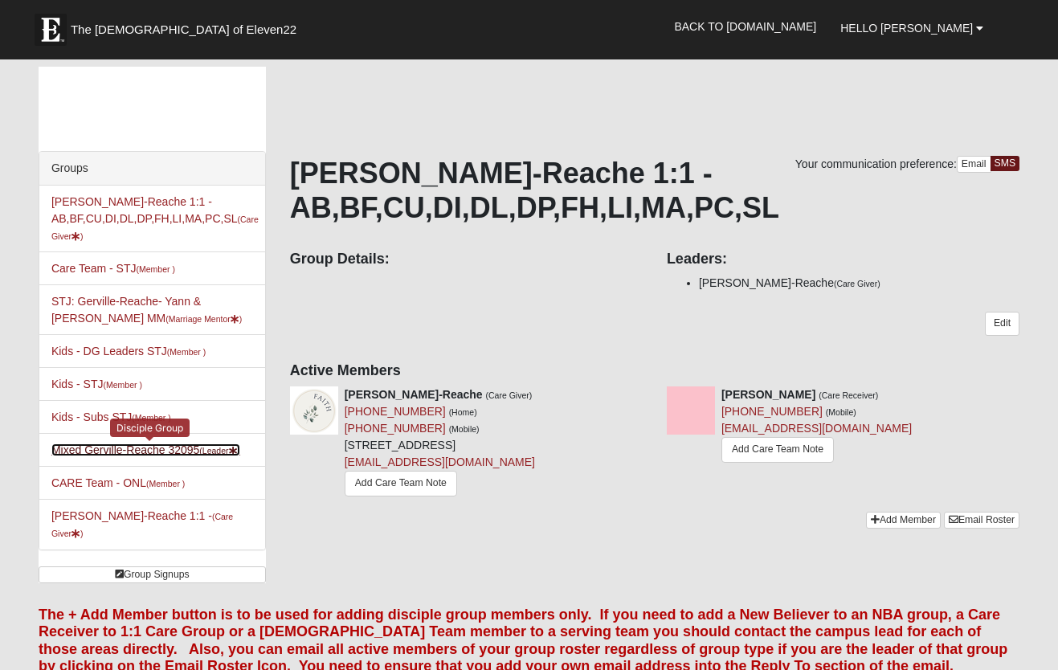
click at [139, 450] on link "Mixed Gerville-Reache 32095 (Leader )" at bounding box center [145, 449] width 189 height 13
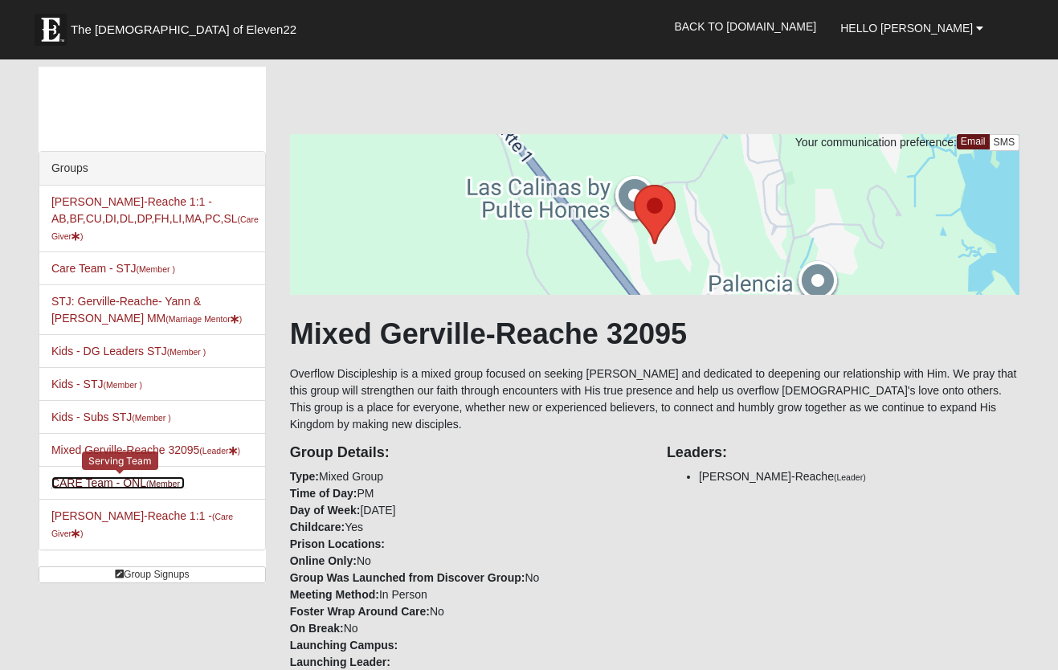
click at [137, 480] on link "CARE Team - ONL (Member )" at bounding box center [117, 482] width 133 height 13
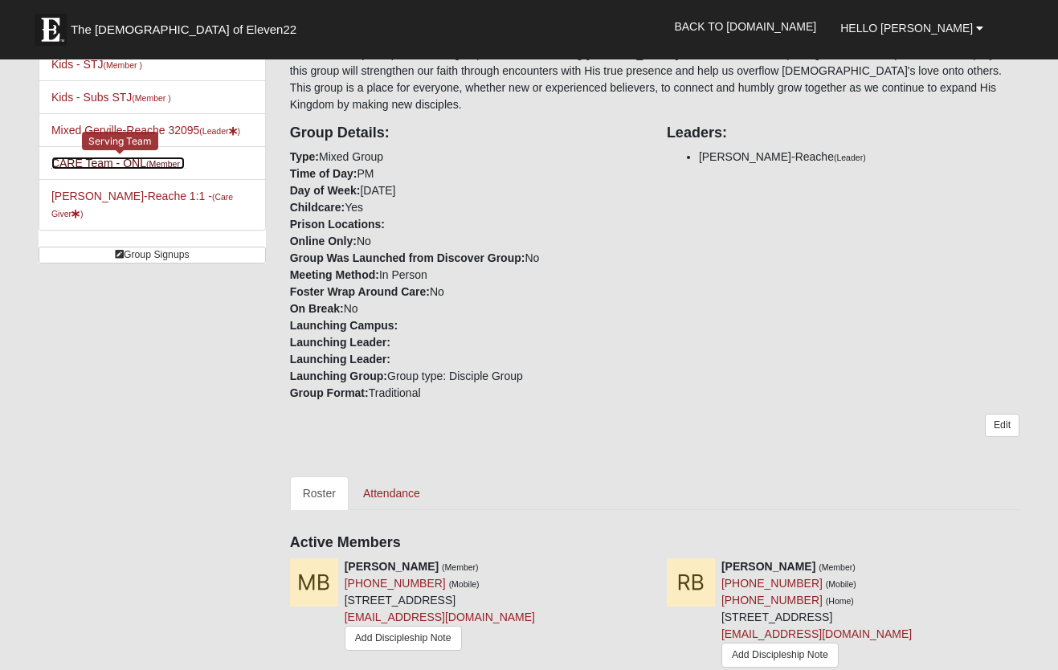
scroll to position [321, 0]
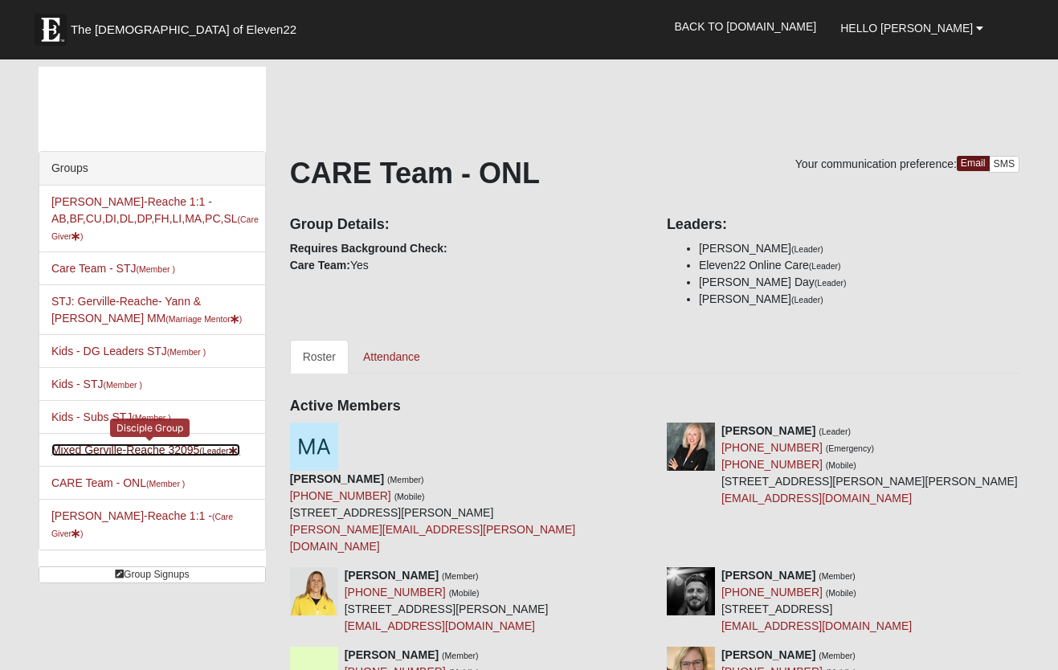
click at [153, 452] on link "Mixed Gerville-Reache 32095 (Leader )" at bounding box center [145, 449] width 189 height 13
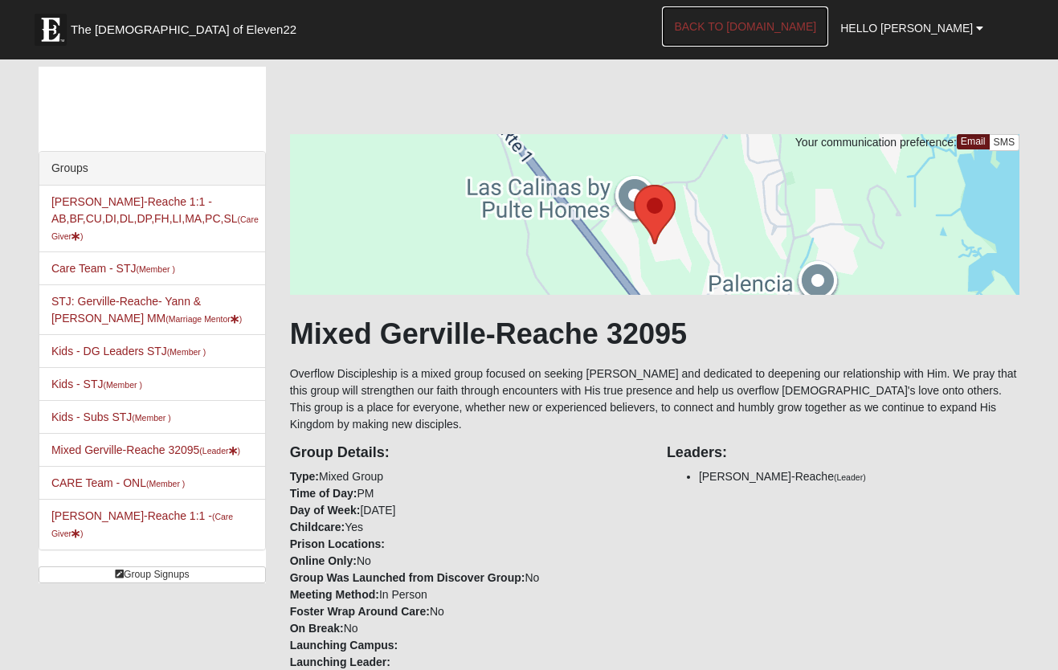
click at [782, 27] on link "Back to [DOMAIN_NAME]" at bounding box center [745, 26] width 166 height 40
click at [972, 15] on link "Hello [PERSON_NAME]" at bounding box center [911, 28] width 167 height 40
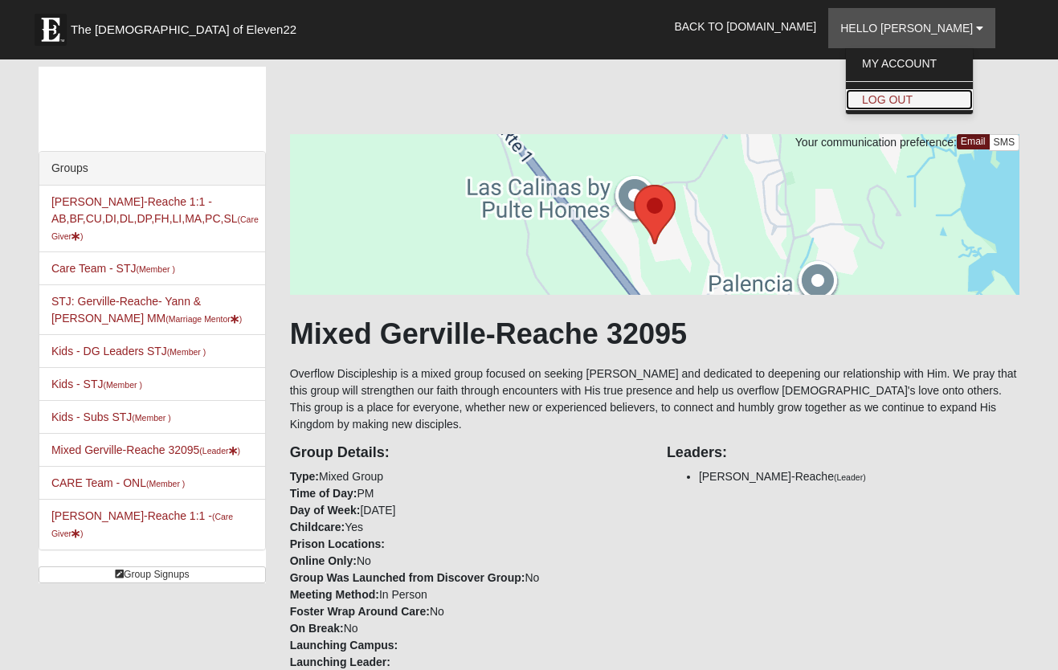
click at [923, 94] on link "Log Out" at bounding box center [909, 99] width 127 height 21
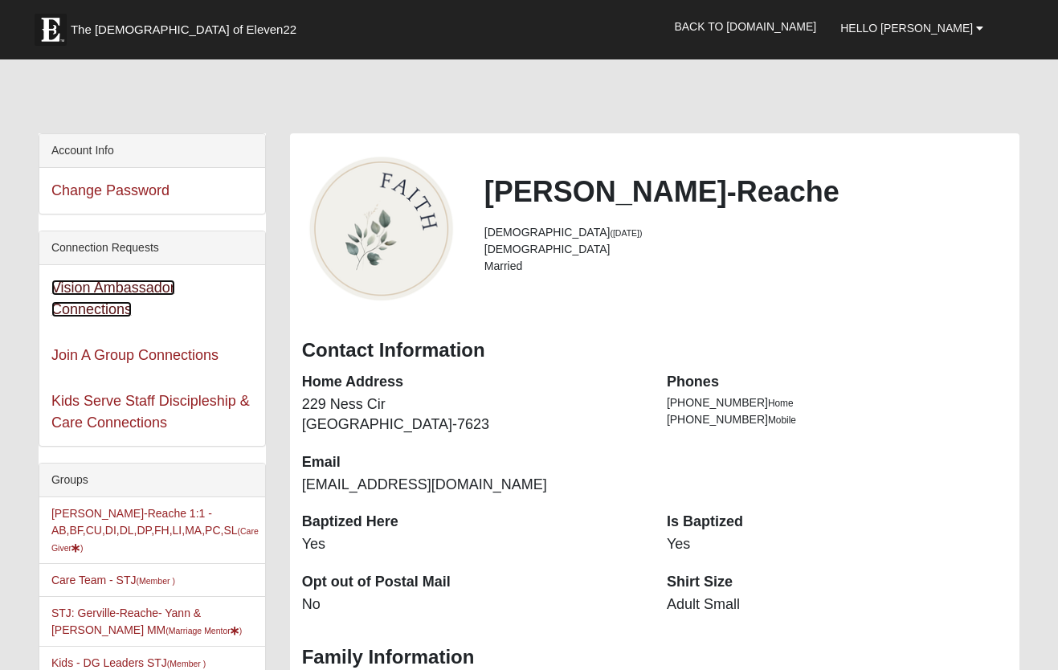
click at [112, 287] on link "Vision Ambassador Connections" at bounding box center [113, 299] width 124 height 38
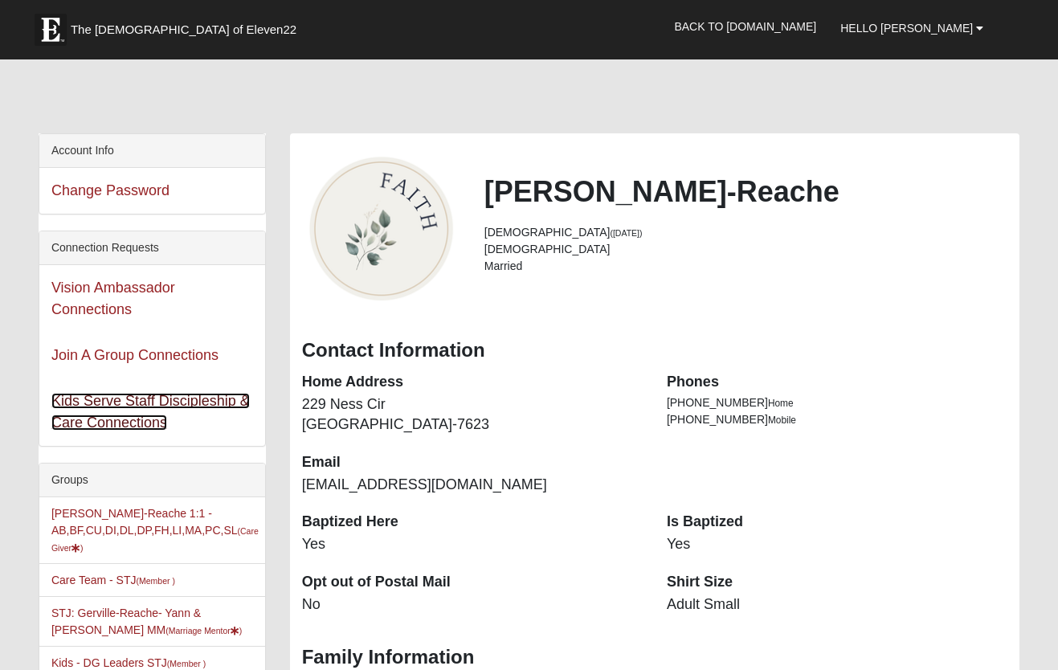
click at [177, 403] on link "Kids Serve Staff Discipleship & Care Connections" at bounding box center [150, 412] width 198 height 38
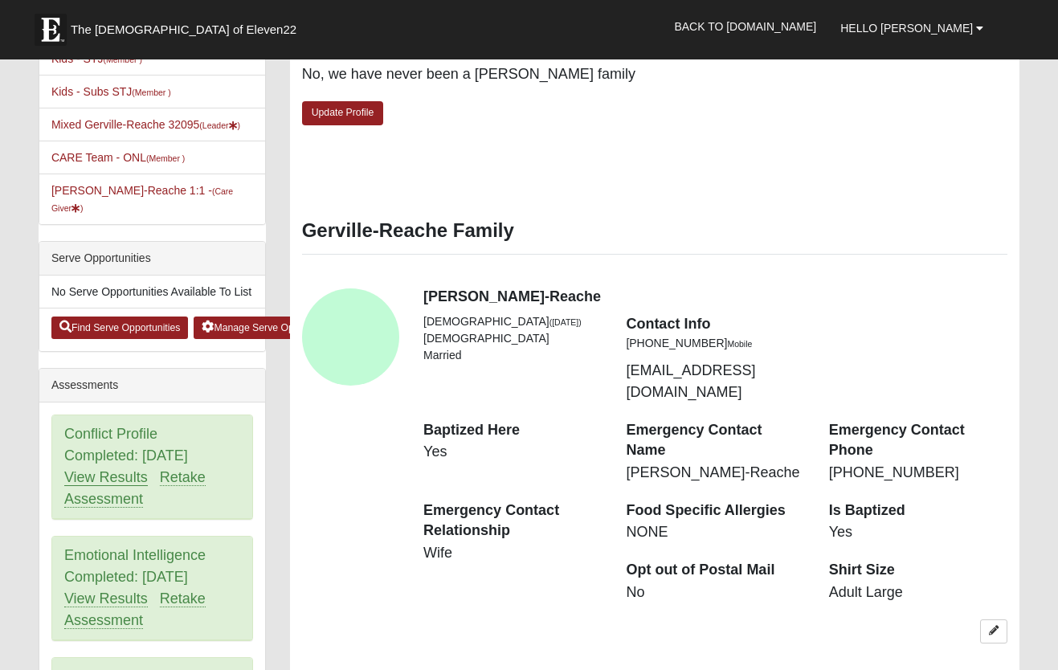
scroll to position [803, 0]
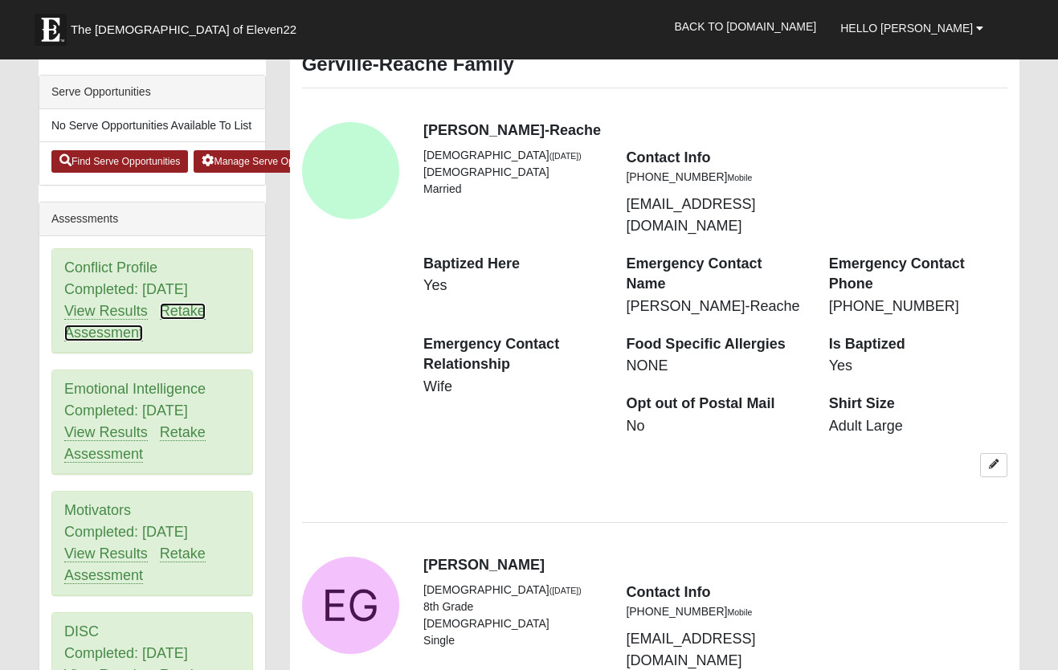
click at [198, 303] on link "Retake Assessment" at bounding box center [134, 322] width 141 height 39
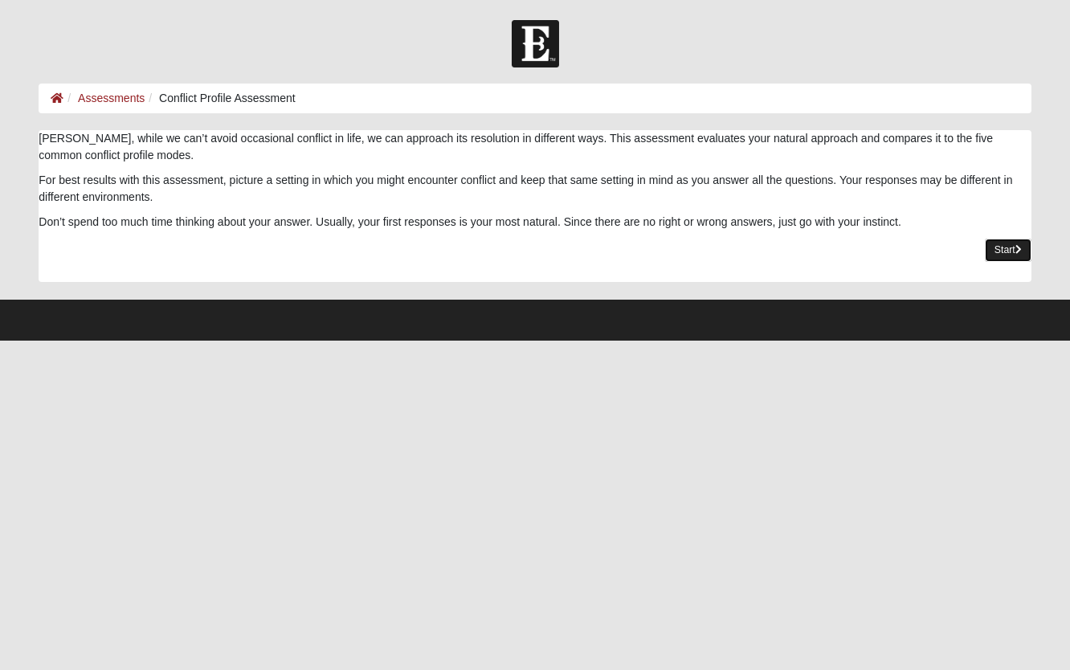
click at [1000, 246] on link "Start" at bounding box center [1008, 250] width 47 height 23
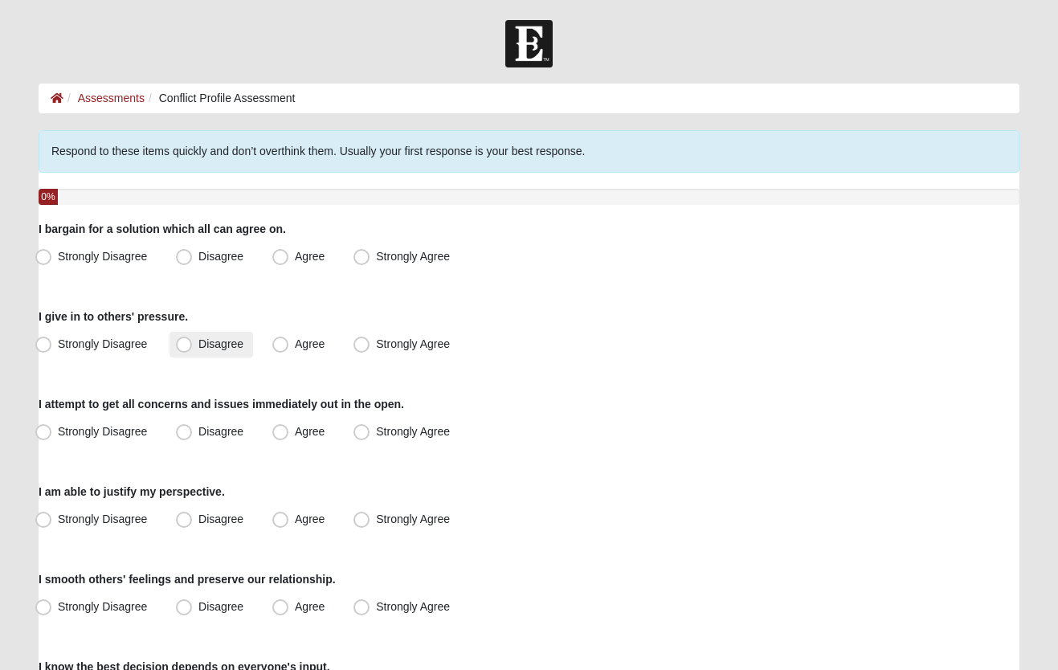
click at [198, 343] on span "Disagree" at bounding box center [220, 343] width 45 height 13
click at [190, 343] on input "Disagree" at bounding box center [187, 344] width 10 height 10
radio input "true"
click at [201, 259] on span "Disagree" at bounding box center [220, 256] width 45 height 13
click at [193, 259] on input "Disagree" at bounding box center [187, 256] width 10 height 10
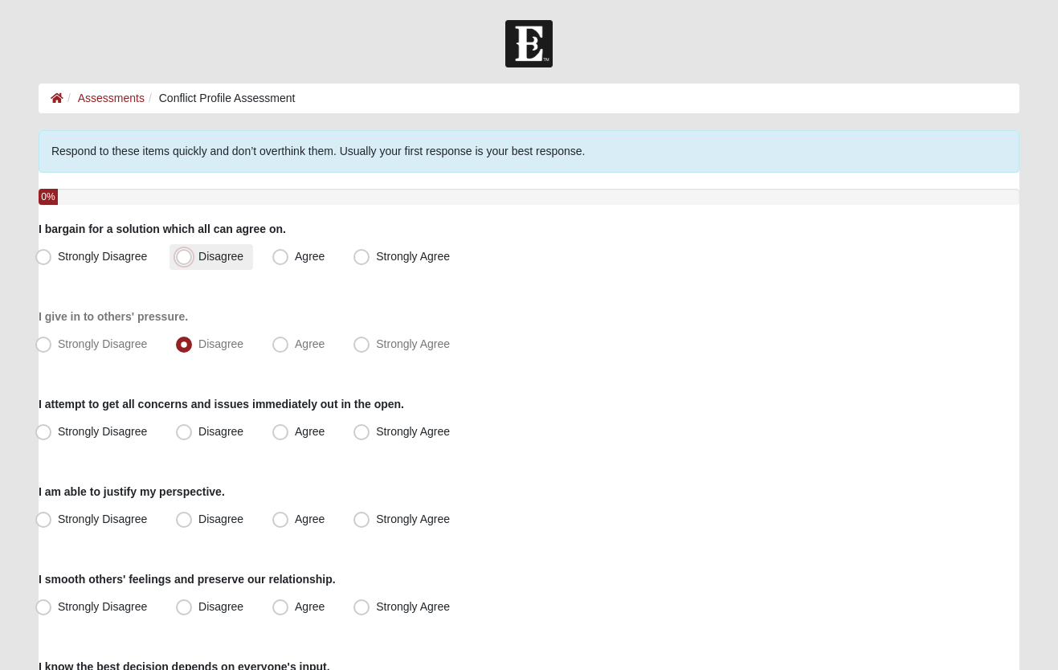
radio input "true"
